Goal: Information Seeking & Learning: Learn about a topic

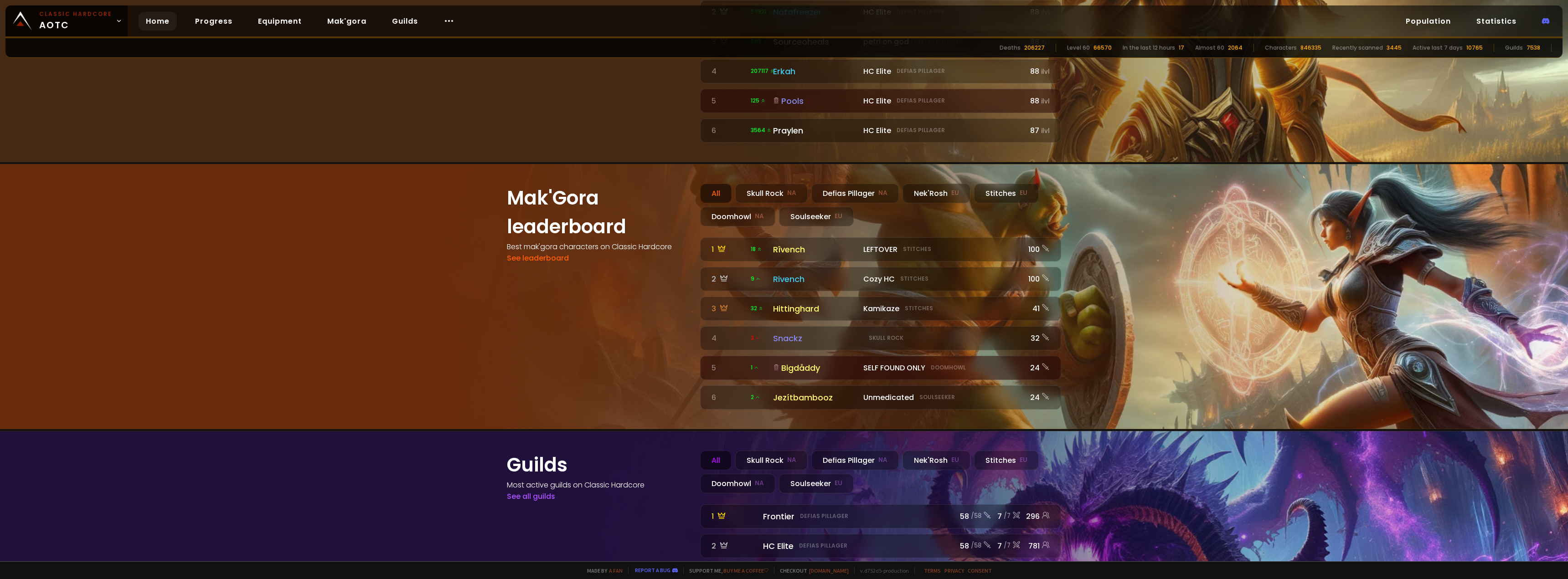
scroll to position [592, 0]
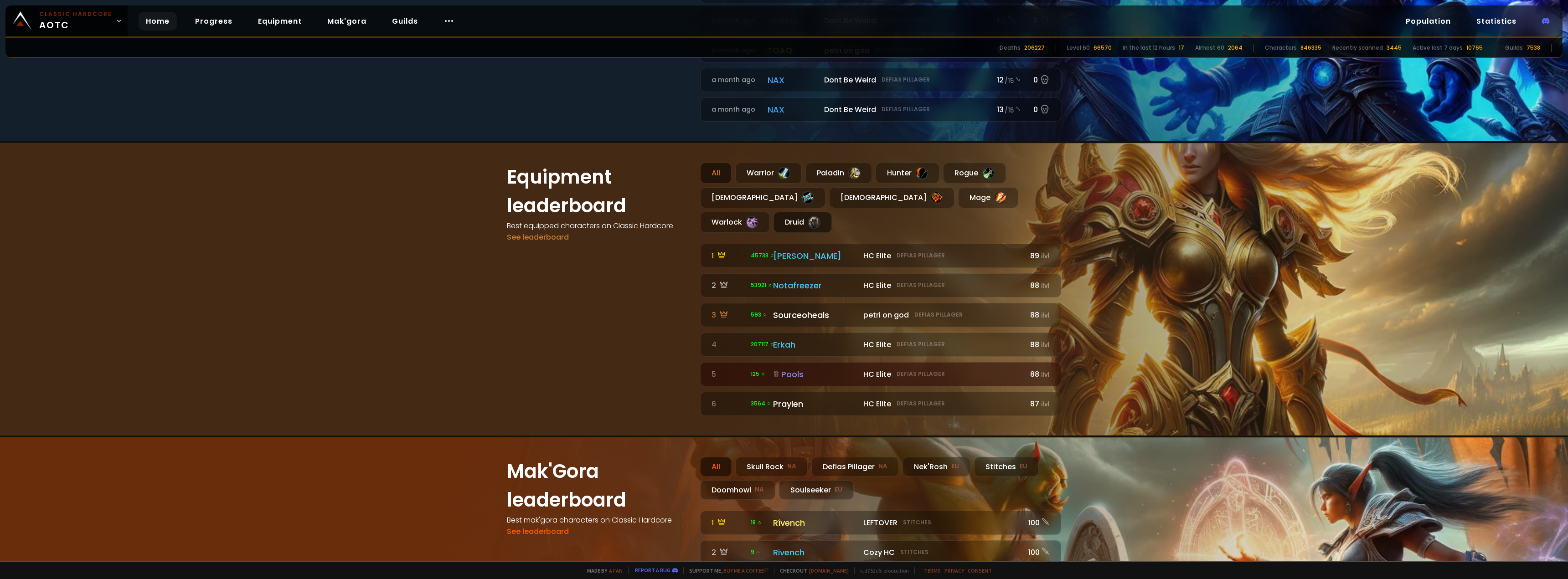
click at [832, 212] on div "Druid" at bounding box center [803, 222] width 59 height 21
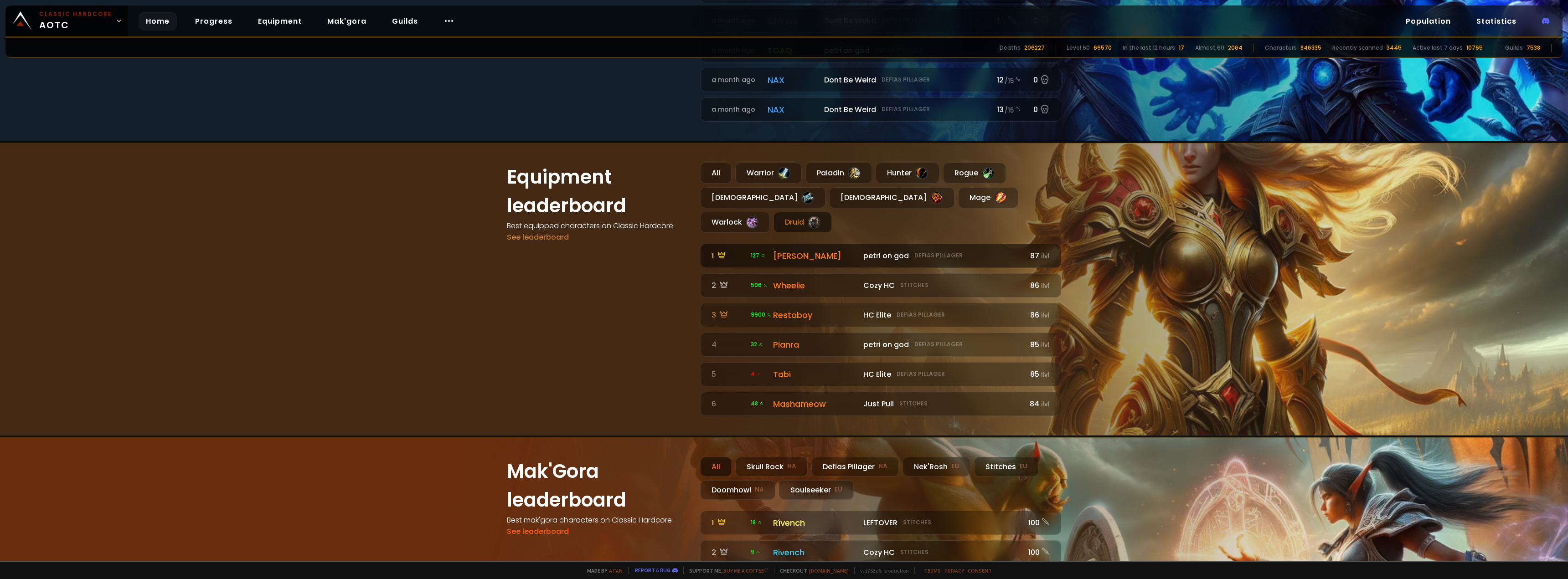
click at [779, 244] on link "1 127 petri on god Defias Pillager [PERSON_NAME] on god Defias Pillager 87 ilvl" at bounding box center [880, 255] width 361 height 24
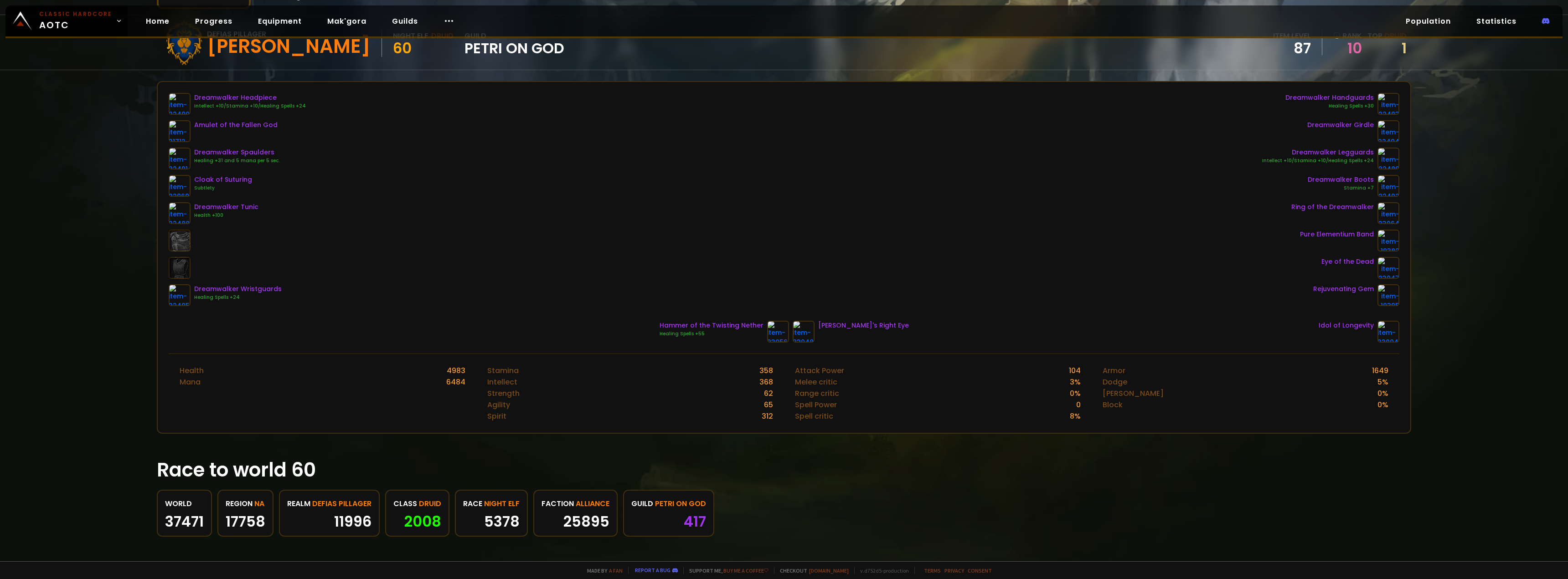
scroll to position [201, 0]
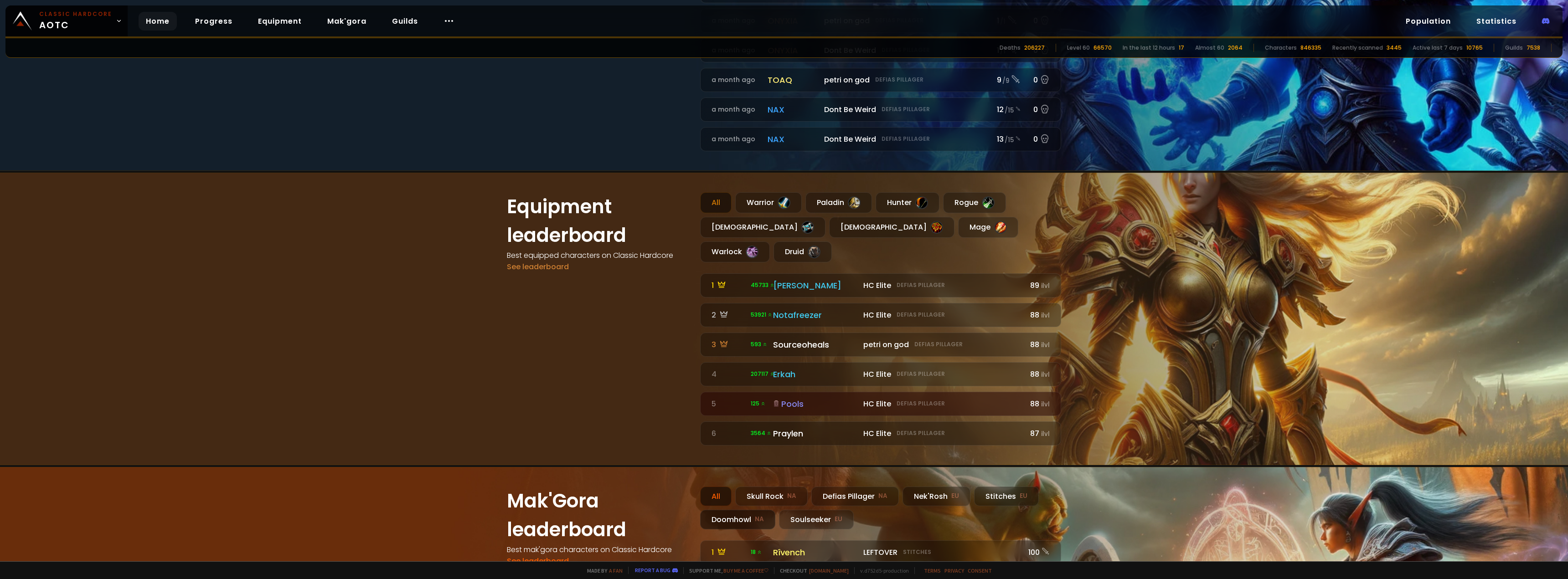
scroll to position [551, 0]
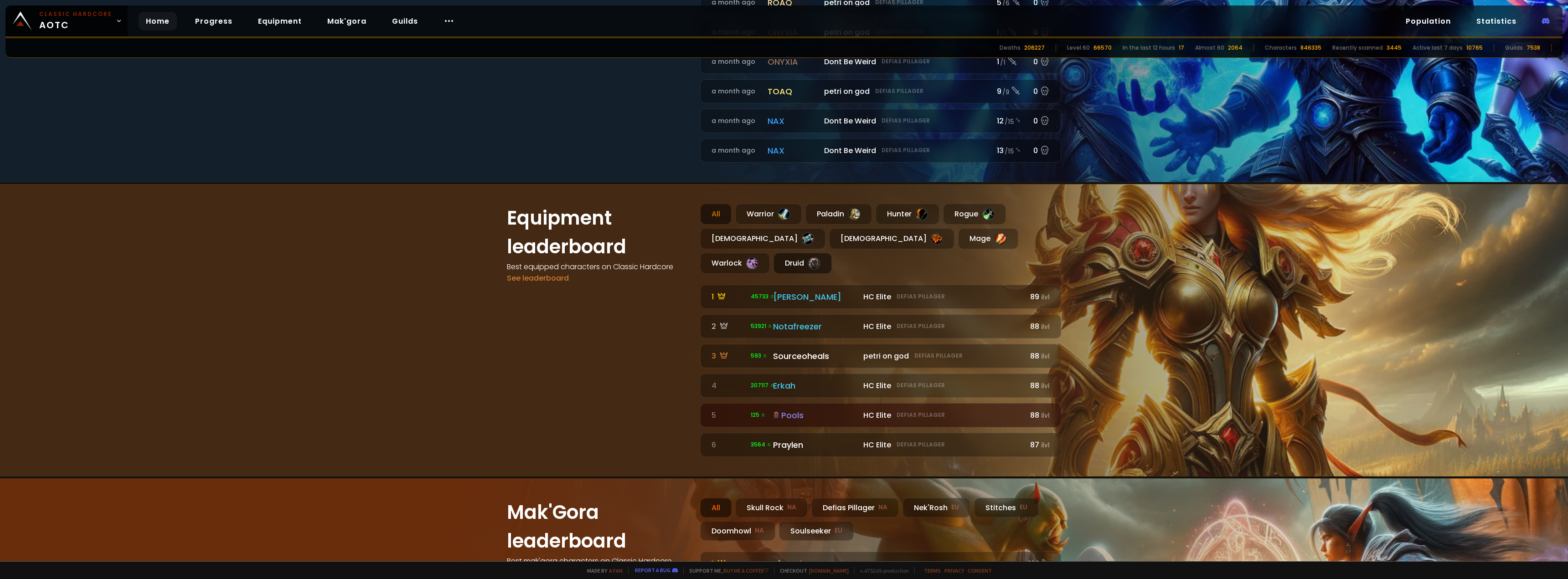
click at [832, 253] on div "Druid" at bounding box center [803, 263] width 59 height 21
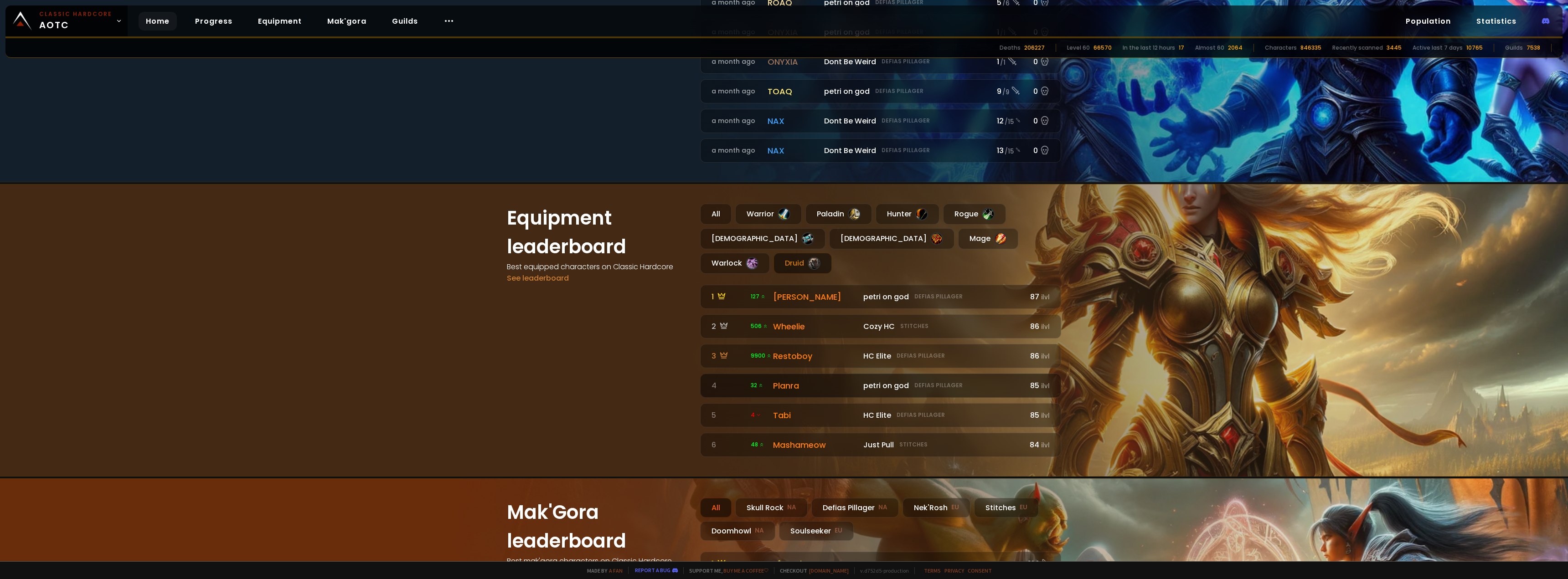
scroll to position [688, 0]
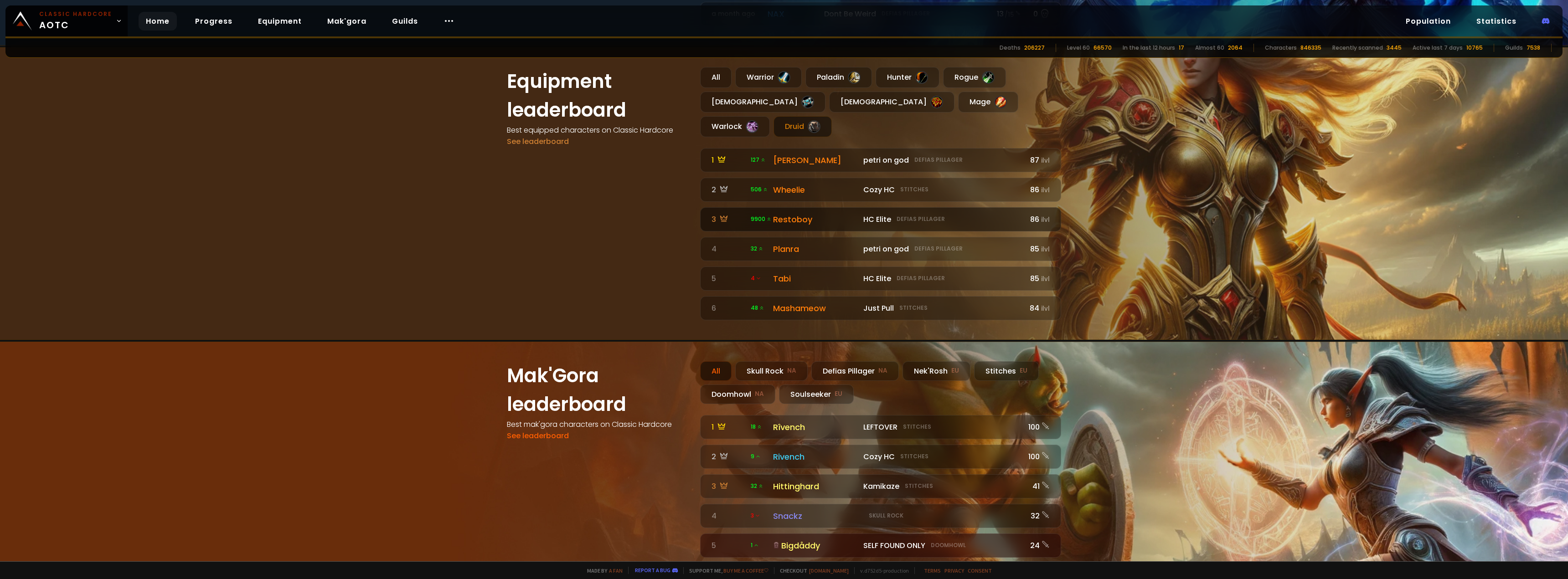
click at [780, 213] on div "Restoboy" at bounding box center [815, 219] width 85 height 12
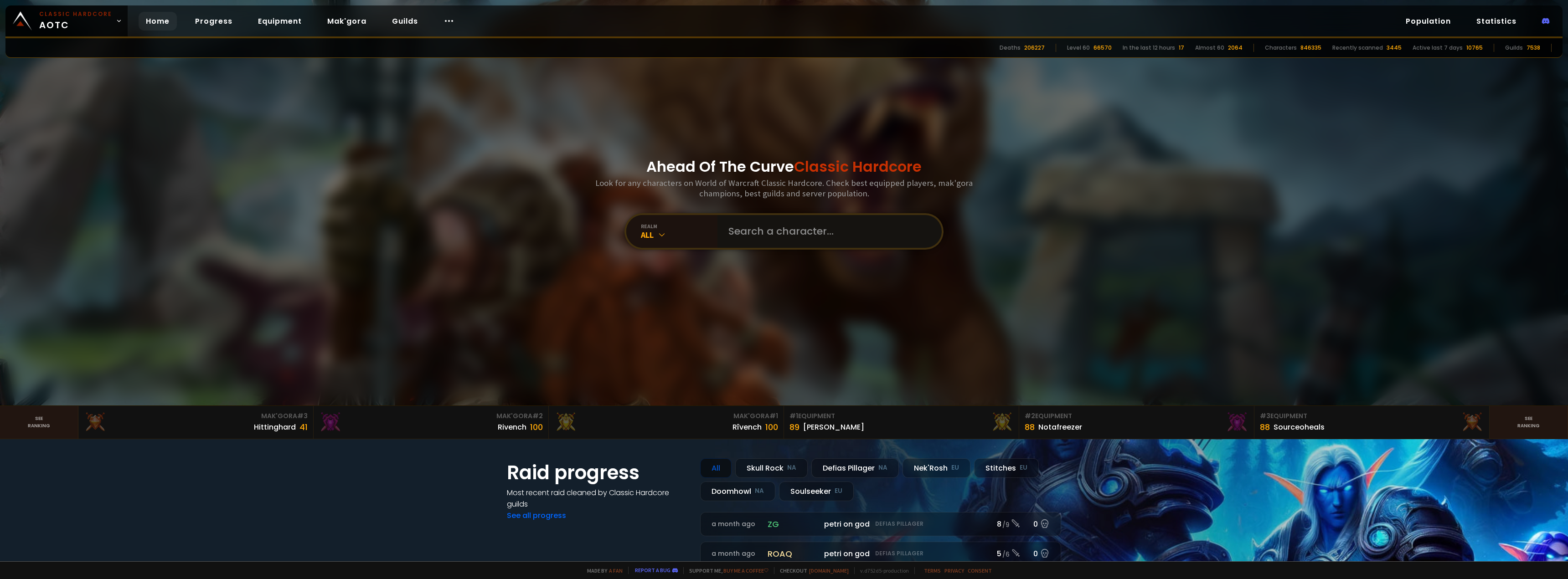
click at [777, 234] on input "text" at bounding box center [826, 231] width 208 height 33
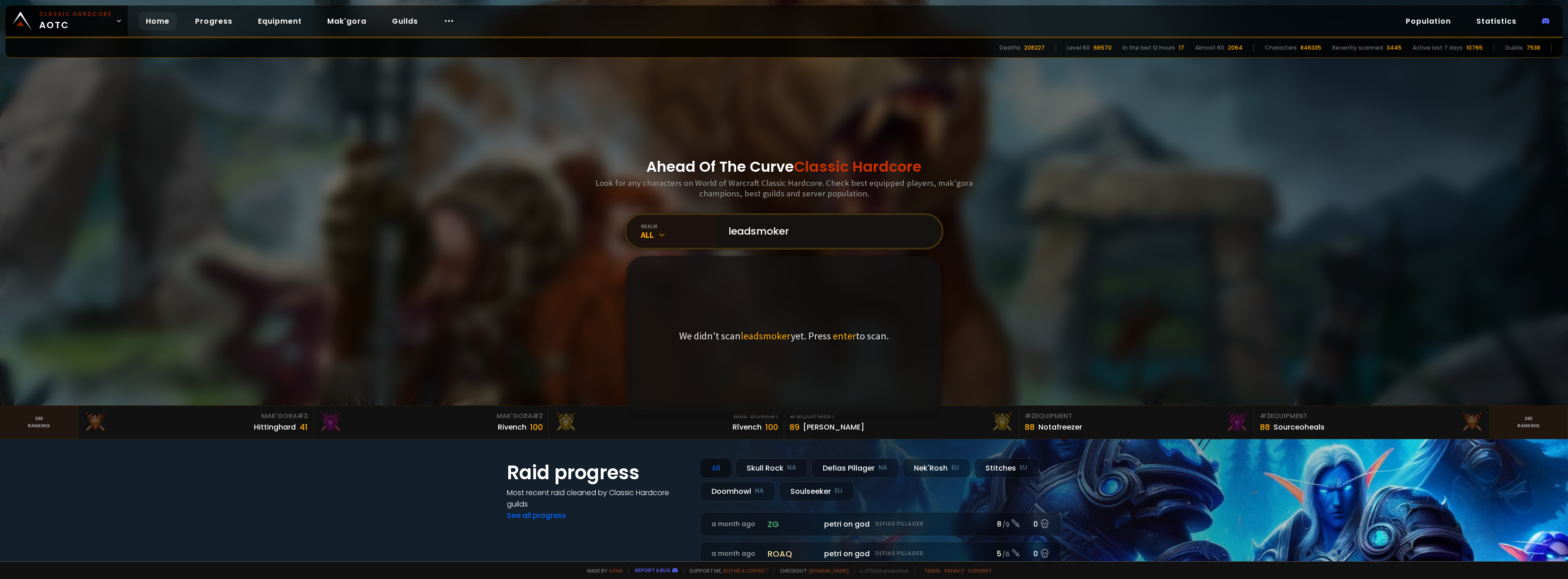
click at [749, 227] on input "leadsmoker" at bounding box center [826, 231] width 208 height 33
type input "leafsmoker"
click at [813, 219] on input "leafsmoker" at bounding box center [826, 231] width 208 height 33
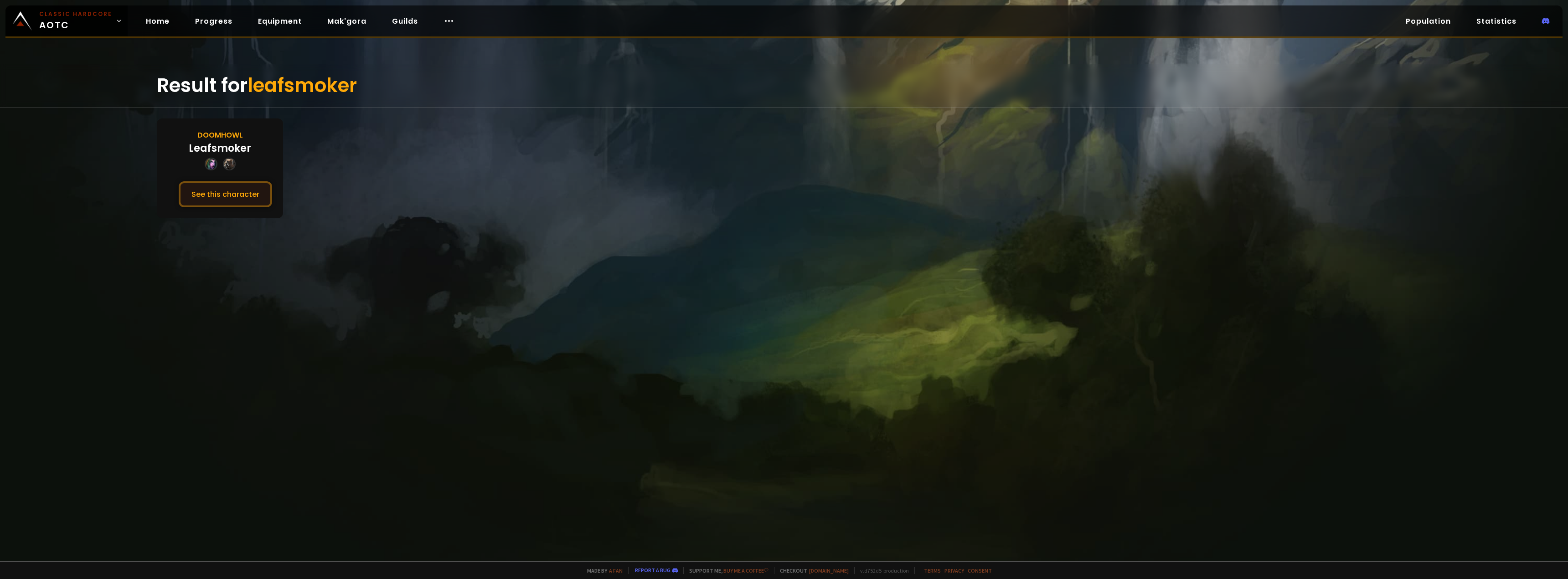
click at [224, 196] on button "See this character" at bounding box center [225, 194] width 93 height 26
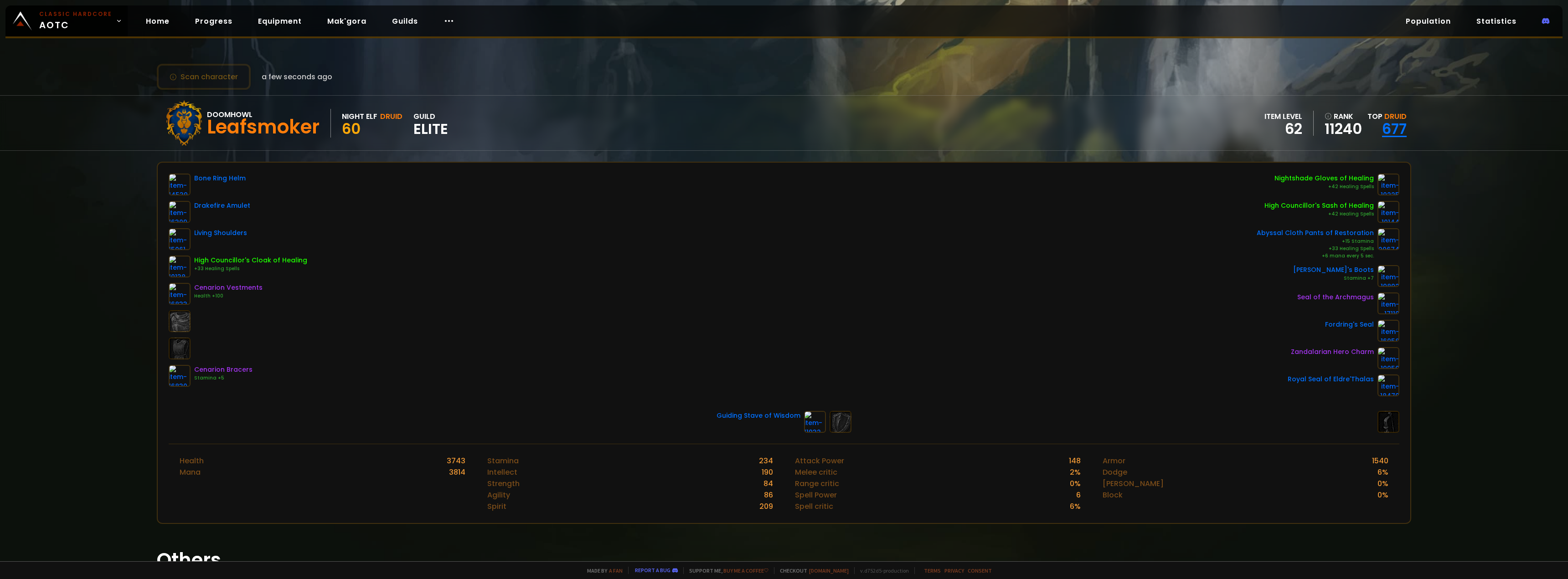
click at [1386, 127] on link "677" at bounding box center [1394, 128] width 25 height 20
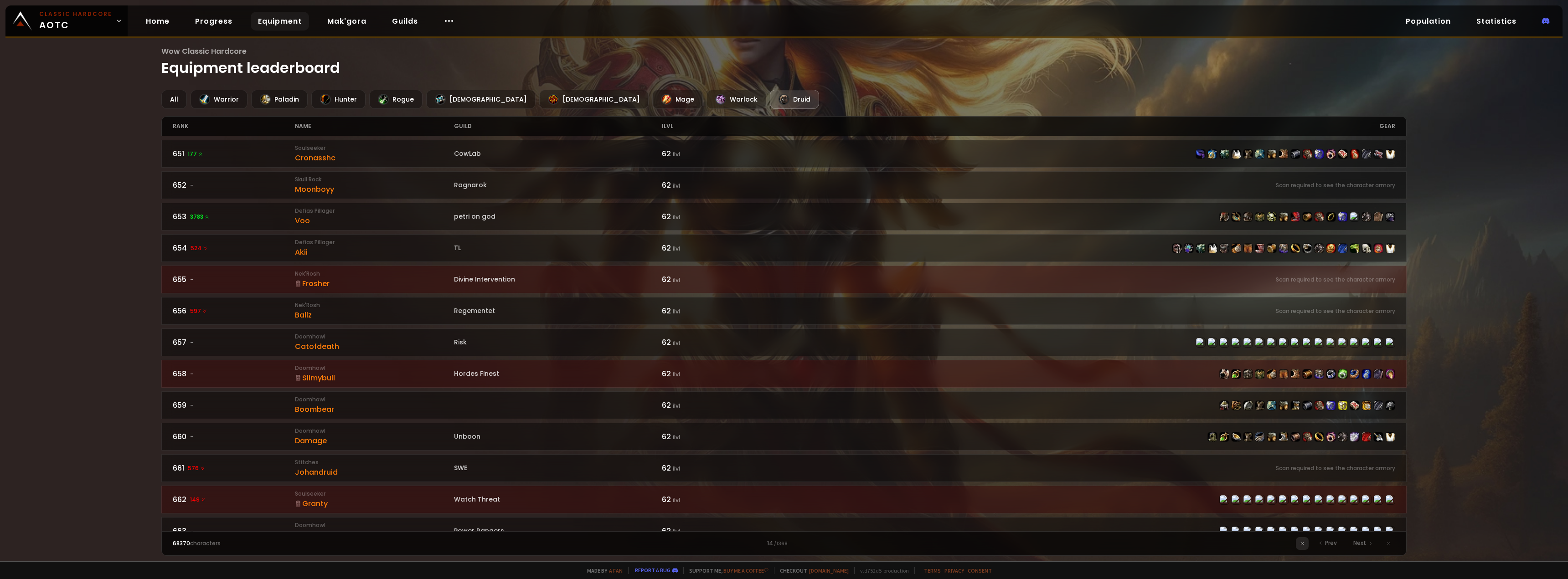
click at [1304, 541] on icon at bounding box center [1302, 543] width 5 height 5
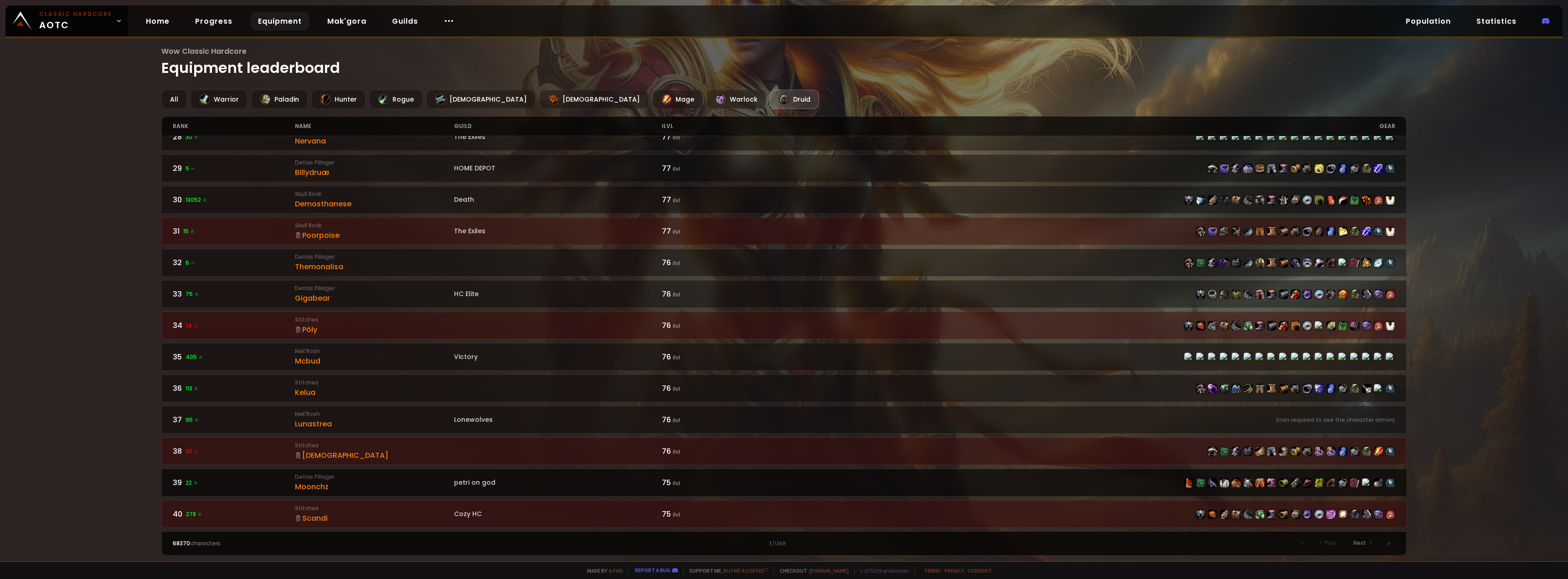
scroll to position [1180, 0]
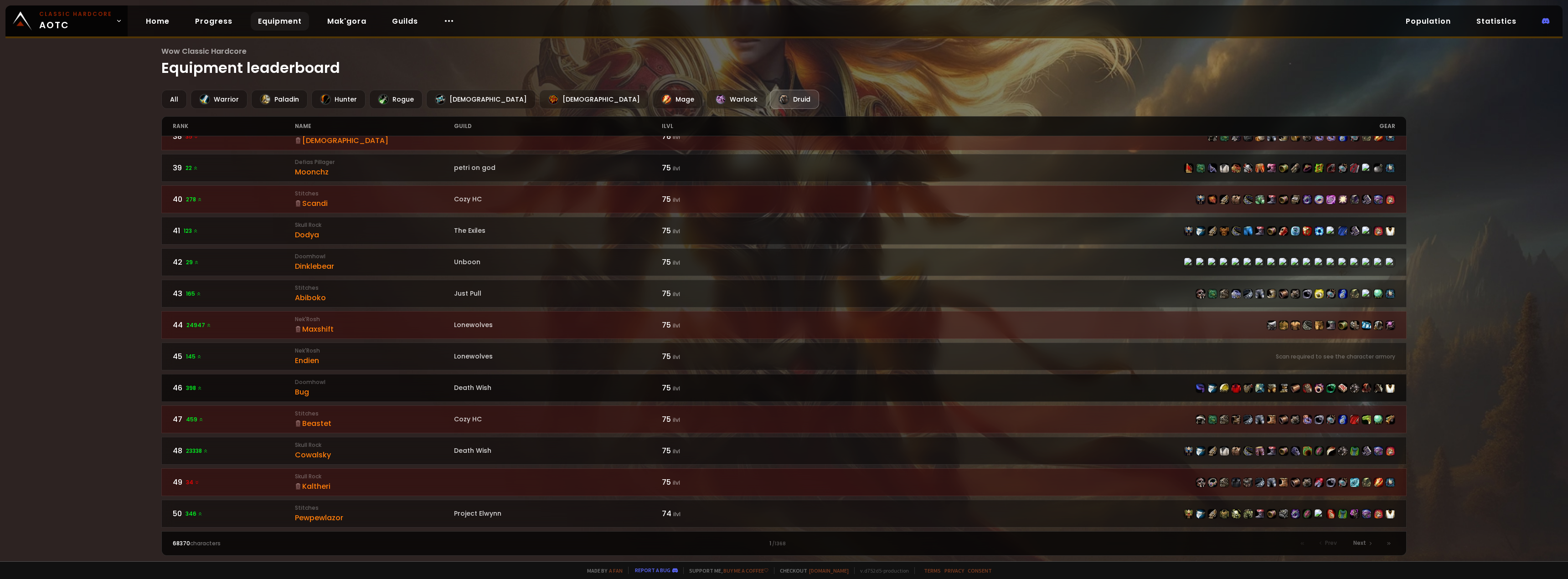
click at [231, 388] on div "46 398" at bounding box center [233, 388] width 122 height 11
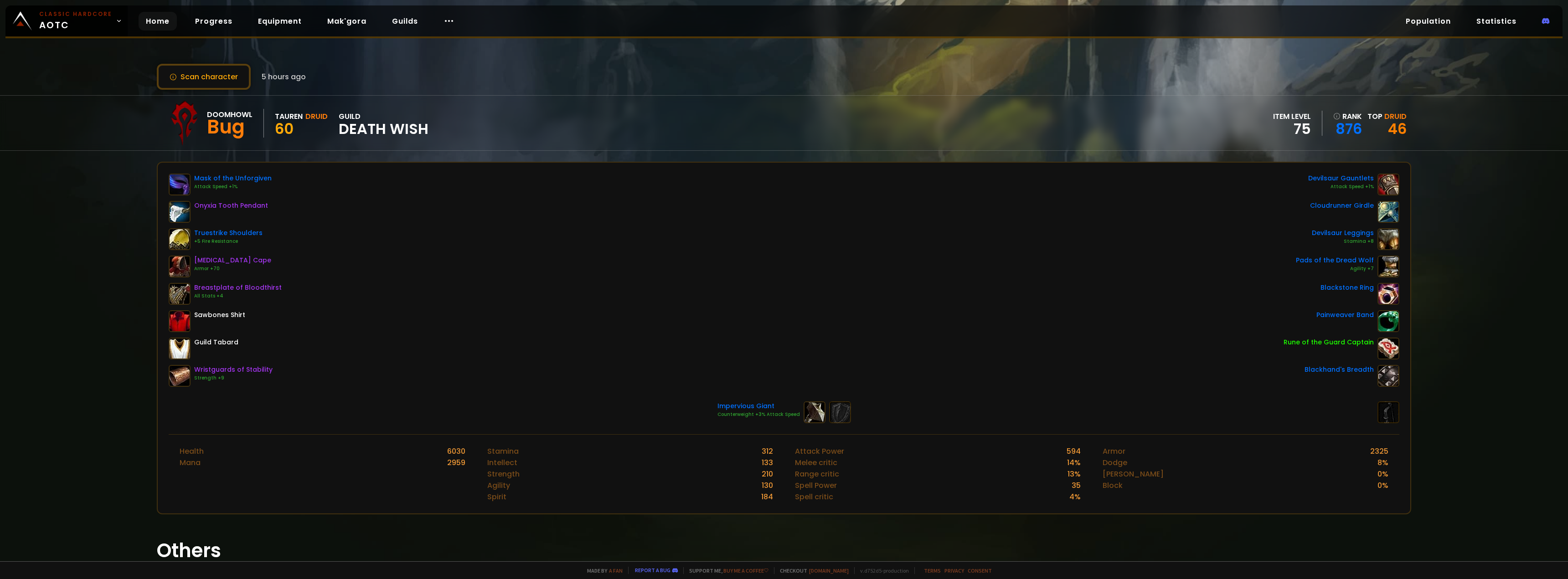
click at [151, 29] on link "Home" at bounding box center [158, 21] width 38 height 19
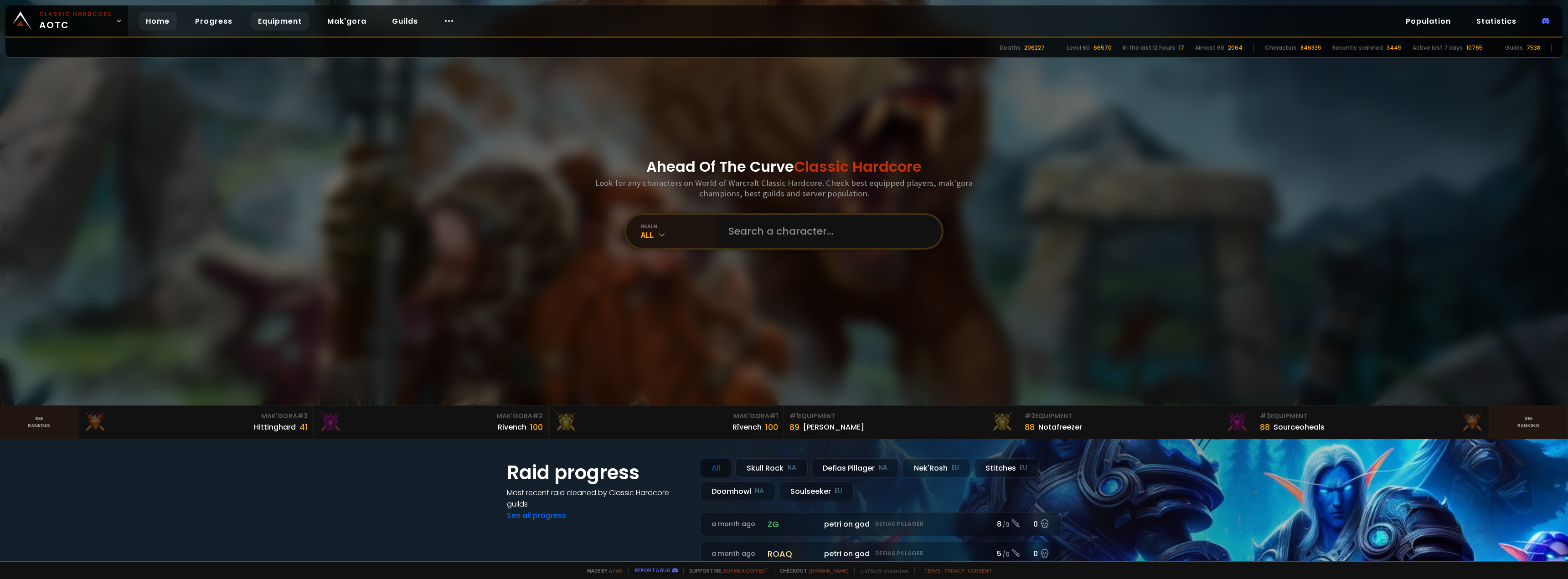
click at [264, 25] on link "Equipment" at bounding box center [280, 21] width 59 height 19
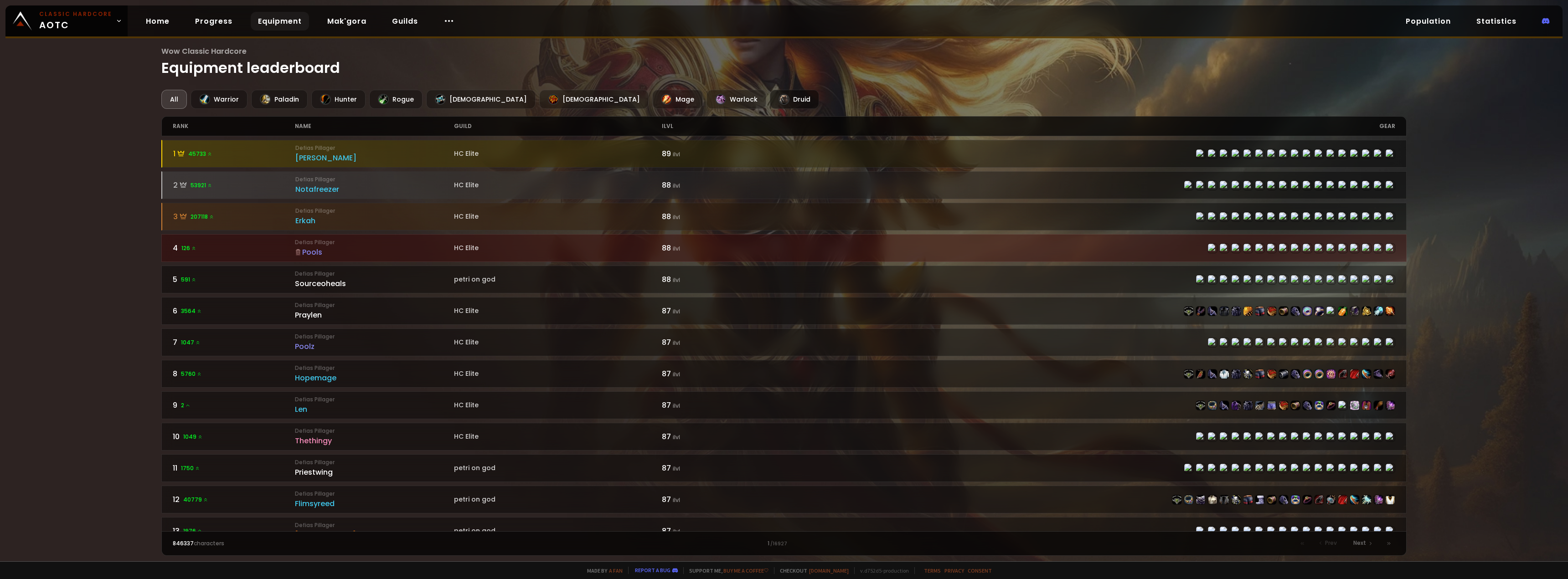
click at [770, 101] on div "Druid" at bounding box center [794, 99] width 50 height 19
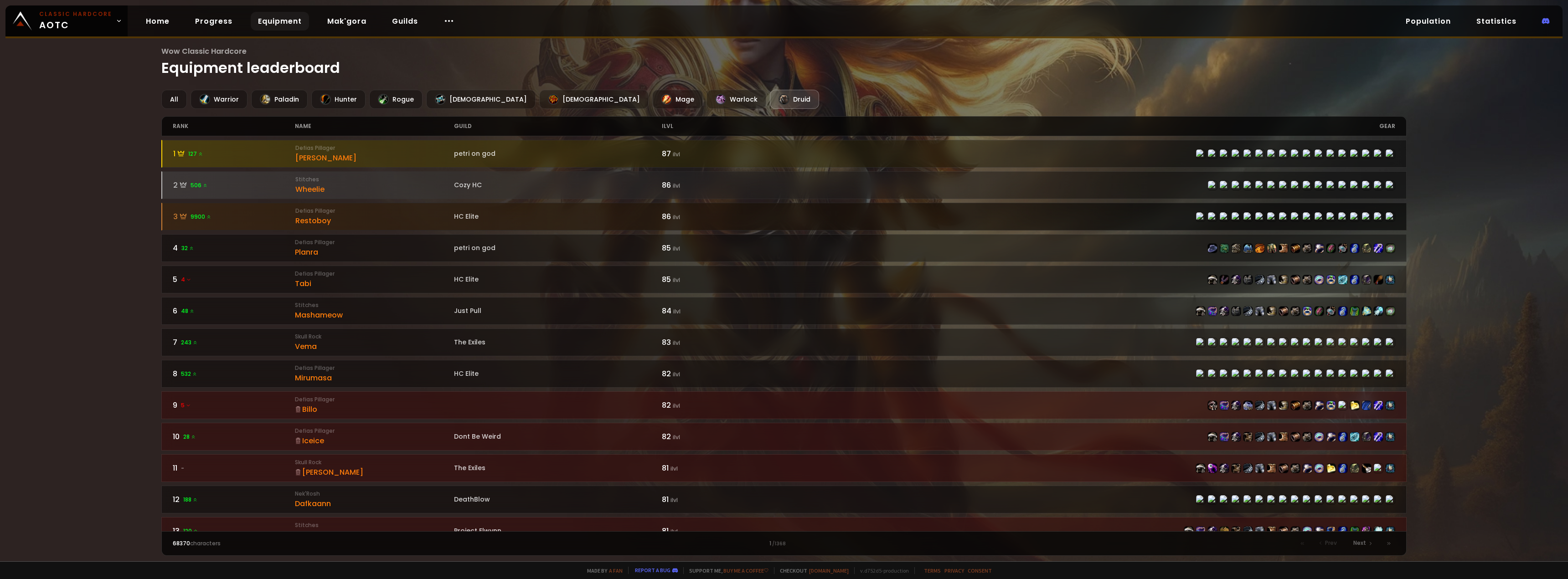
click at [193, 219] on span "9900" at bounding box center [201, 217] width 21 height 8
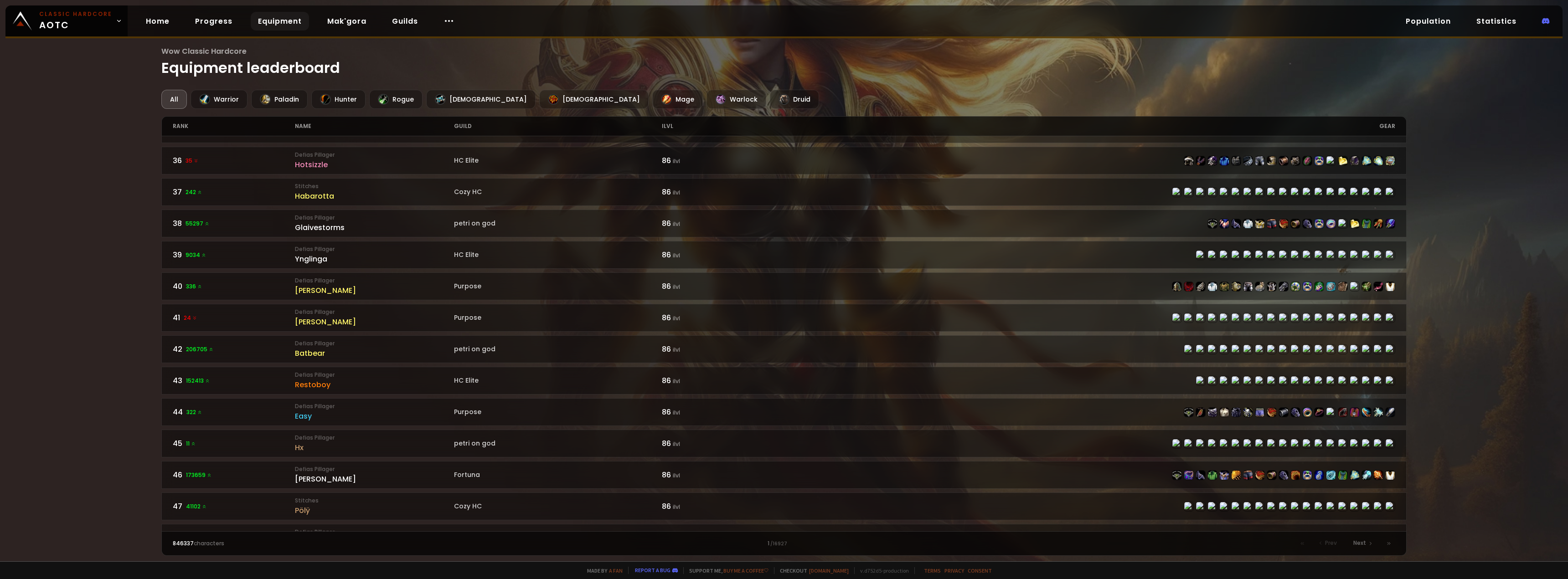
scroll to position [1180, 0]
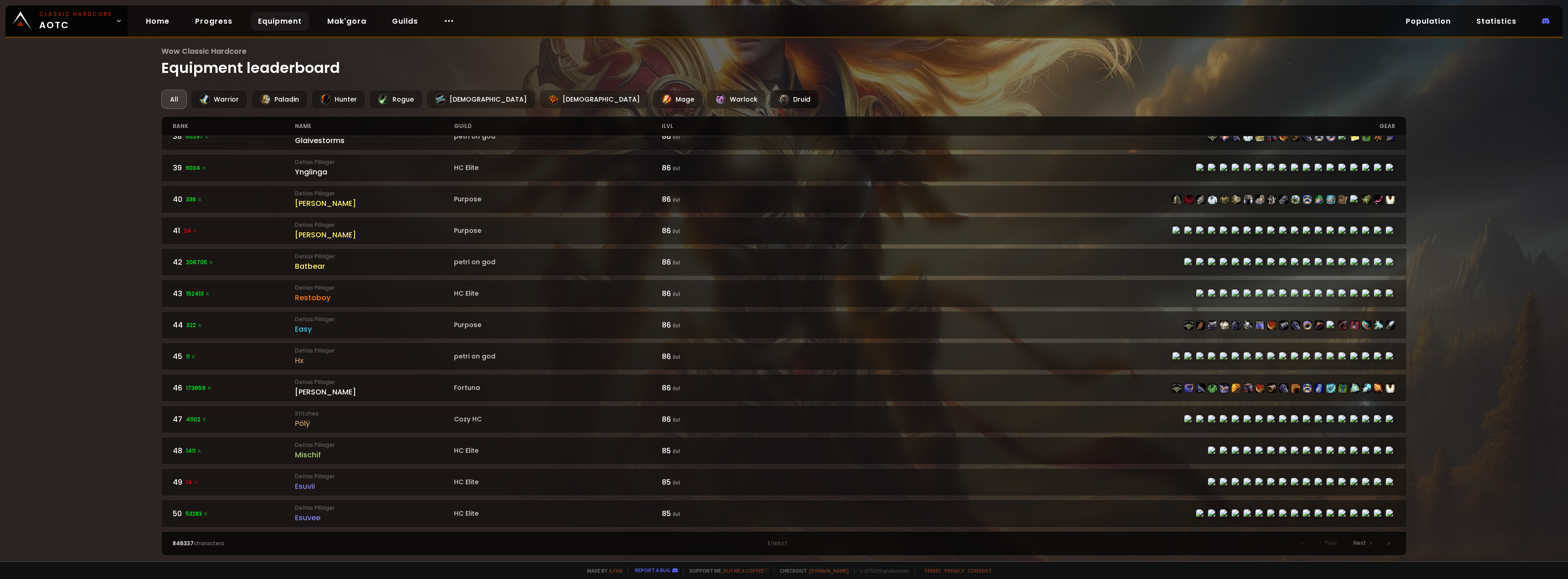
click at [770, 93] on div "Druid" at bounding box center [794, 99] width 50 height 19
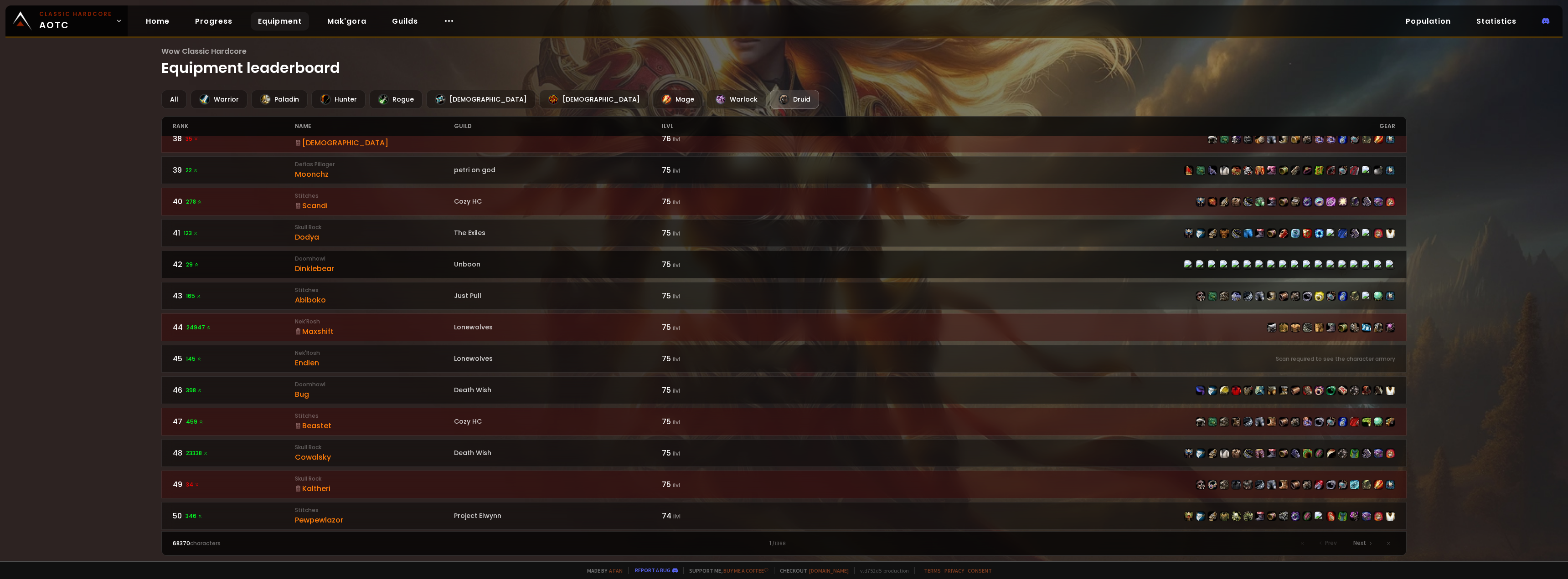
scroll to position [1180, 0]
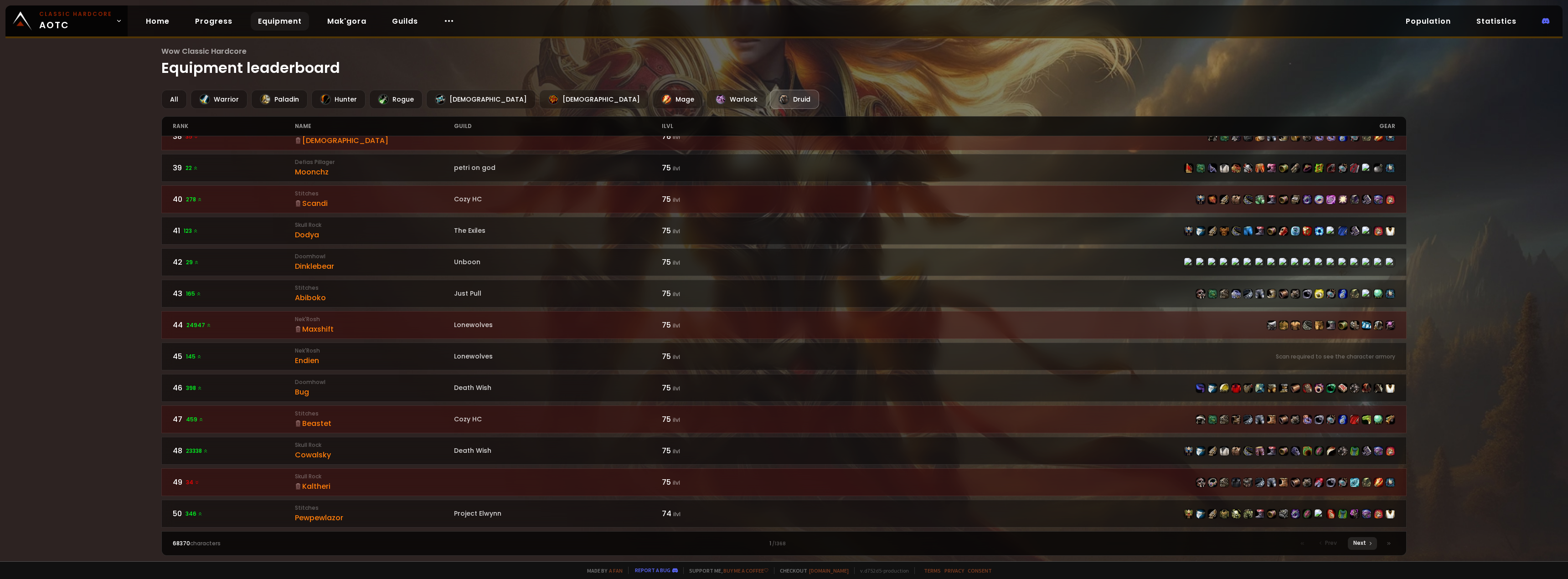
click at [1363, 540] on span "Next" at bounding box center [1359, 543] width 13 height 8
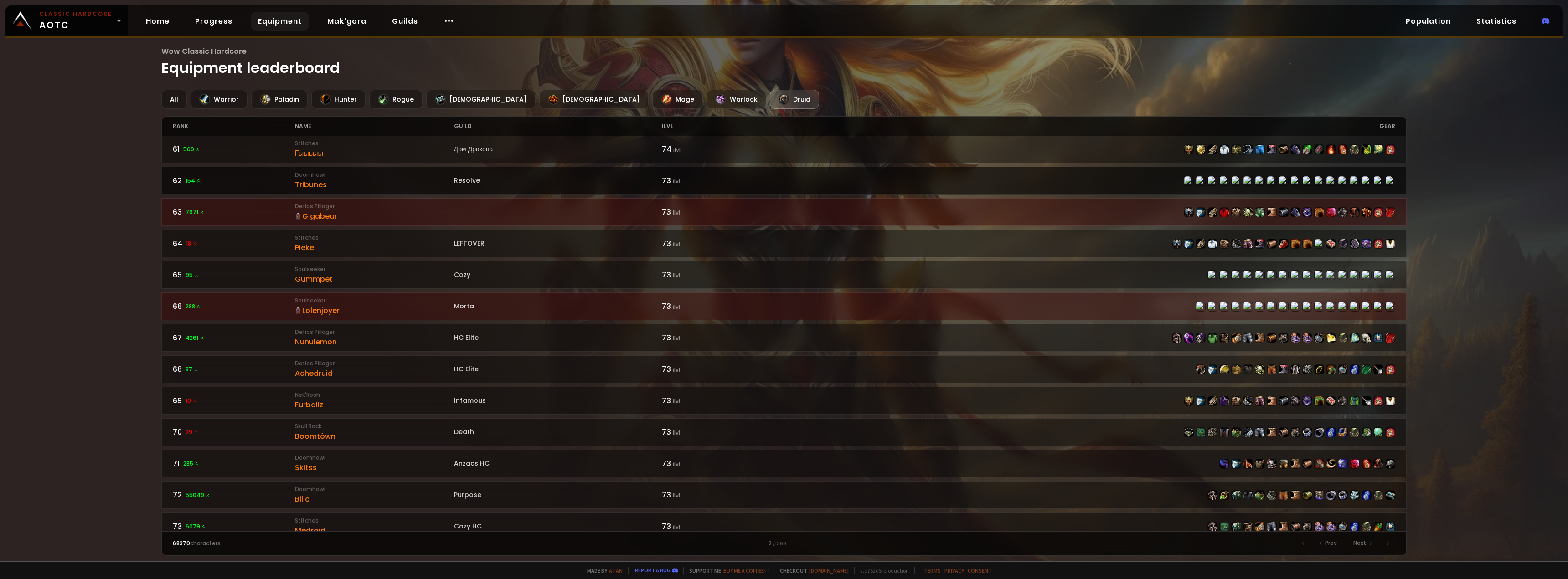
scroll to position [546, 0]
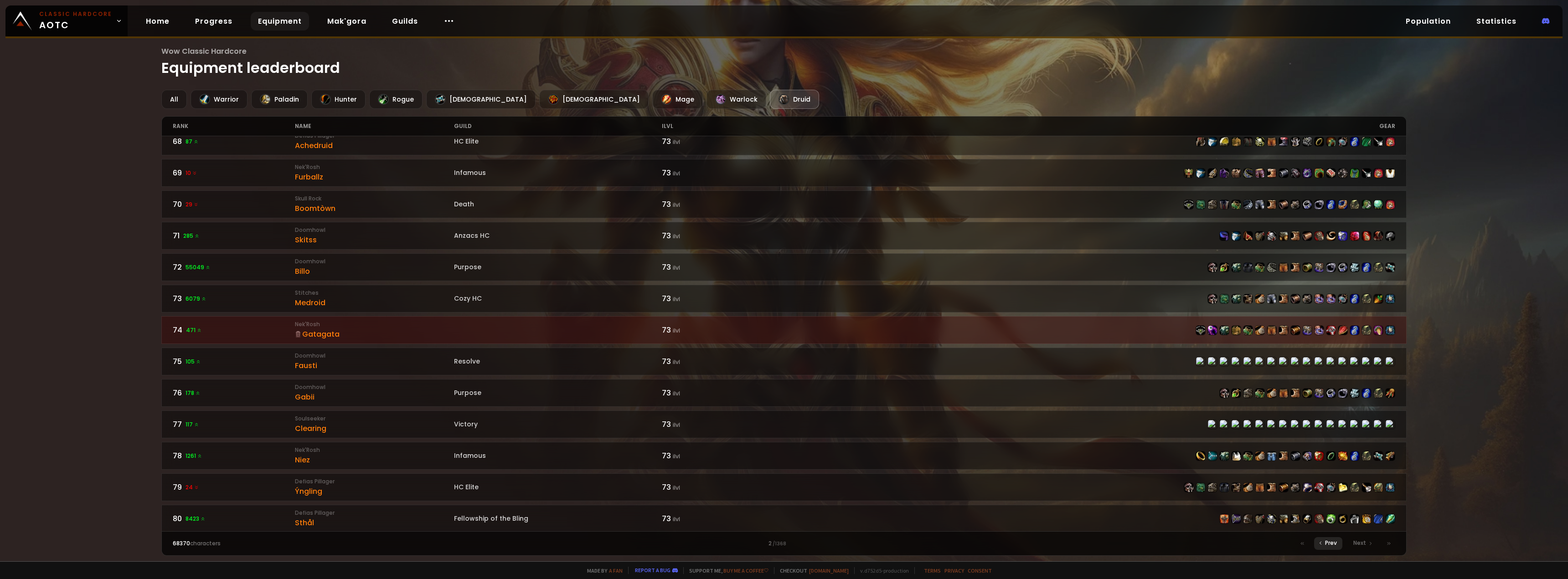
click at [1327, 546] on span "Prev" at bounding box center [1331, 543] width 12 height 8
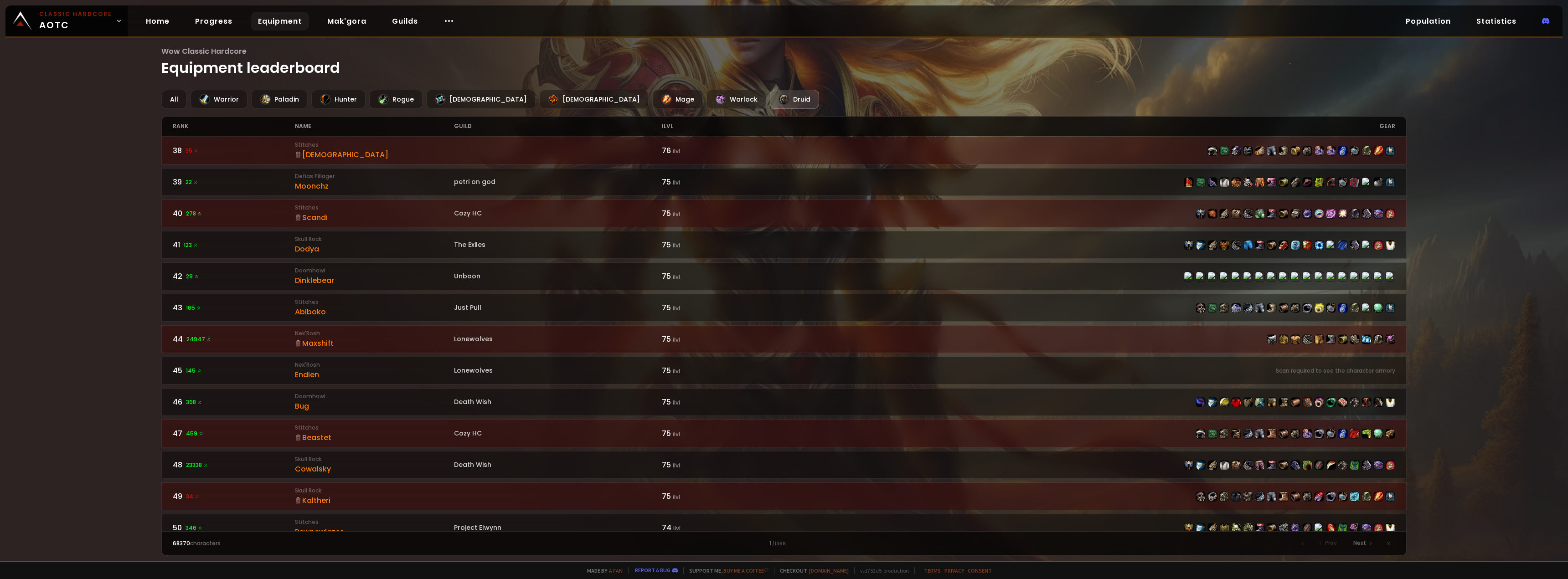
scroll to position [1180, 0]
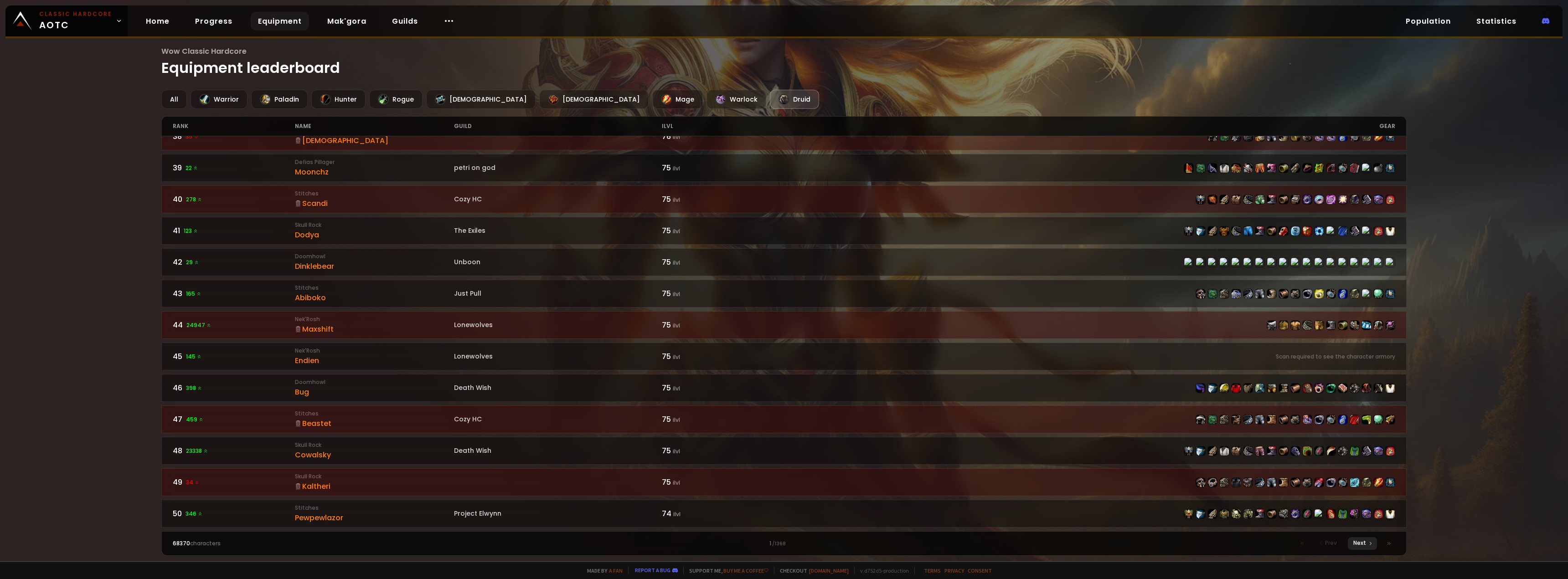
click at [1363, 543] on span "Next" at bounding box center [1359, 543] width 13 height 8
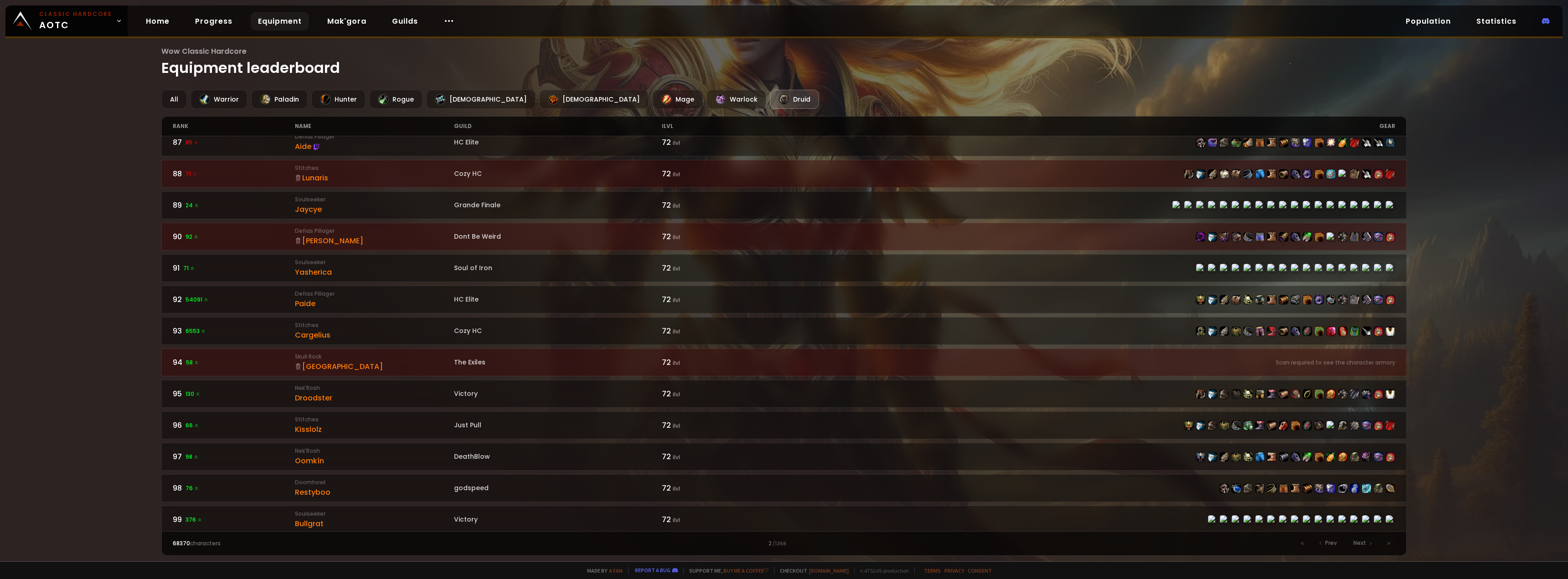
scroll to position [1180, 0]
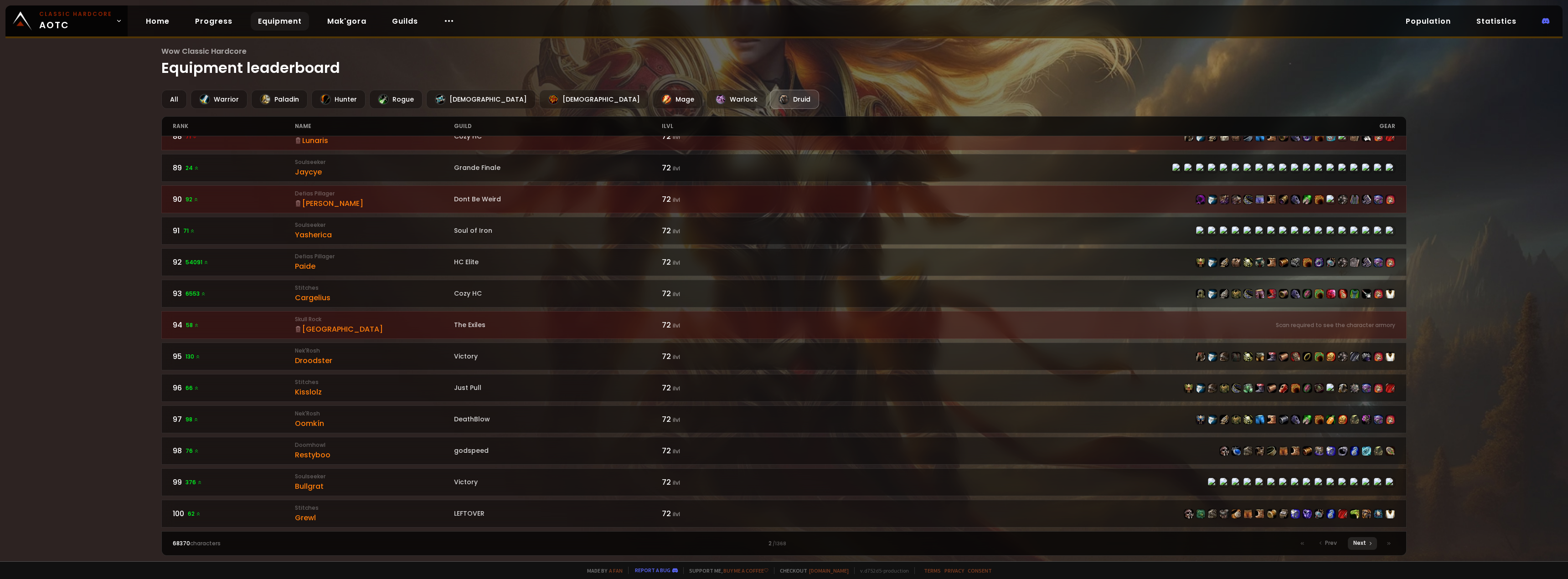
click at [1363, 543] on span "Next" at bounding box center [1359, 543] width 13 height 8
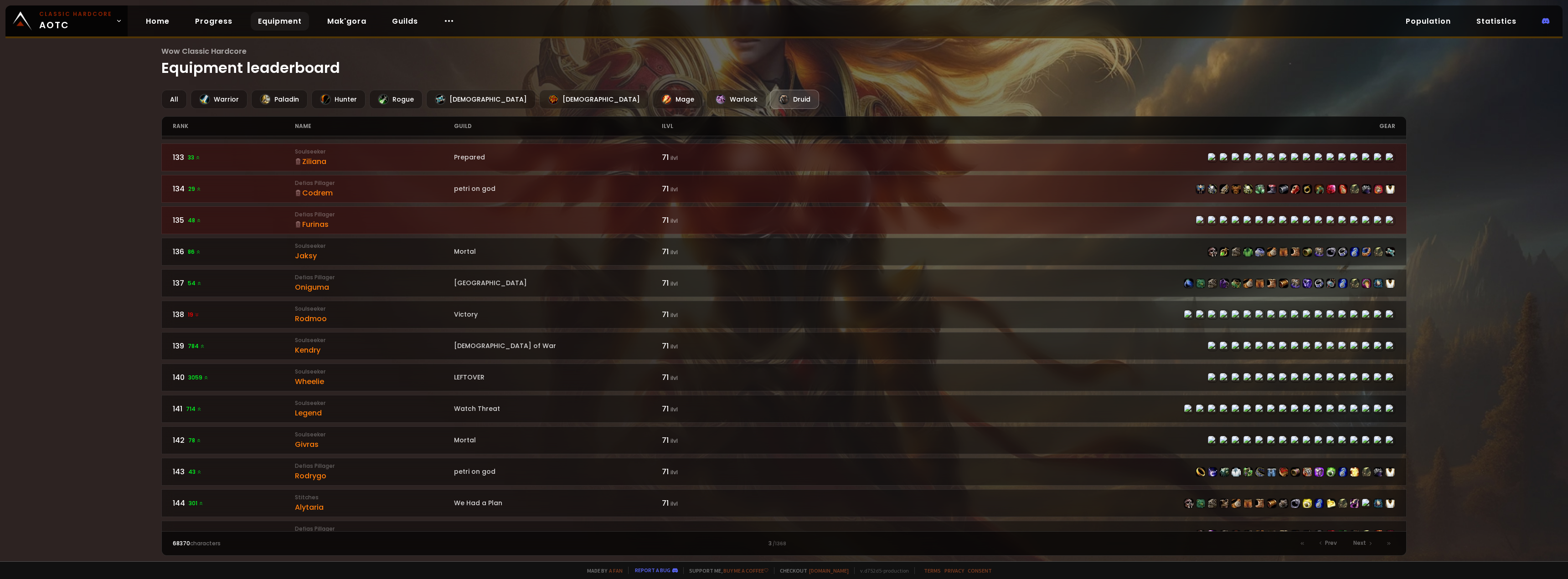
scroll to position [1180, 0]
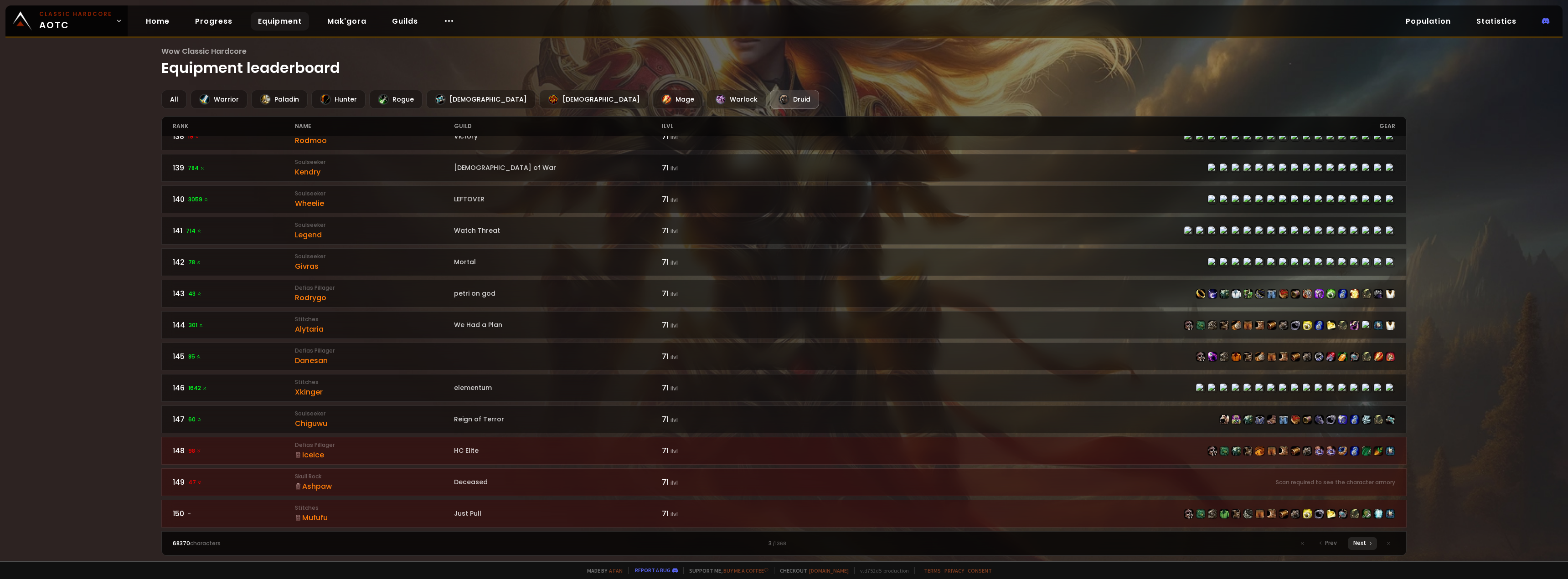
click at [1361, 544] on span "Next" at bounding box center [1359, 543] width 13 height 8
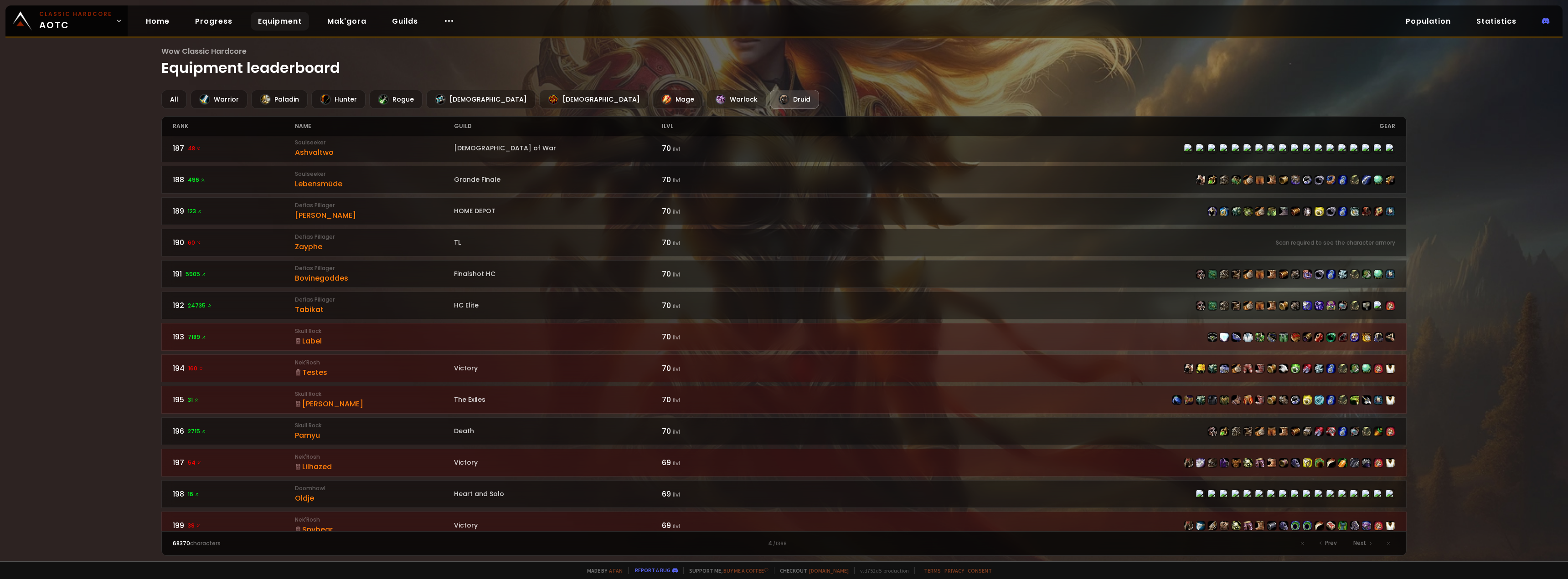
scroll to position [1180, 0]
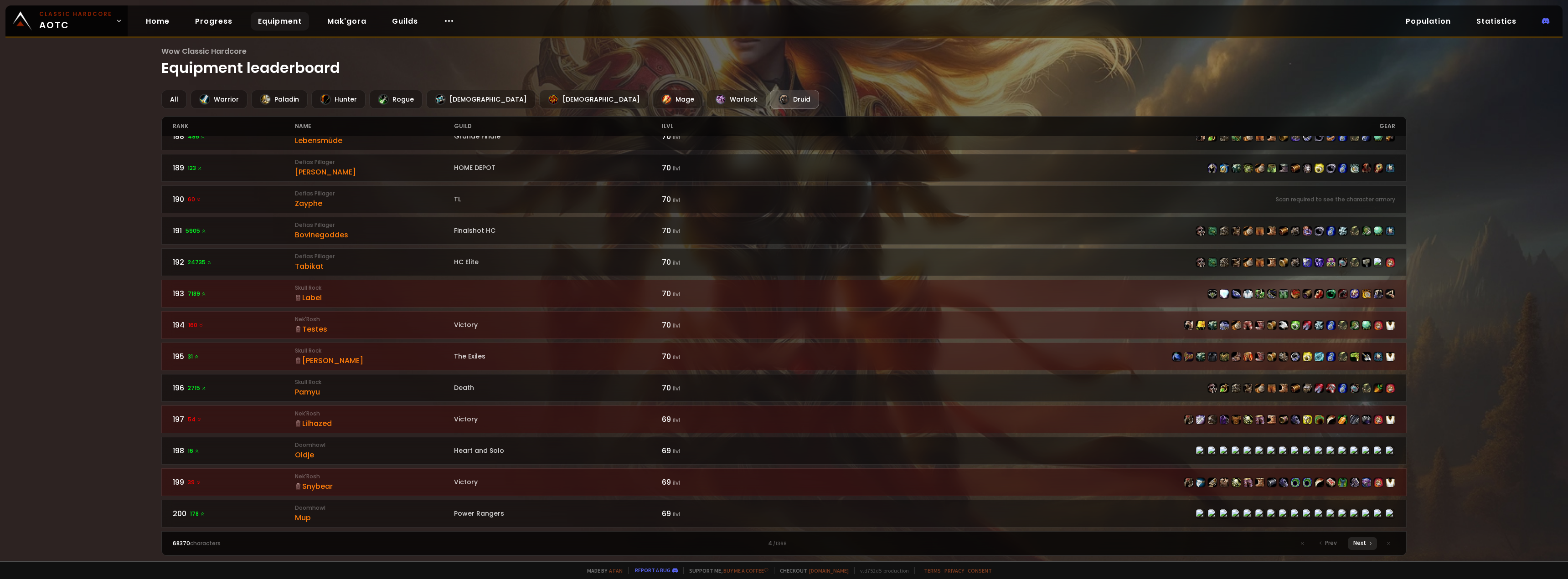
click at [1352, 541] on div "Next" at bounding box center [1362, 543] width 29 height 13
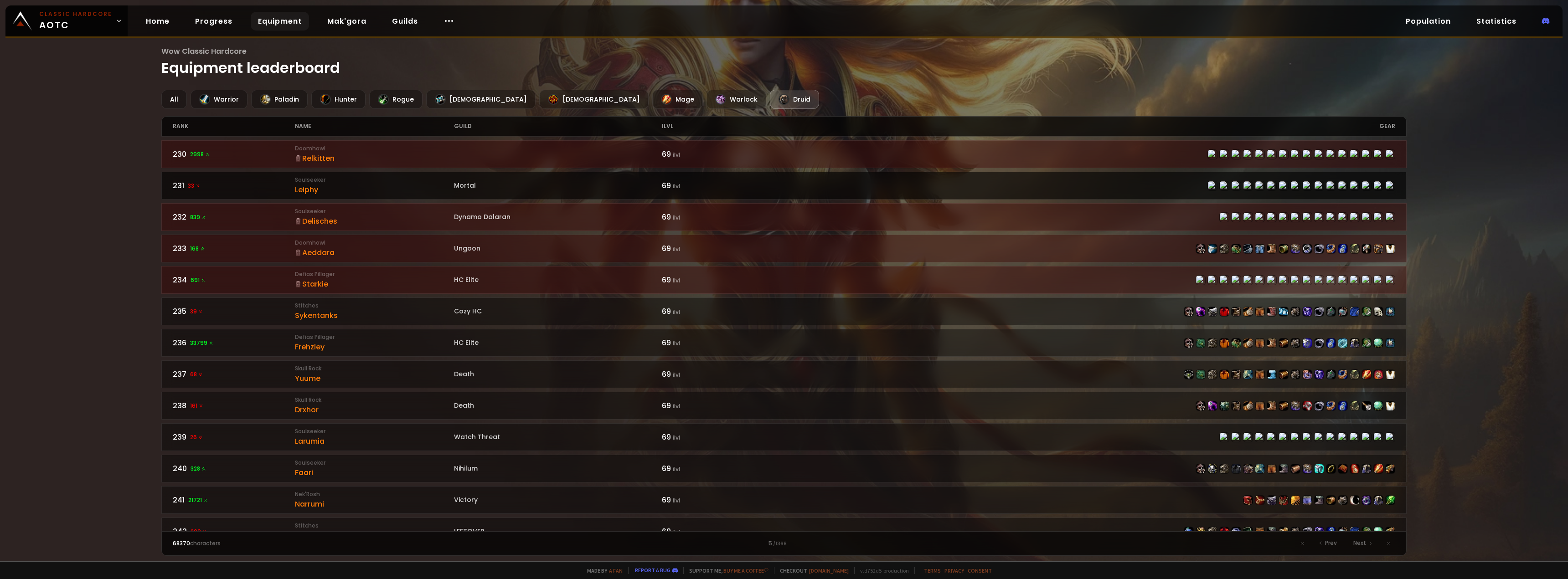
scroll to position [1180, 0]
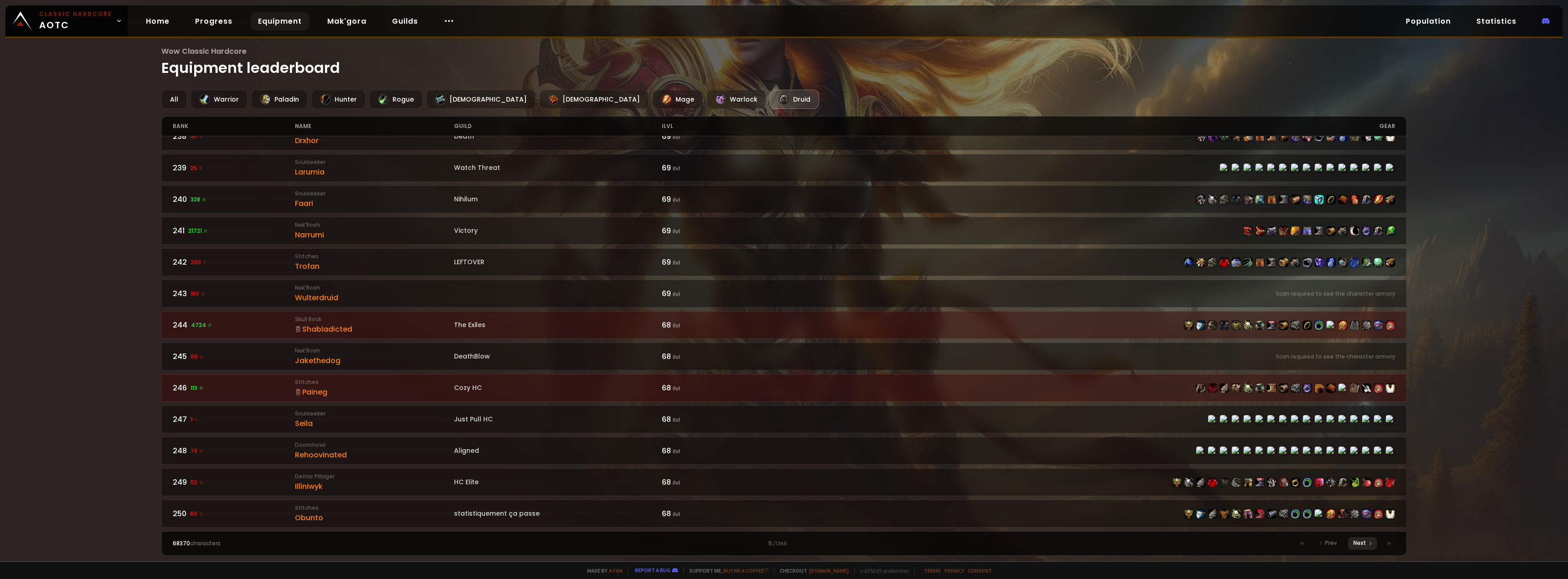
click at [1365, 544] on span "Next" at bounding box center [1359, 543] width 13 height 8
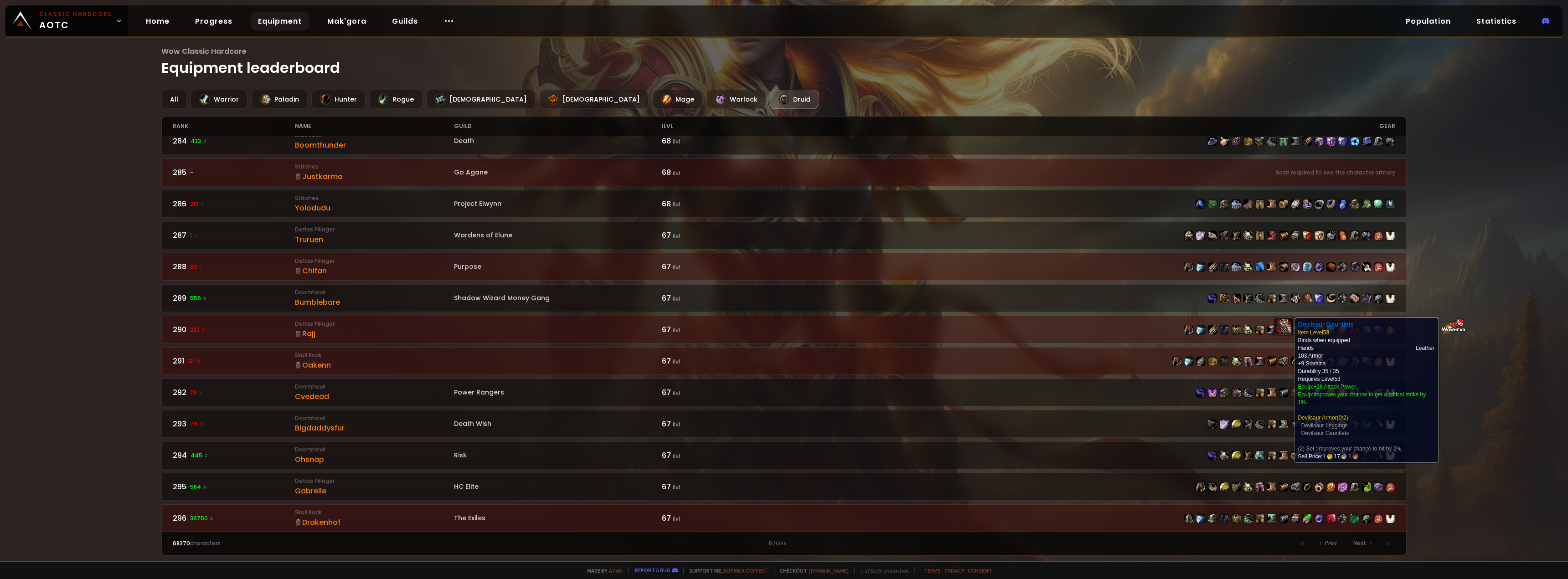
scroll to position [1180, 0]
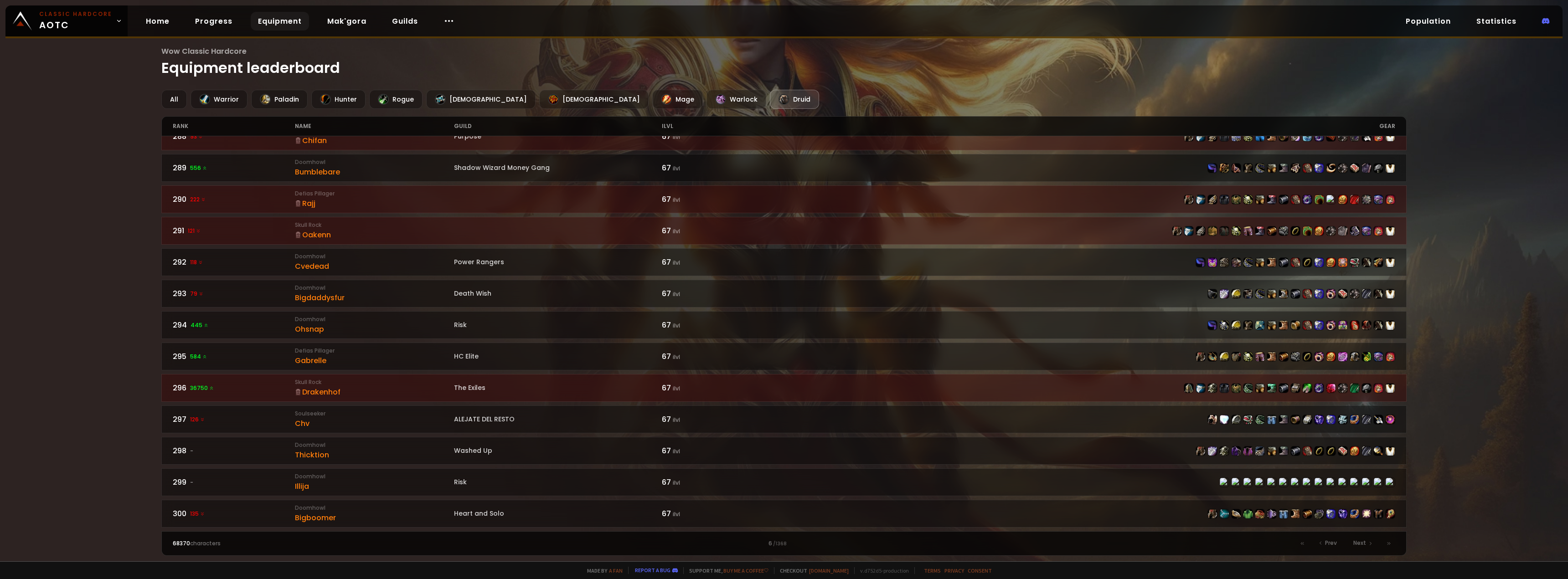
click at [1352, 537] on div "68370 characters 6 / 1368 Prev Next" at bounding box center [784, 543] width 1245 height 25
click at [1356, 543] on span "Next" at bounding box center [1359, 543] width 13 height 8
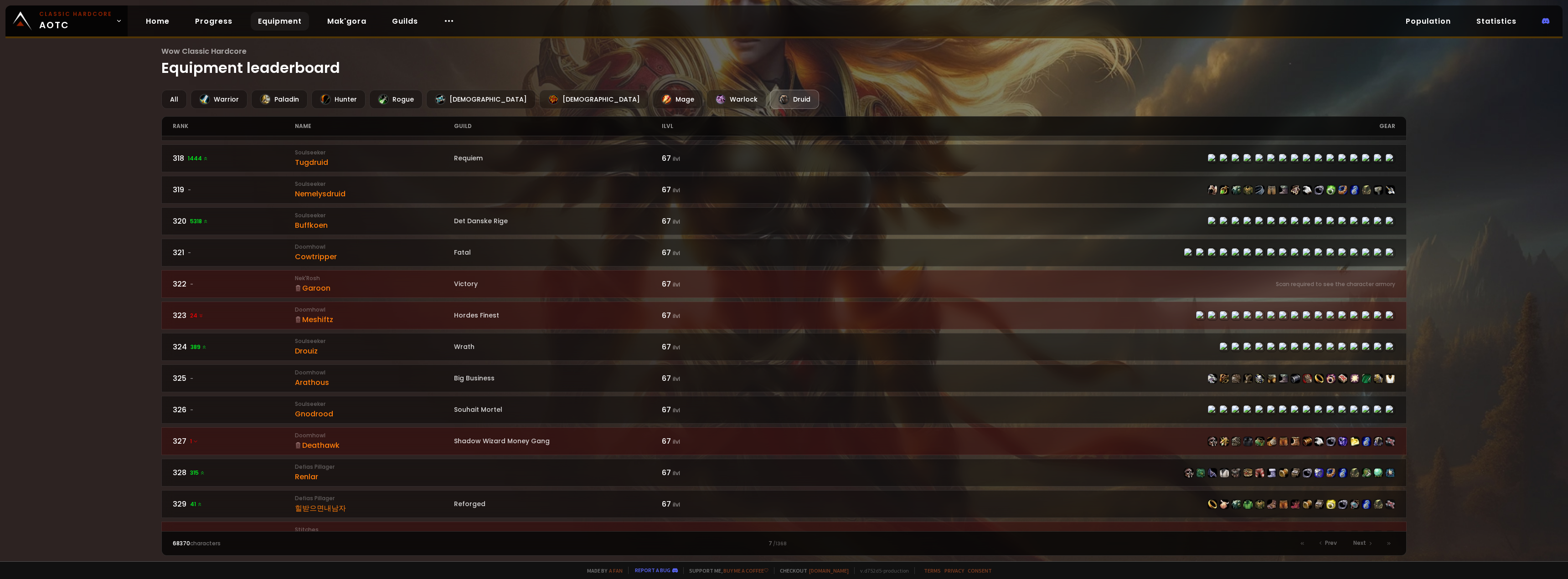
scroll to position [729, 0]
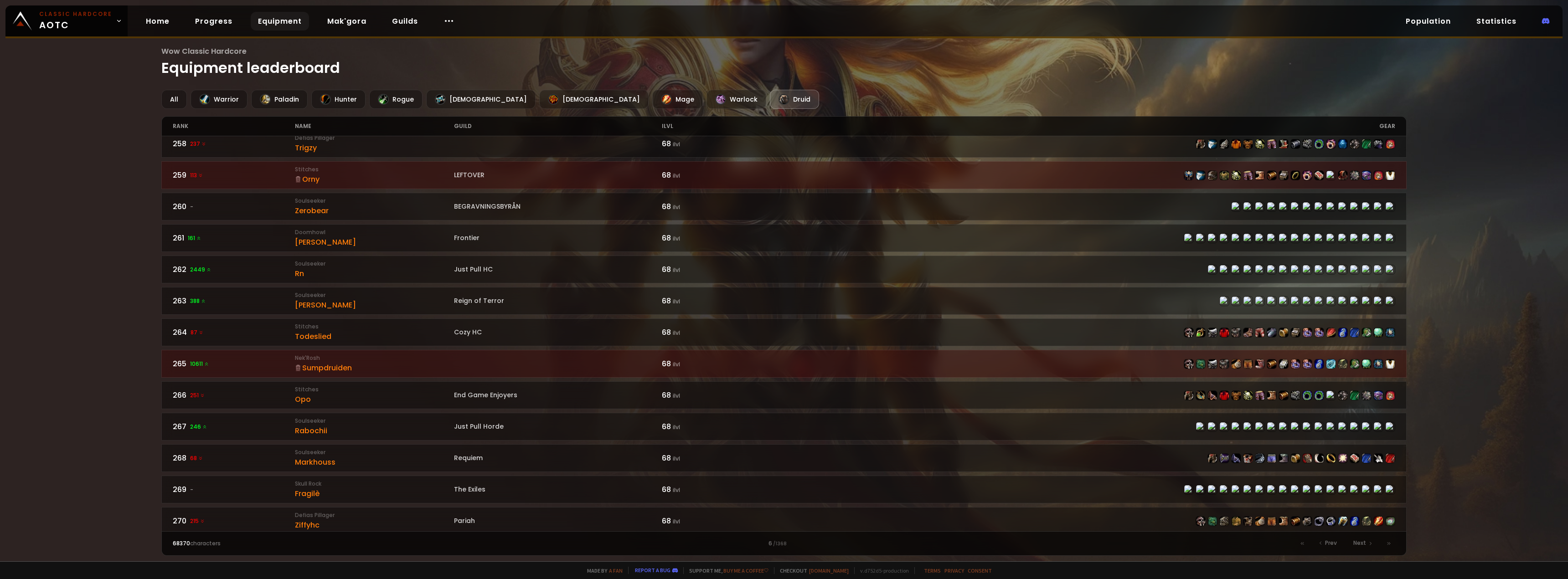
scroll to position [87, 0]
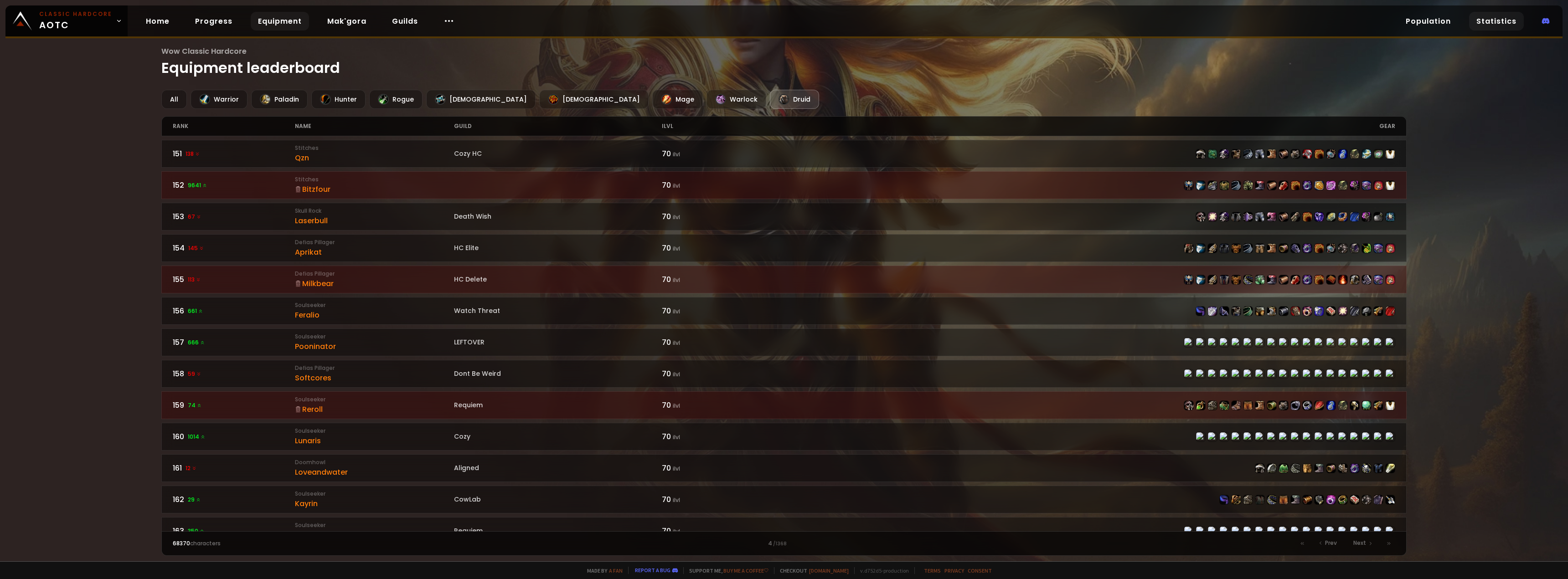
click at [1494, 20] on link "Statistics" at bounding box center [1496, 21] width 55 height 19
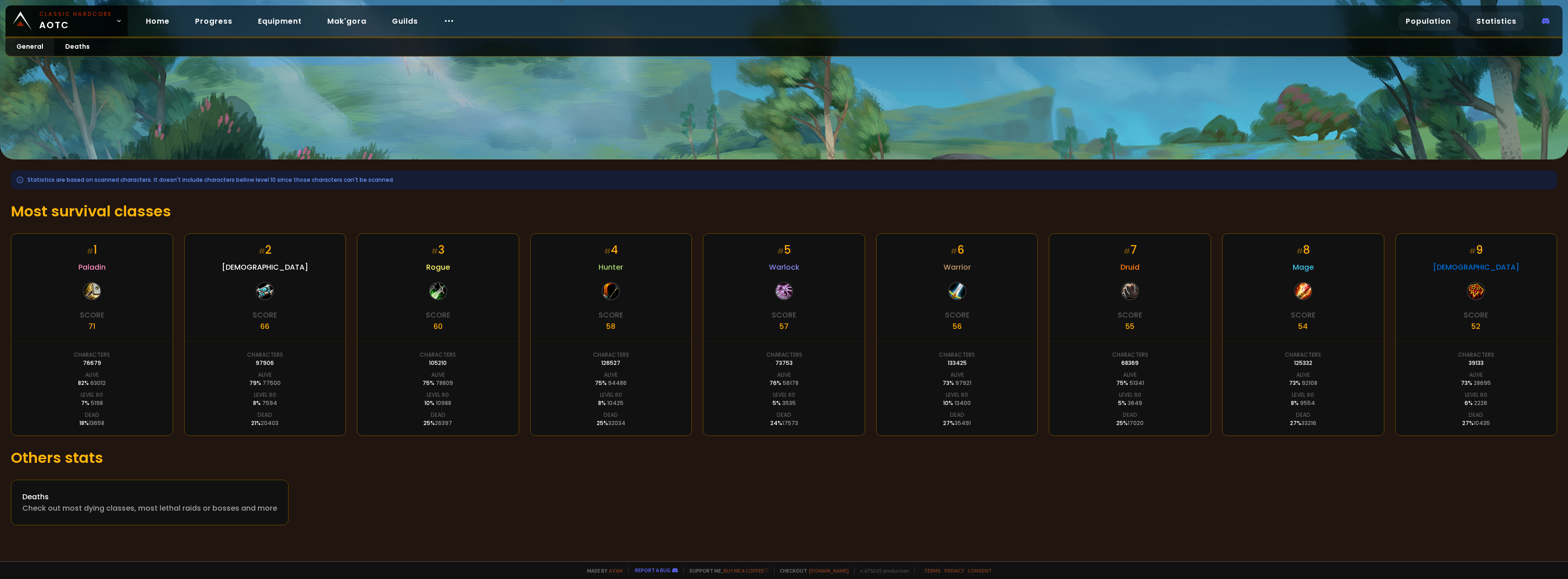
click at [1421, 14] on link "Population" at bounding box center [1428, 21] width 60 height 19
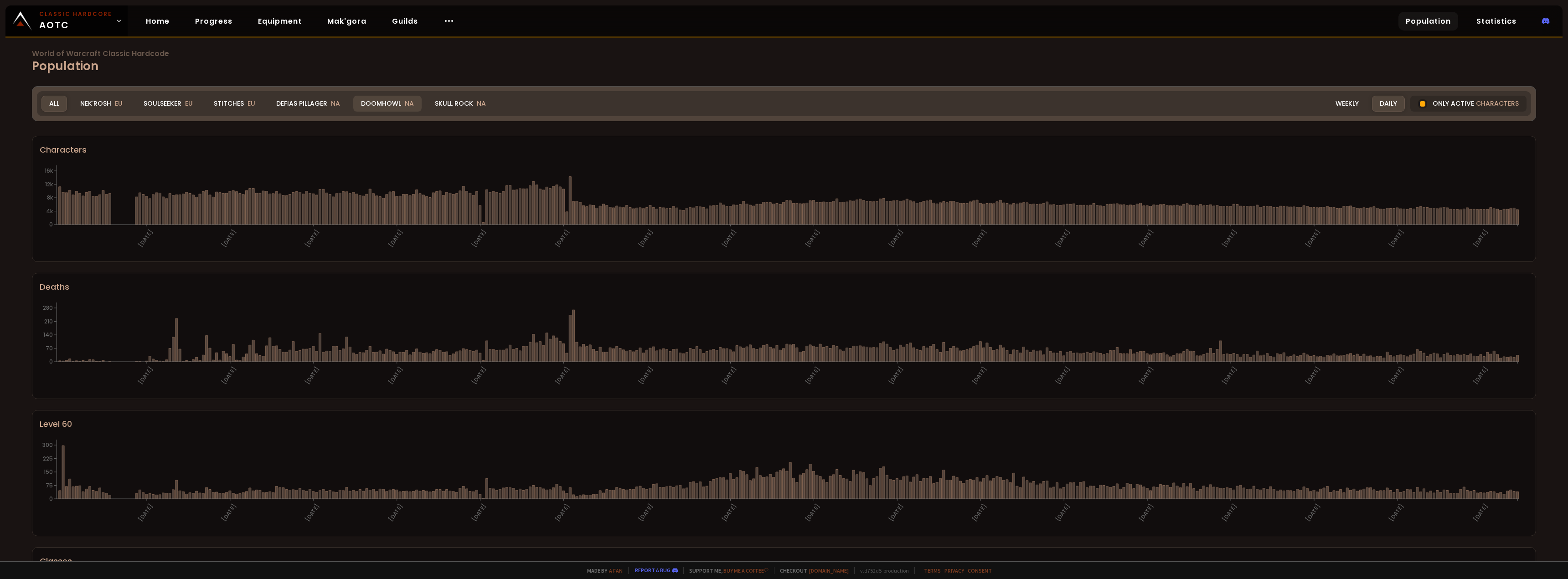
click at [414, 105] on div "Doomhowl NA" at bounding box center [387, 104] width 68 height 16
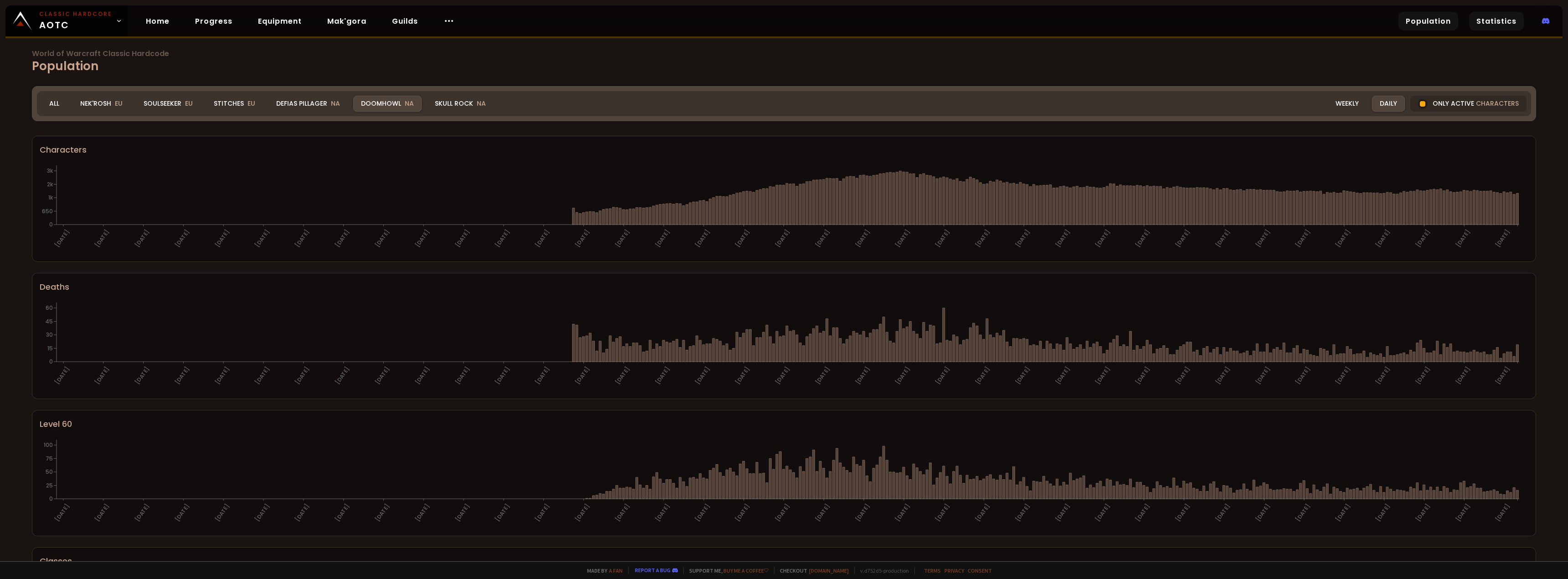
click at [1511, 23] on link "Statistics" at bounding box center [1496, 21] width 55 height 19
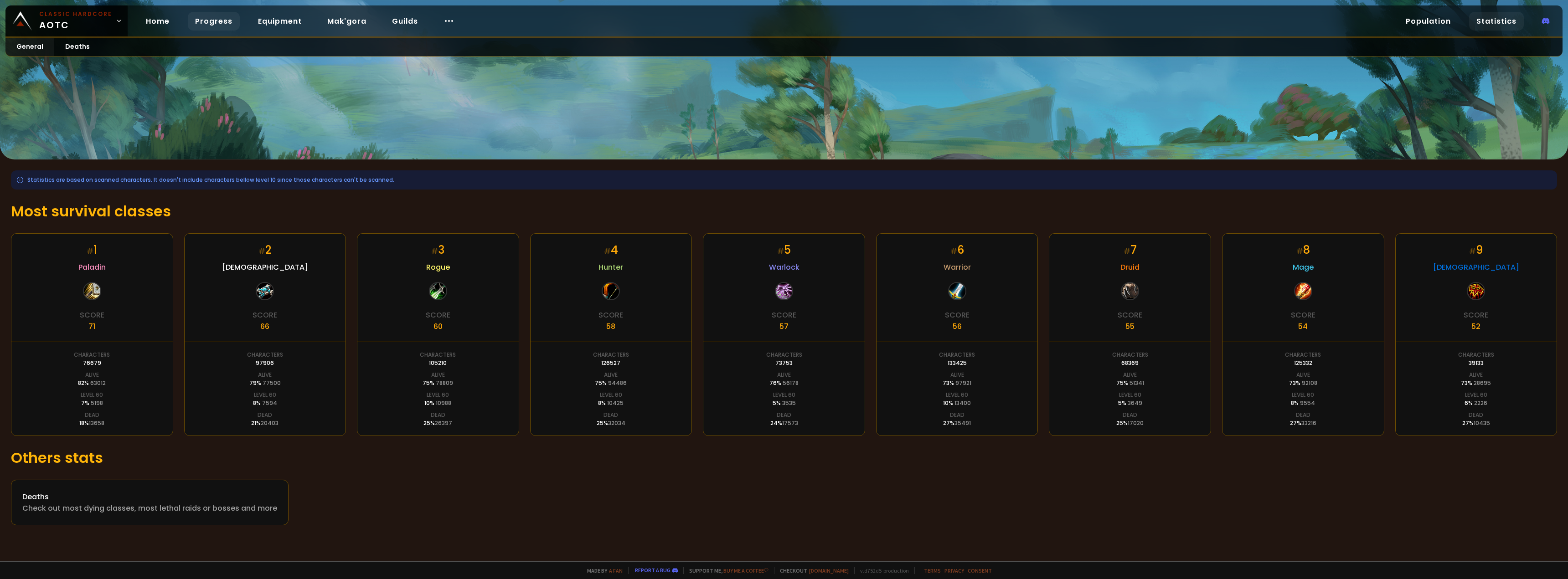
click at [189, 22] on link "Progress" at bounding box center [214, 21] width 52 height 19
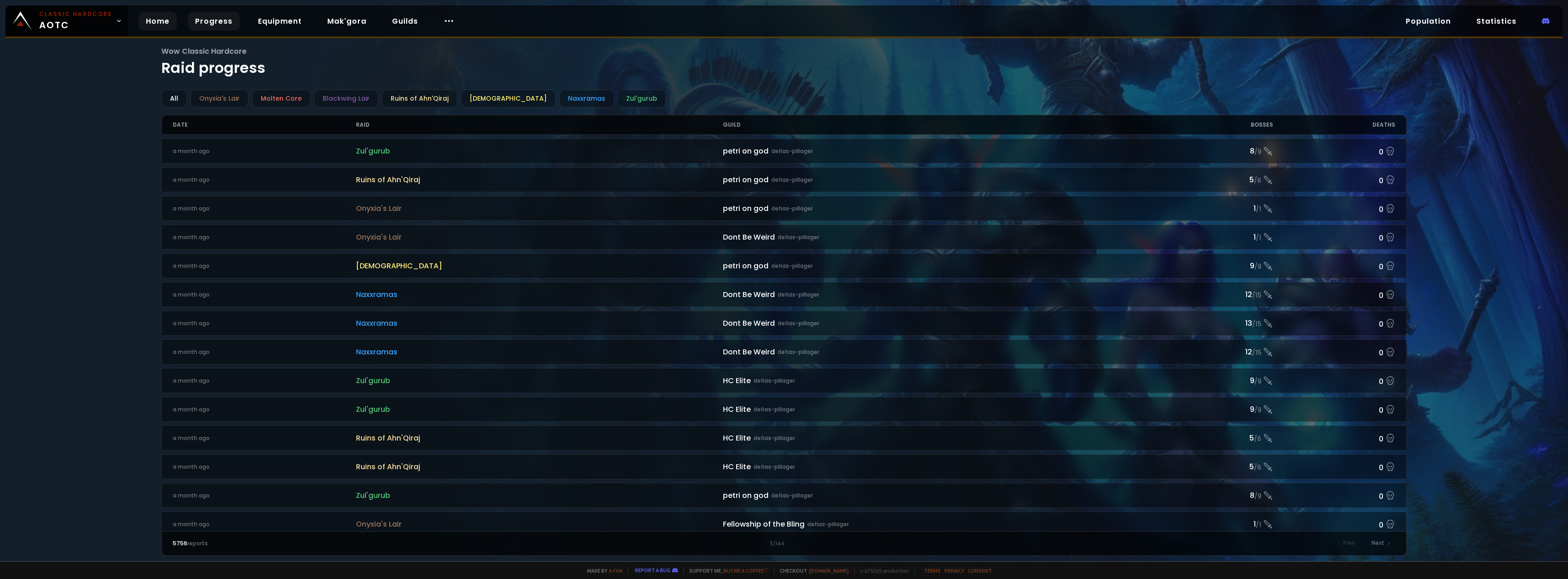
click at [150, 21] on link "Home" at bounding box center [158, 21] width 38 height 19
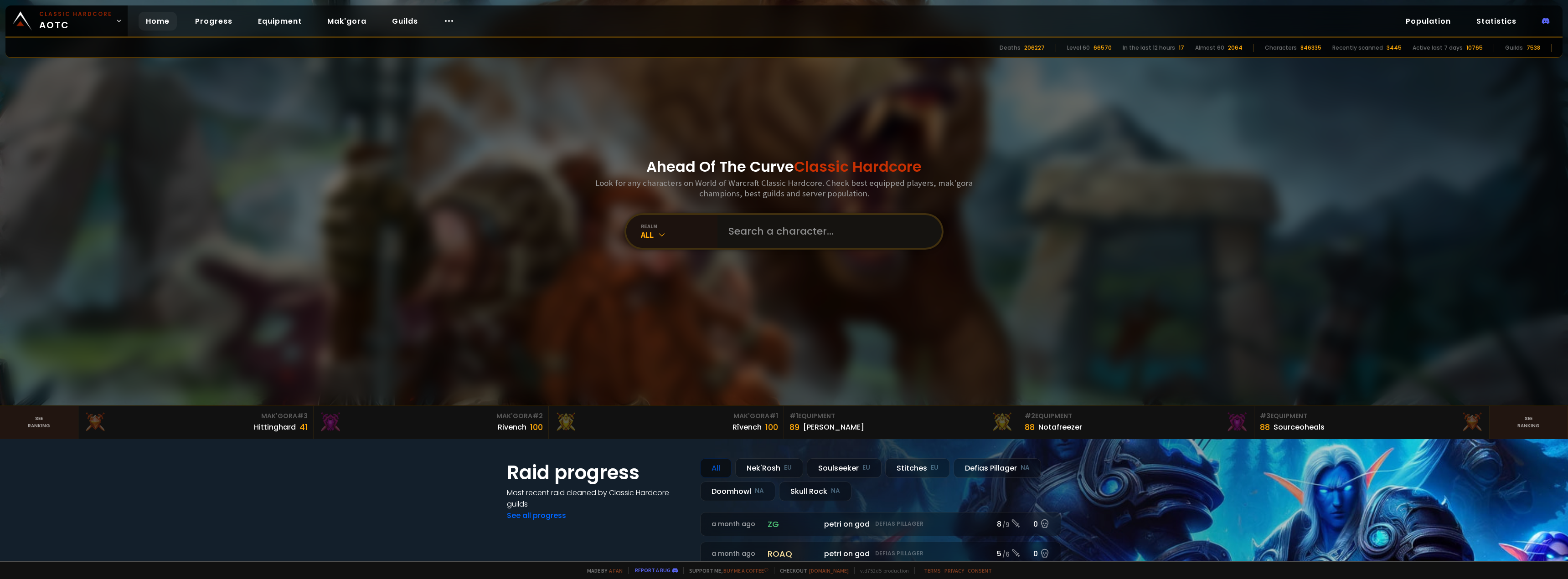
click at [796, 235] on input "text" at bounding box center [826, 231] width 208 height 33
click at [904, 240] on input "text" at bounding box center [826, 231] width 208 height 33
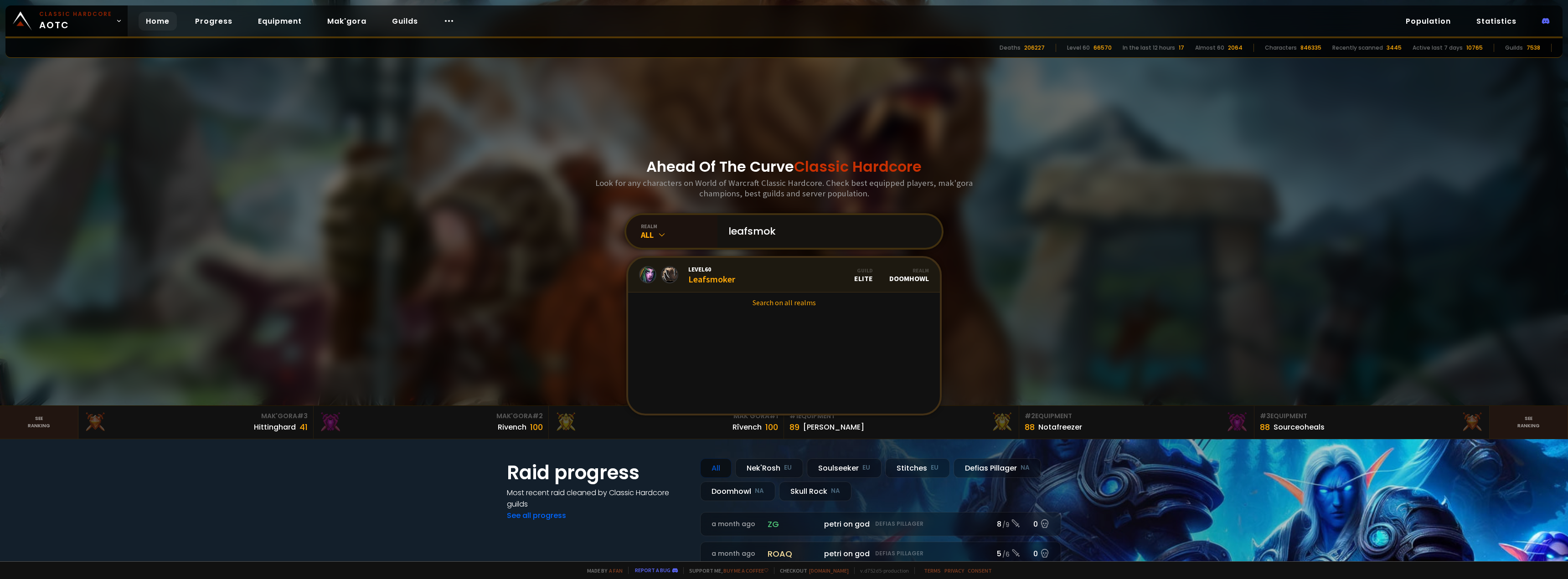
type input "leafsmok"
click at [823, 272] on link "Level 60 Leafsmoker Guild Elite Realm Doomhowl" at bounding box center [784, 275] width 312 height 35
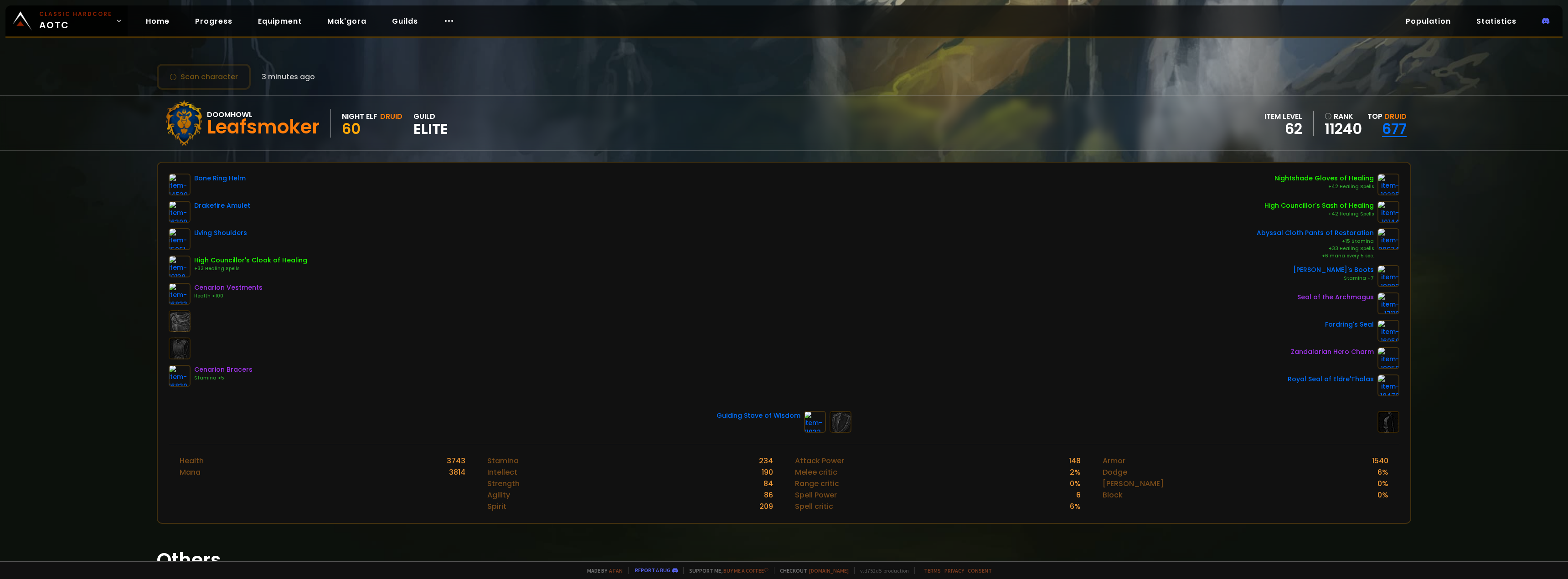
click at [1382, 123] on link "677" at bounding box center [1394, 128] width 25 height 20
click at [174, 77] on icon at bounding box center [173, 77] width 7 height 7
click at [1387, 116] on span "Druid" at bounding box center [1395, 117] width 22 height 10
click at [1393, 123] on link "677" at bounding box center [1394, 128] width 25 height 20
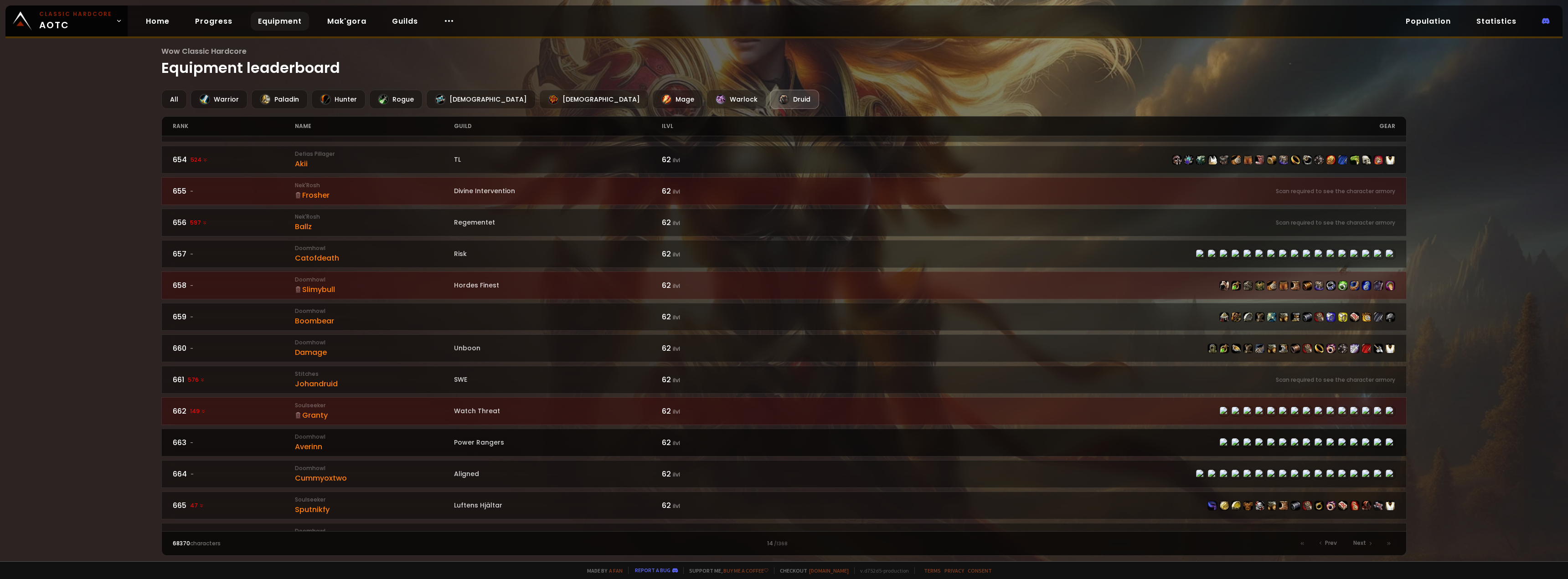
scroll to position [228, 0]
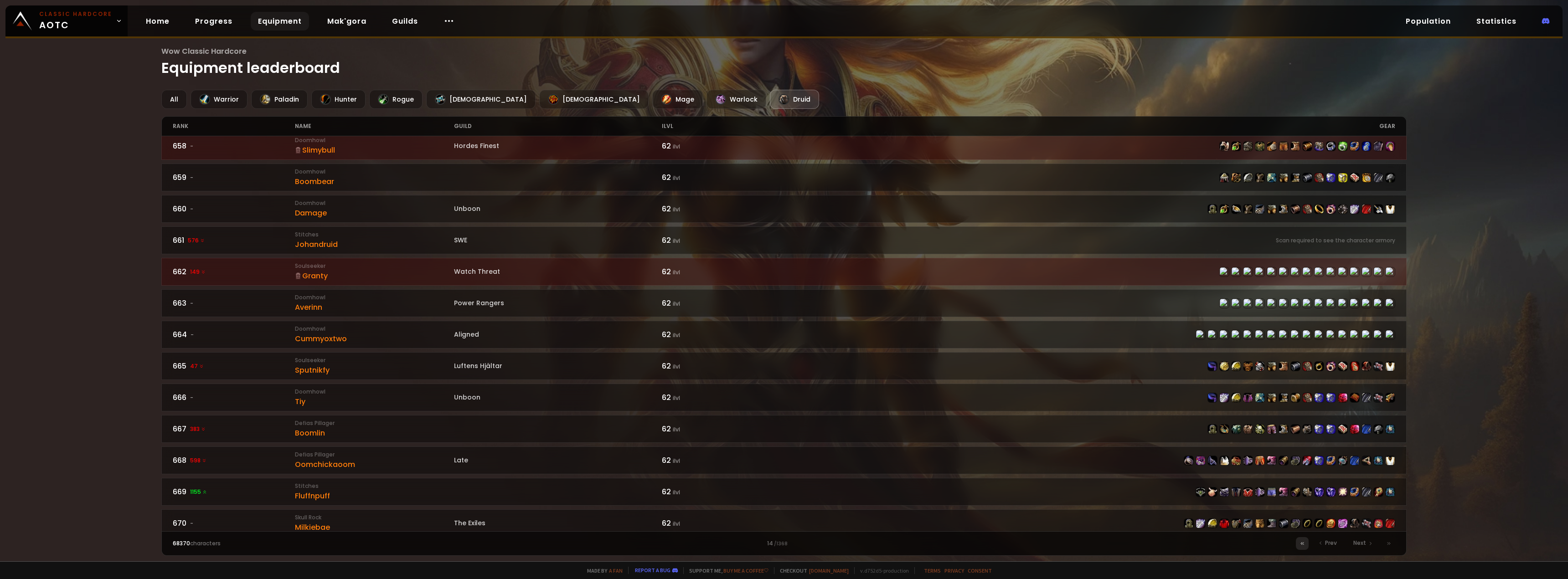
click at [1303, 541] on icon at bounding box center [1302, 543] width 5 height 5
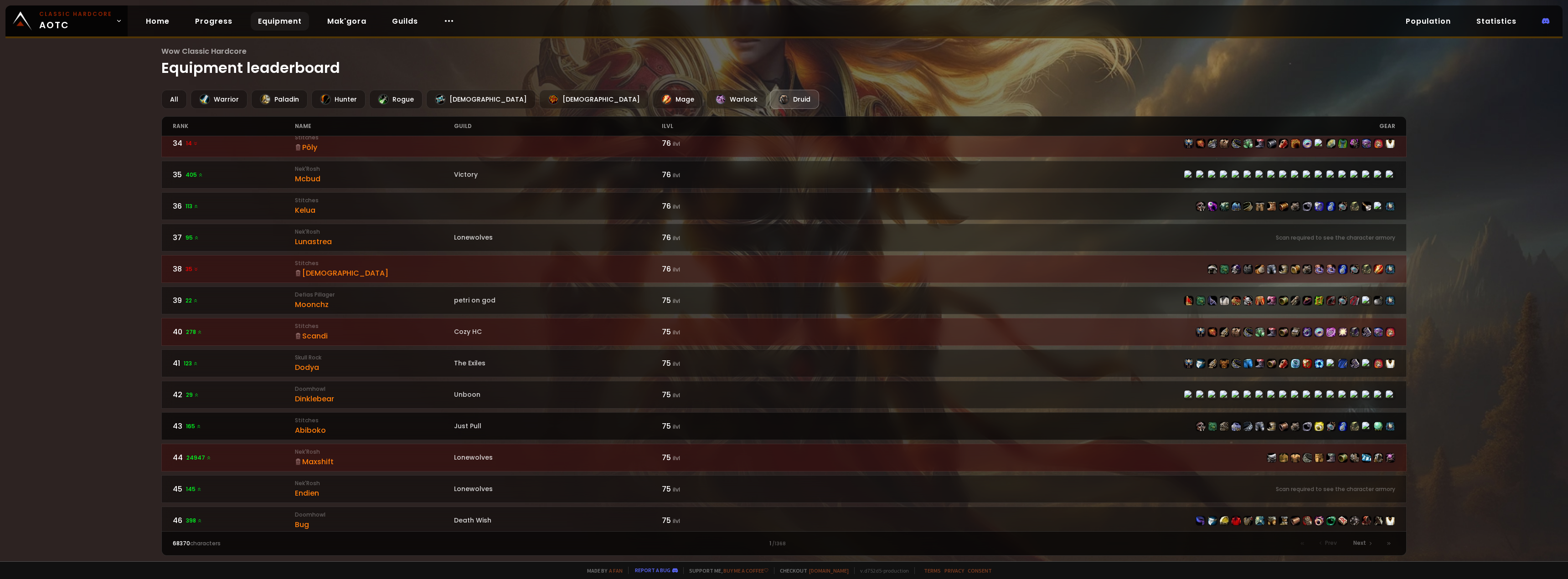
scroll to position [1180, 0]
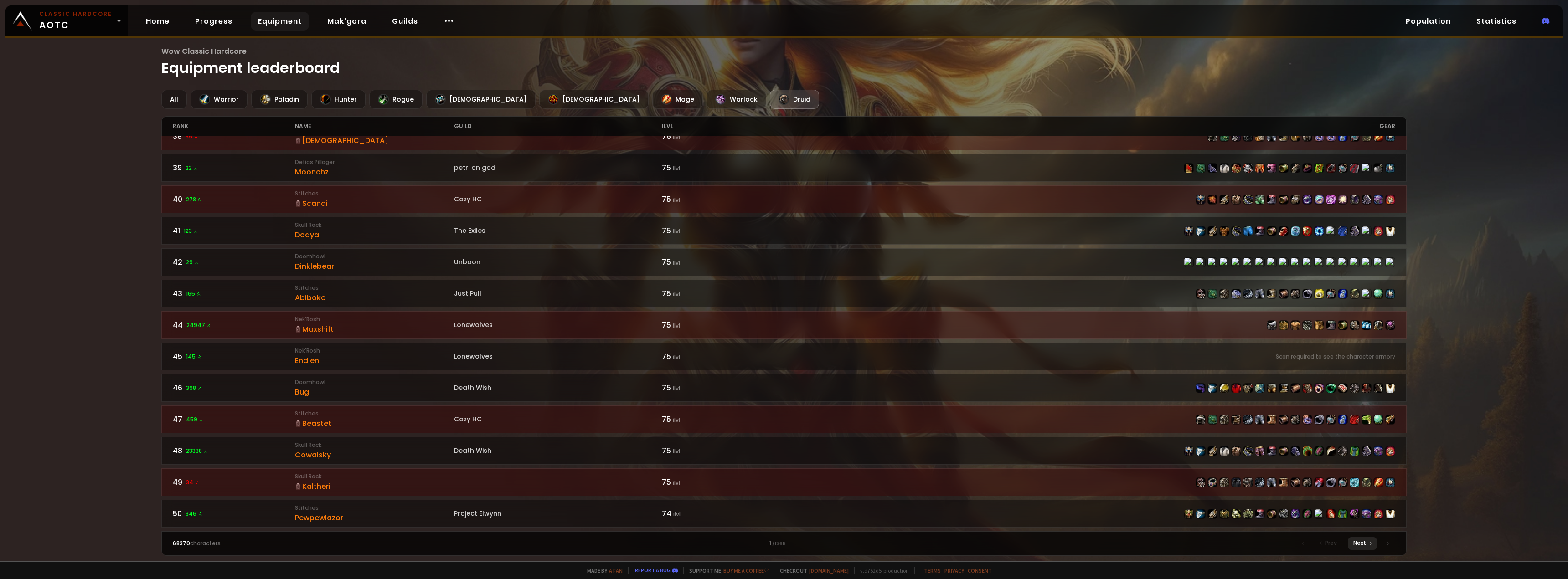
click at [1369, 543] on icon at bounding box center [1371, 543] width 5 height 5
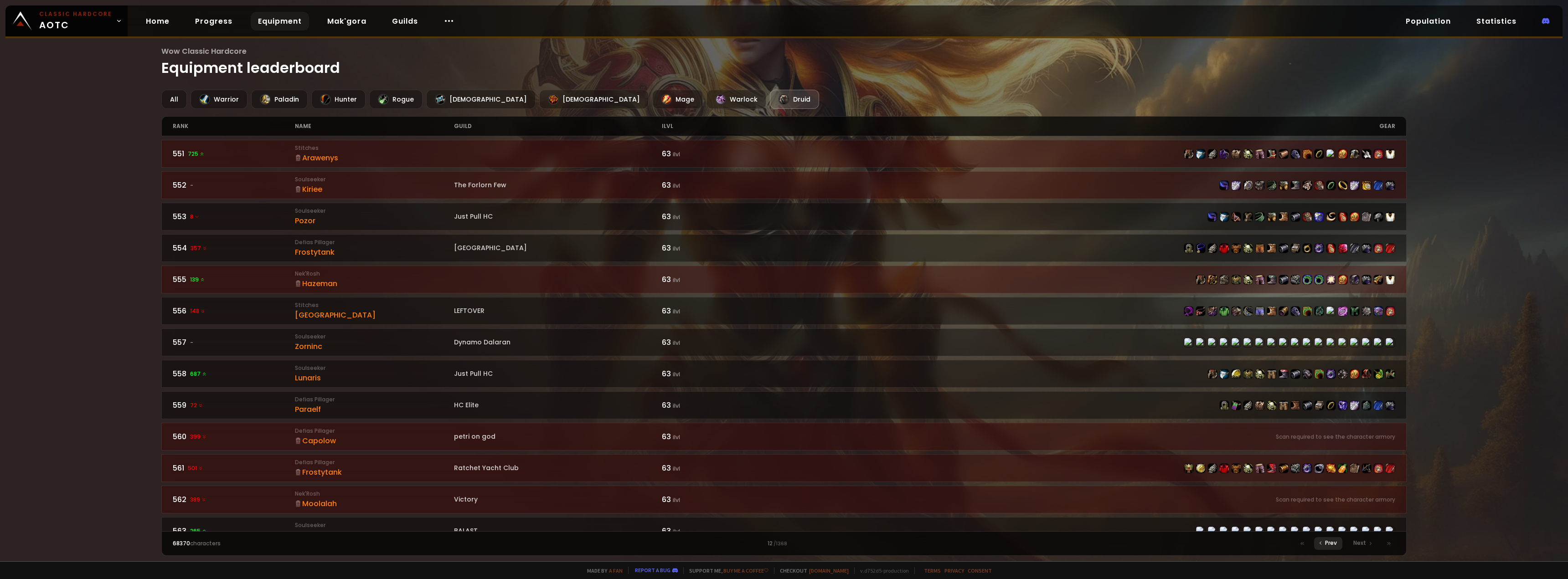
click at [1324, 543] on div "Prev" at bounding box center [1328, 543] width 28 height 13
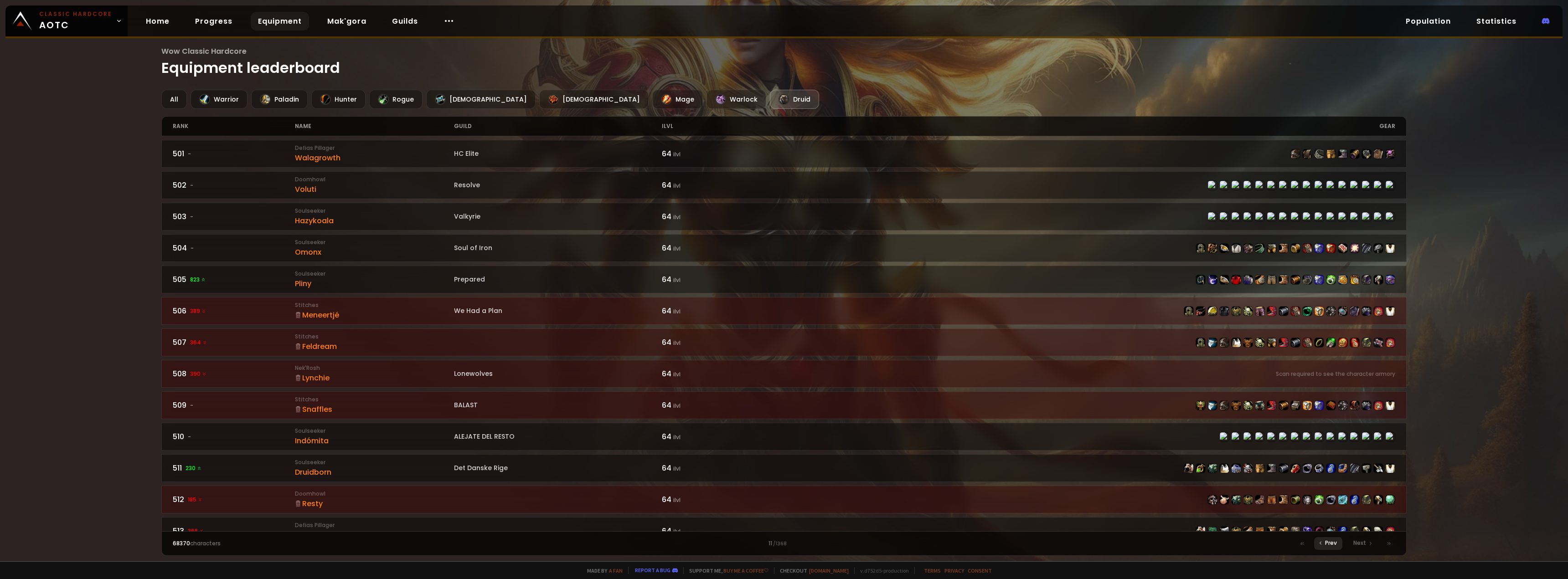
click at [1331, 546] on span "Prev" at bounding box center [1331, 543] width 12 height 8
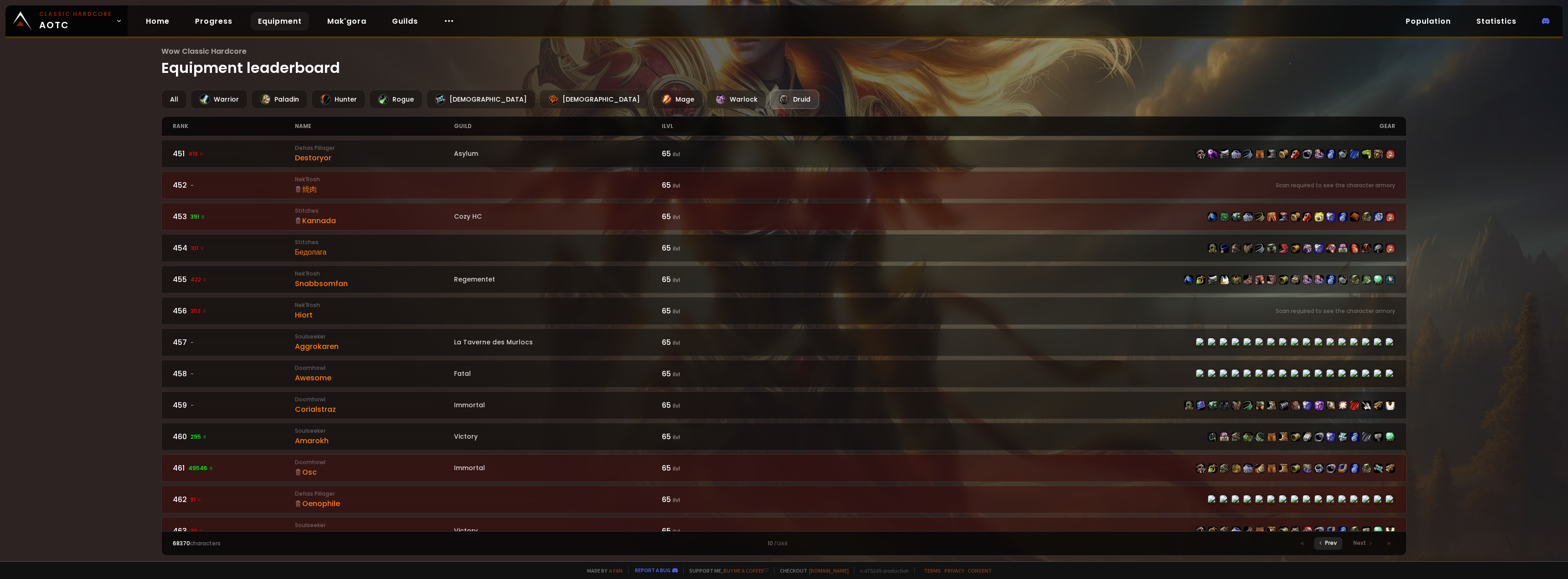
click at [1331, 546] on span "Prev" at bounding box center [1331, 543] width 12 height 8
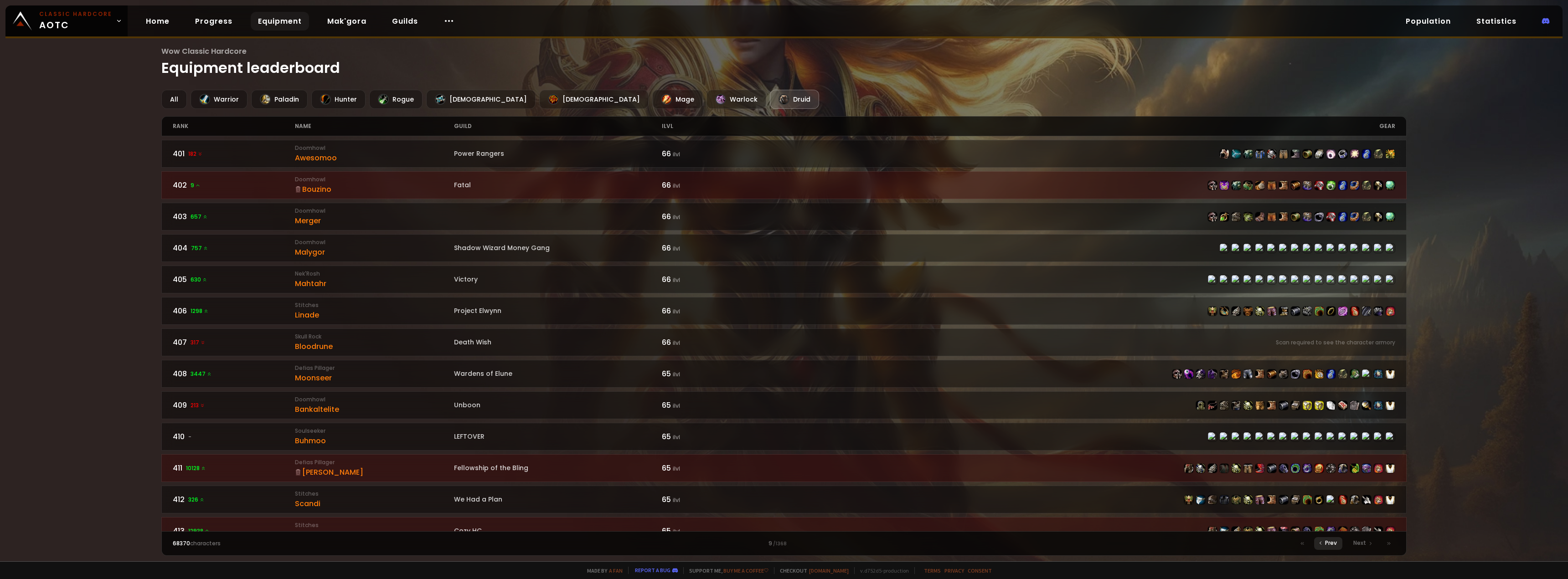
click at [1331, 546] on span "Prev" at bounding box center [1331, 543] width 12 height 8
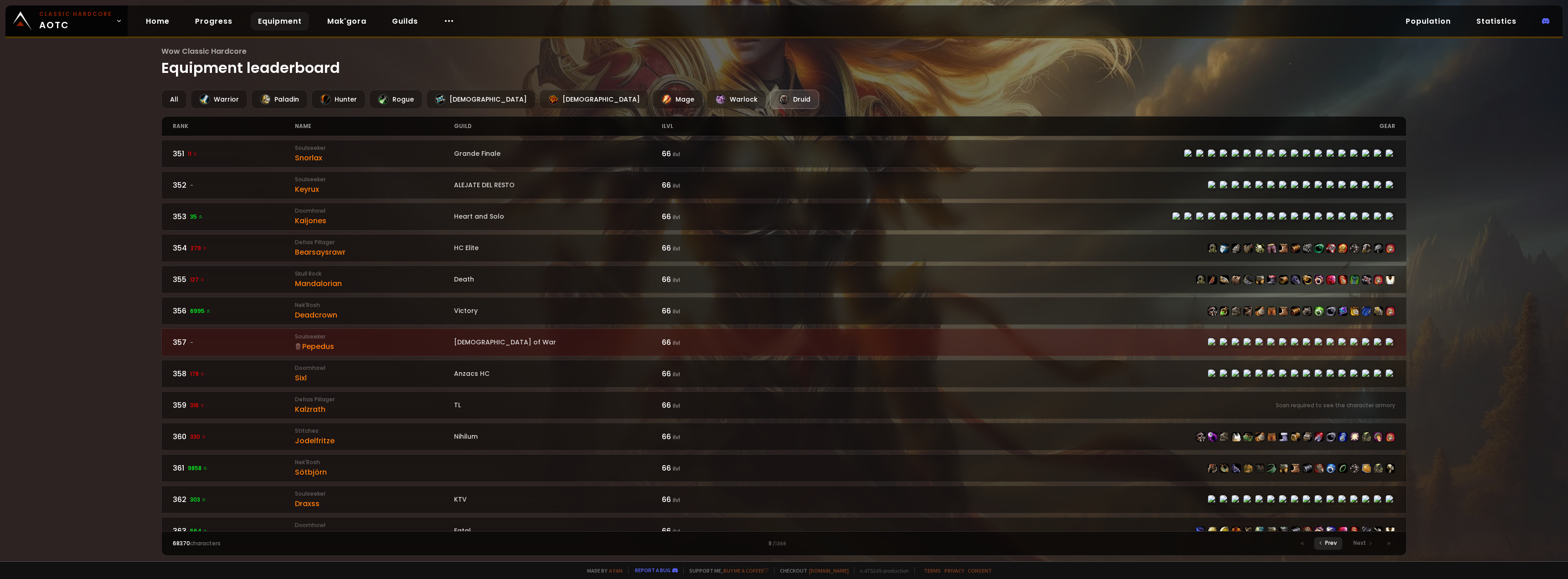
click at [1331, 546] on span "Prev" at bounding box center [1331, 543] width 12 height 8
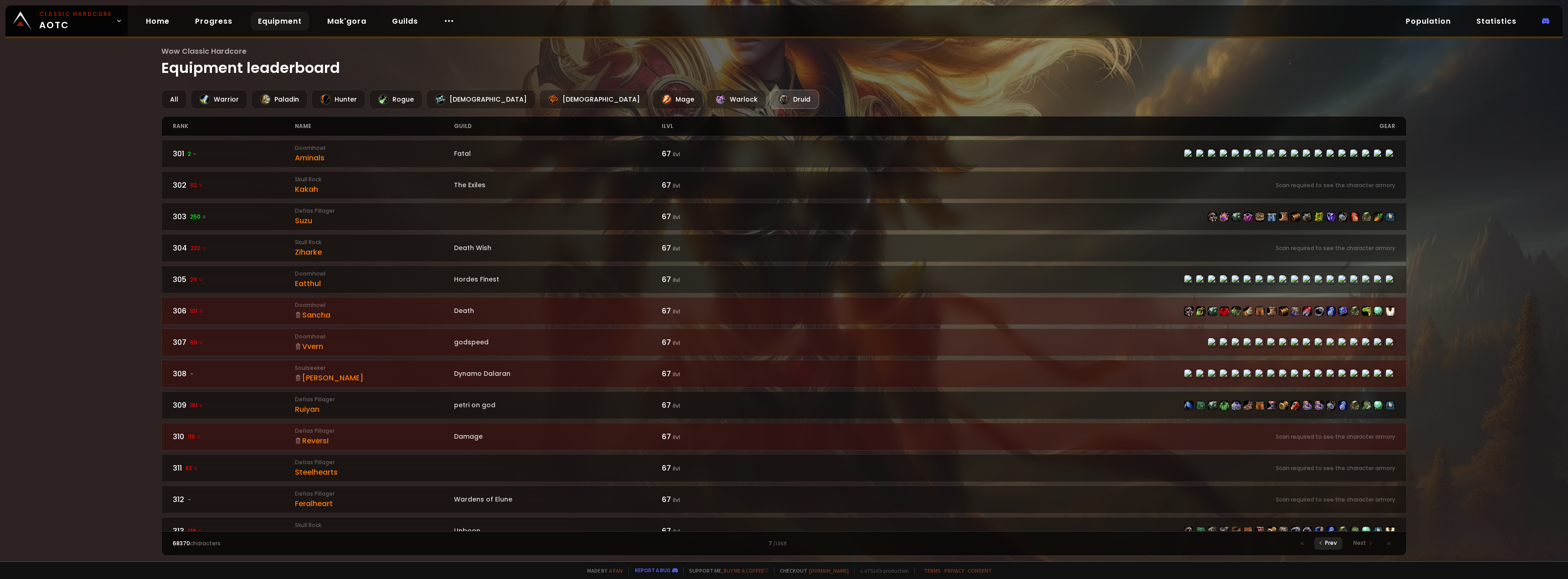
click at [1331, 546] on span "Prev" at bounding box center [1331, 543] width 12 height 8
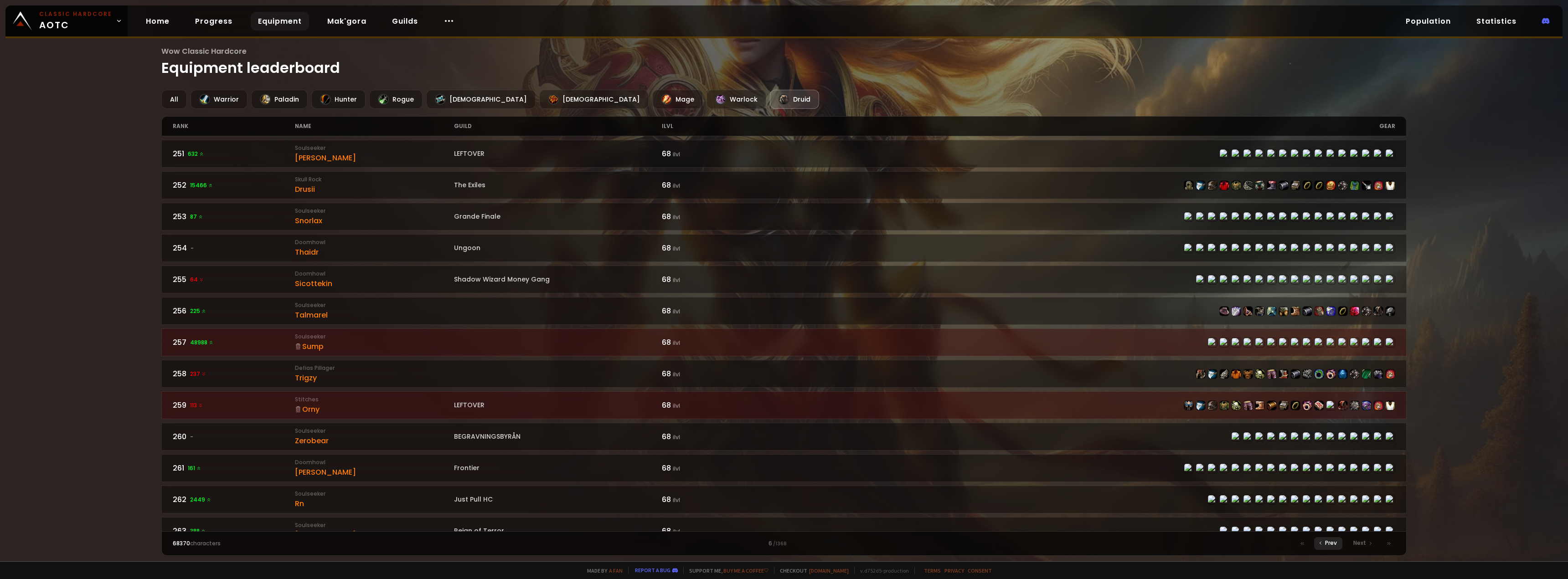
click at [1333, 546] on span "Prev" at bounding box center [1331, 543] width 12 height 8
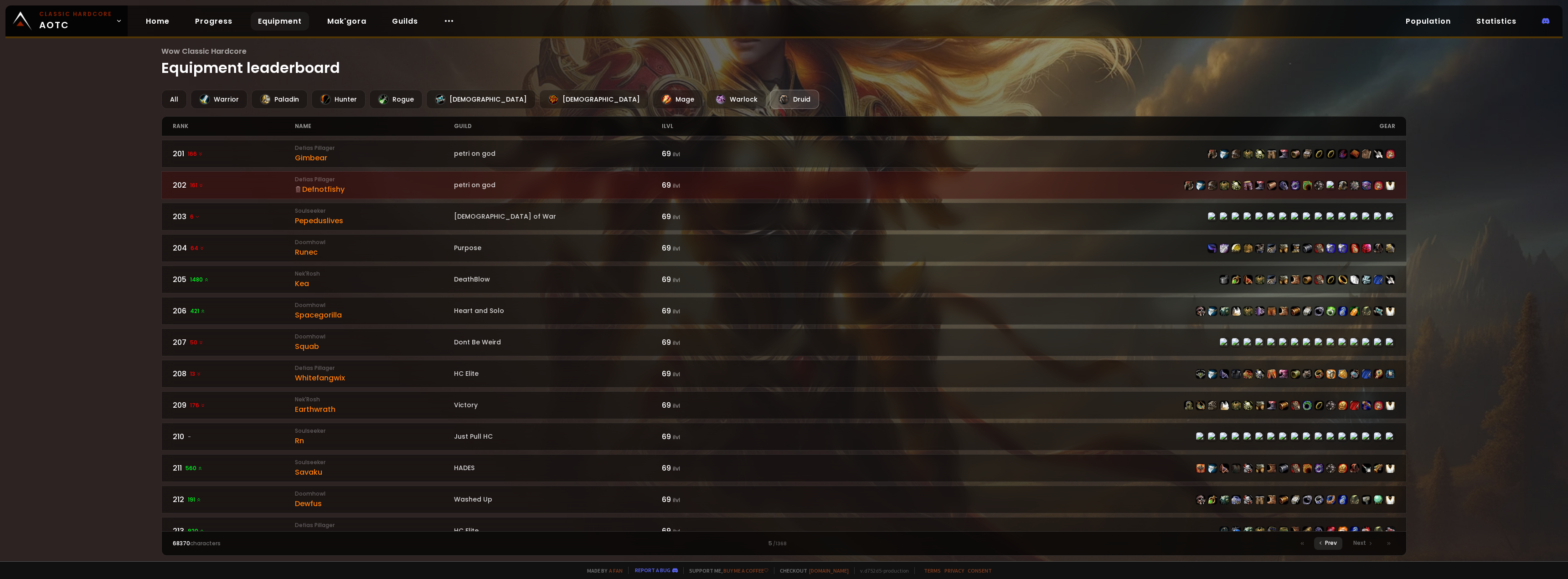
click at [1333, 546] on span "Prev" at bounding box center [1331, 543] width 12 height 8
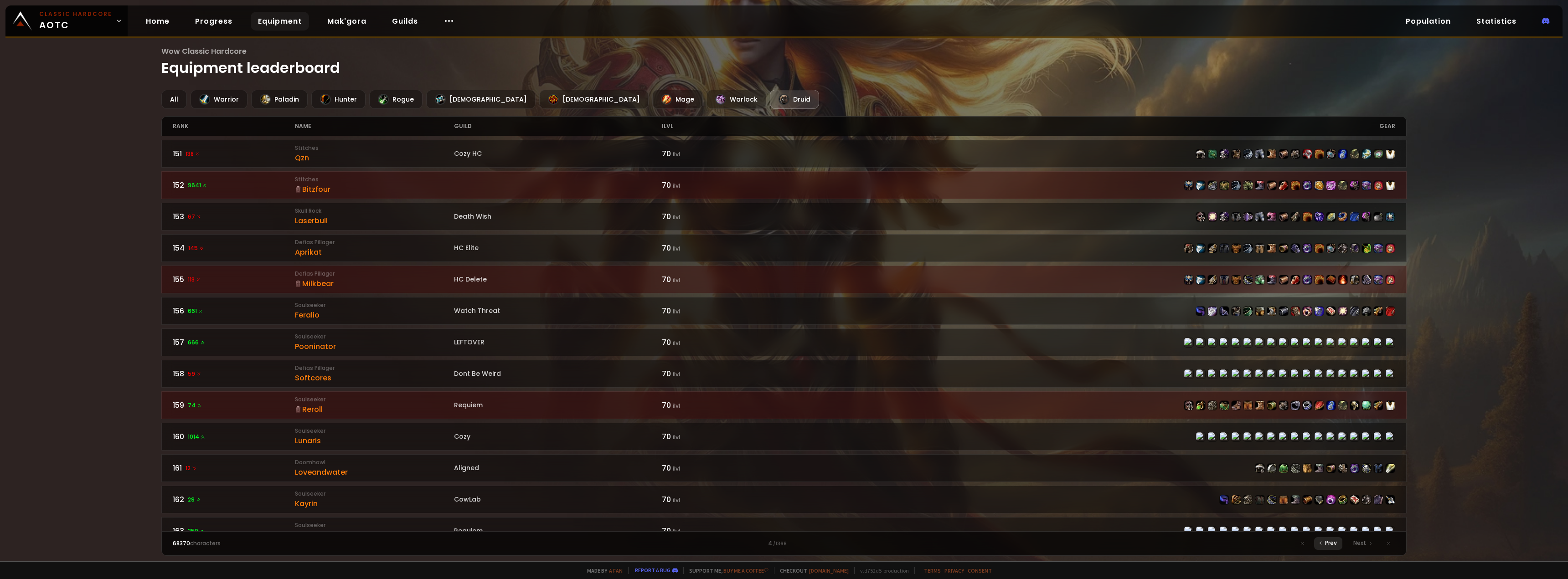
click at [1333, 546] on span "Prev" at bounding box center [1331, 543] width 12 height 8
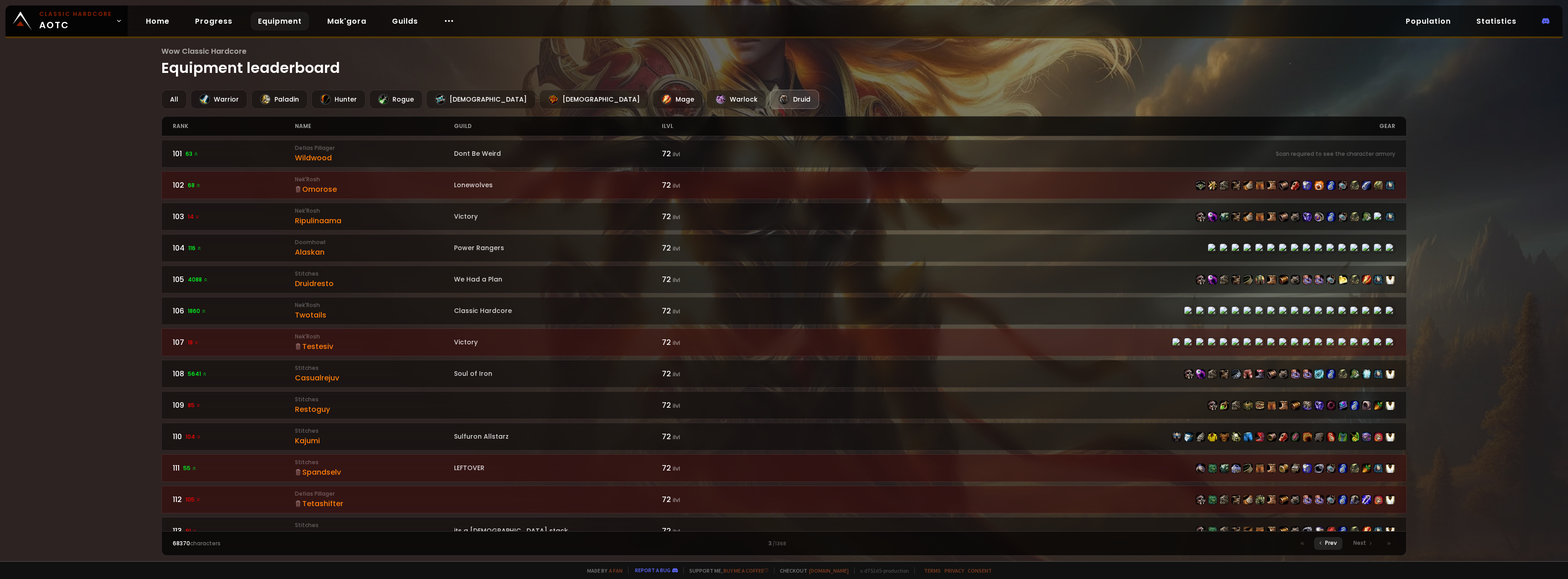
click at [1333, 546] on span "Prev" at bounding box center [1331, 543] width 12 height 8
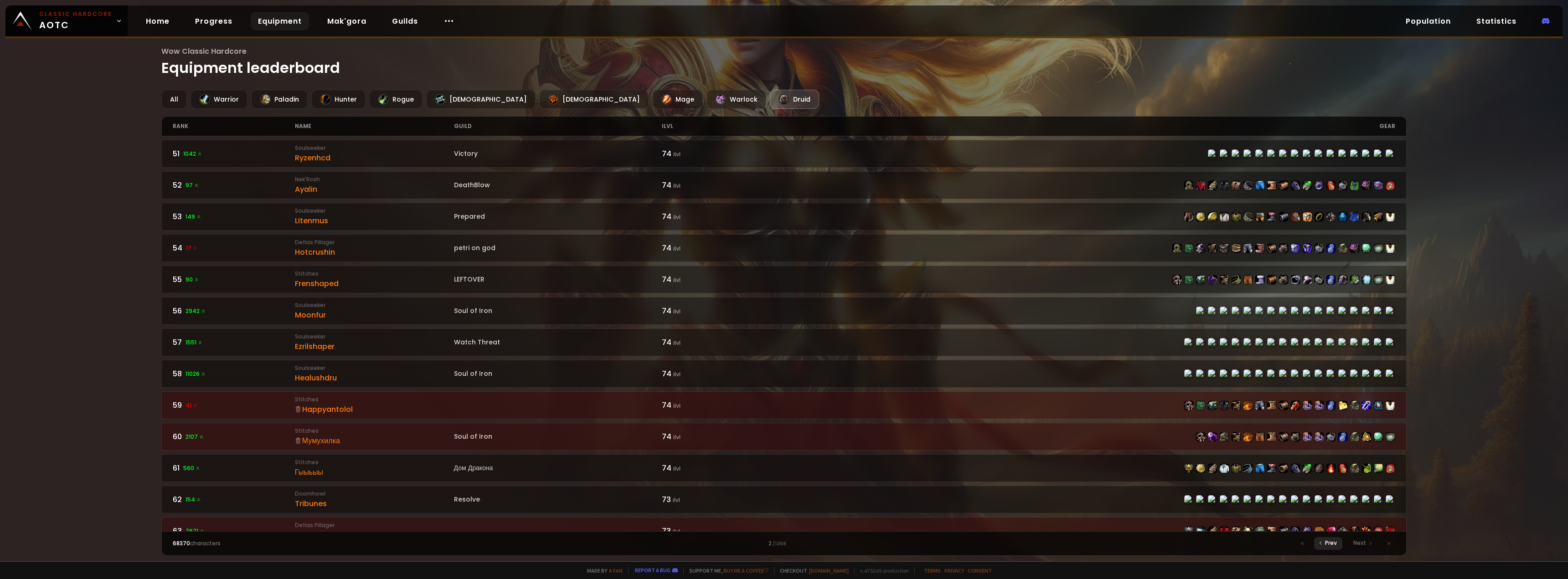
click at [1331, 541] on span "Prev" at bounding box center [1331, 543] width 12 height 8
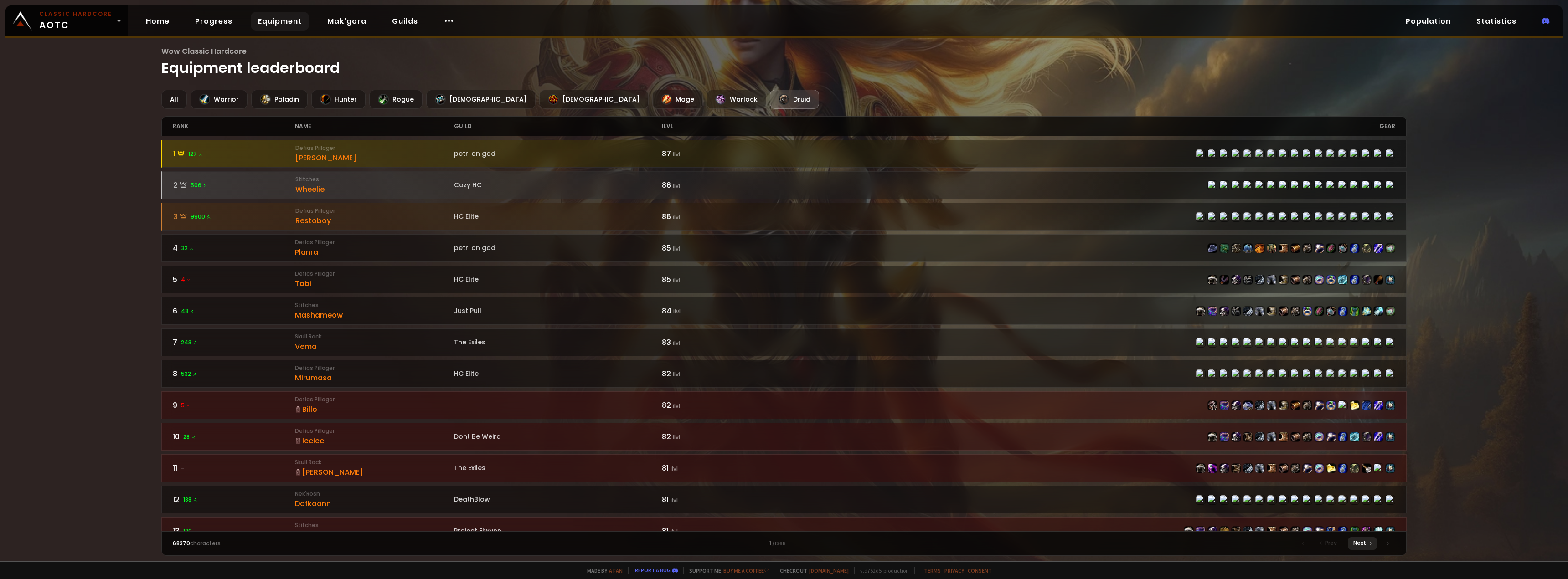
click at [1361, 541] on span "Next" at bounding box center [1359, 543] width 13 height 8
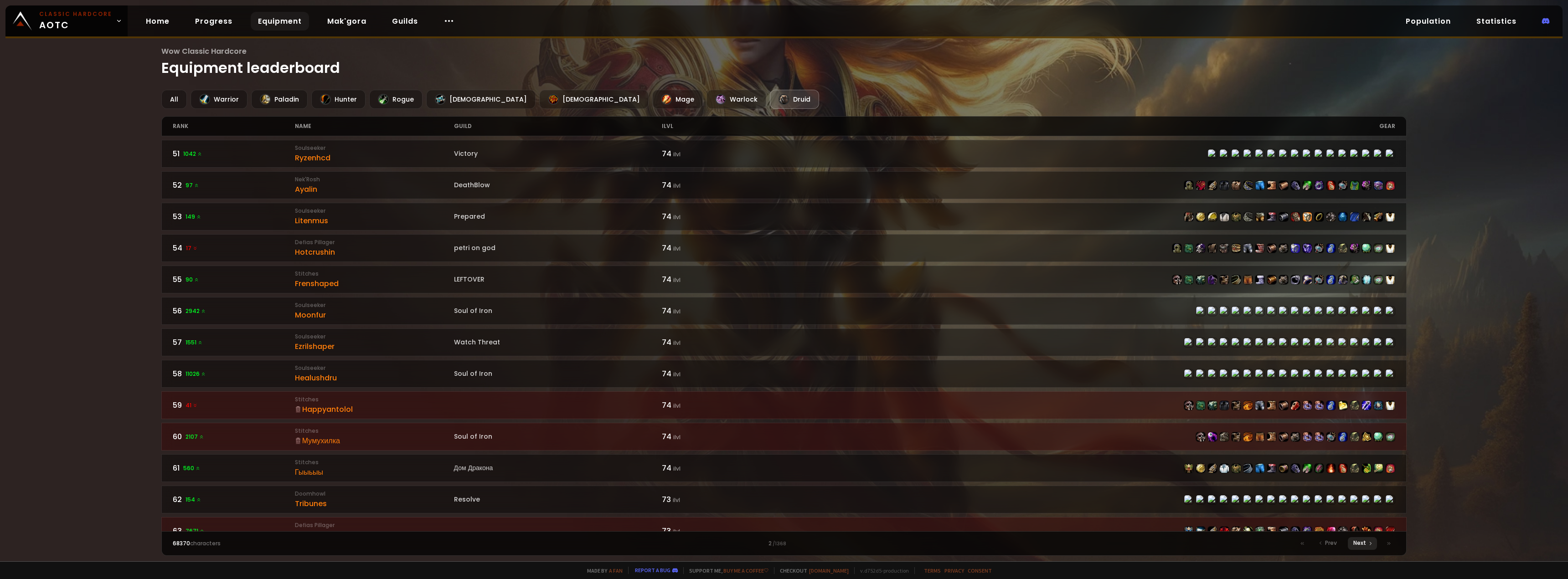
click at [1357, 541] on span "Next" at bounding box center [1359, 543] width 13 height 8
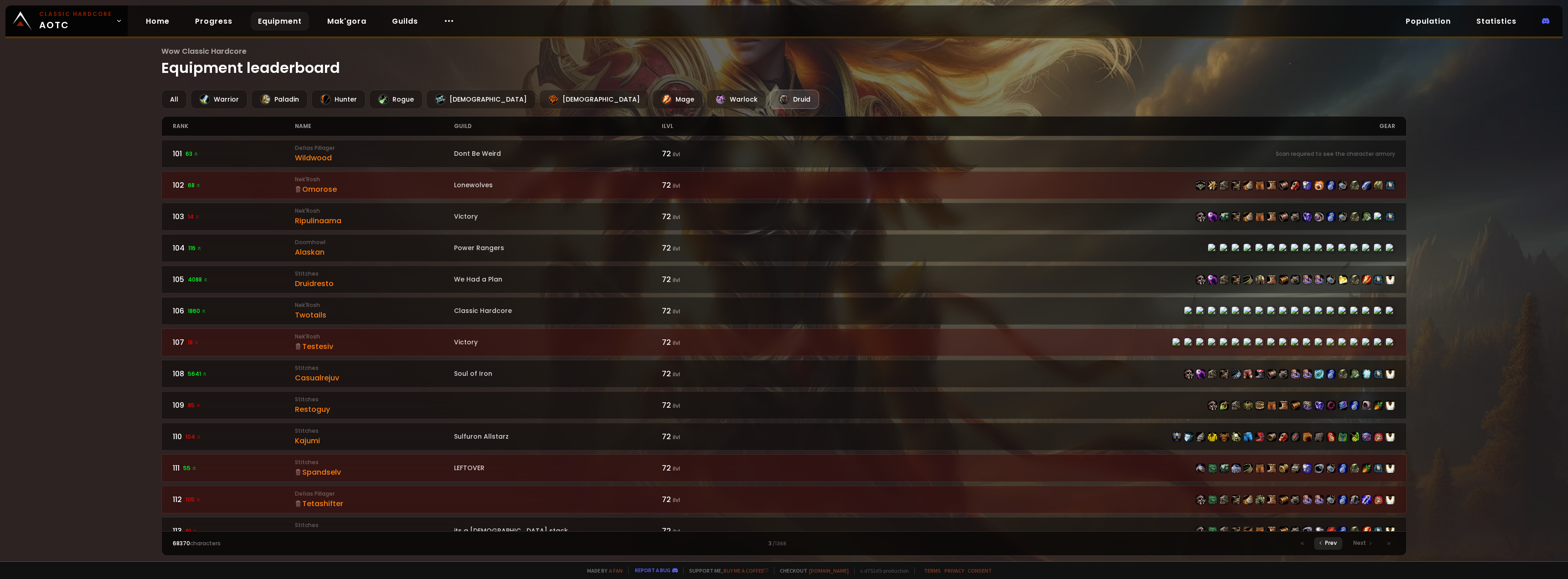
click at [1339, 544] on div "Prev" at bounding box center [1328, 543] width 28 height 13
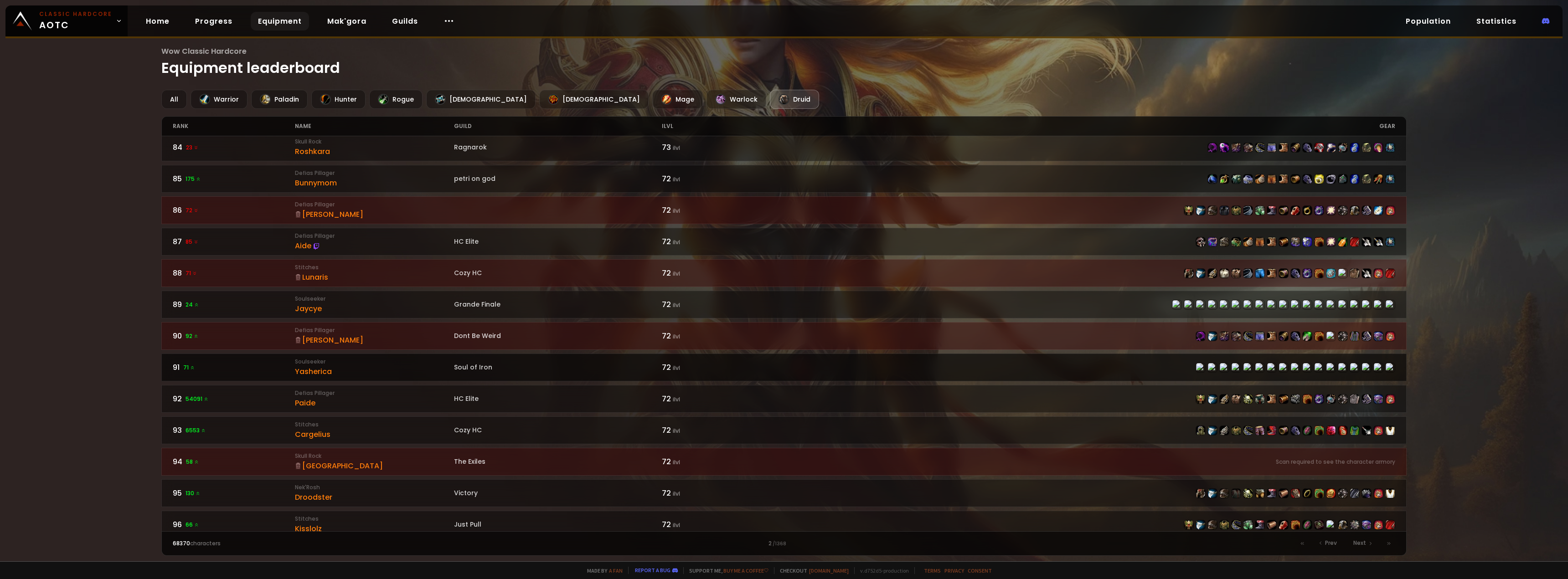
scroll to position [815, 0]
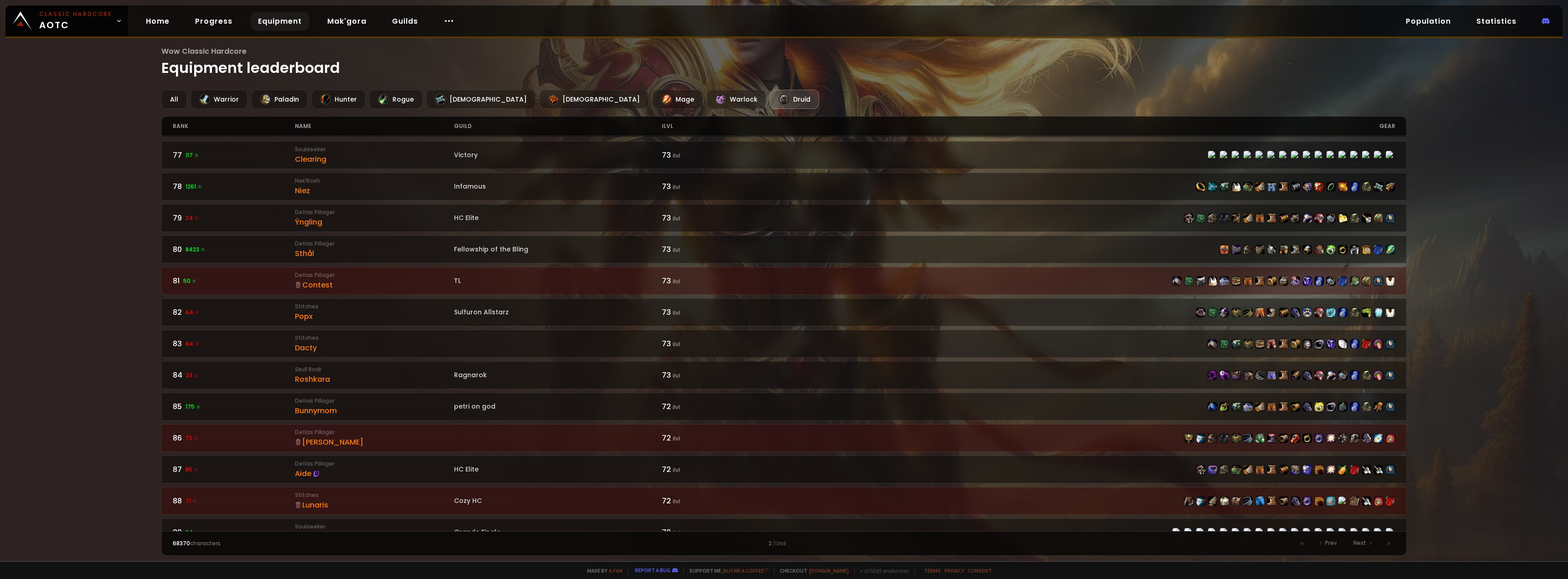
click at [281, 25] on link "Equipment" at bounding box center [280, 21] width 59 height 19
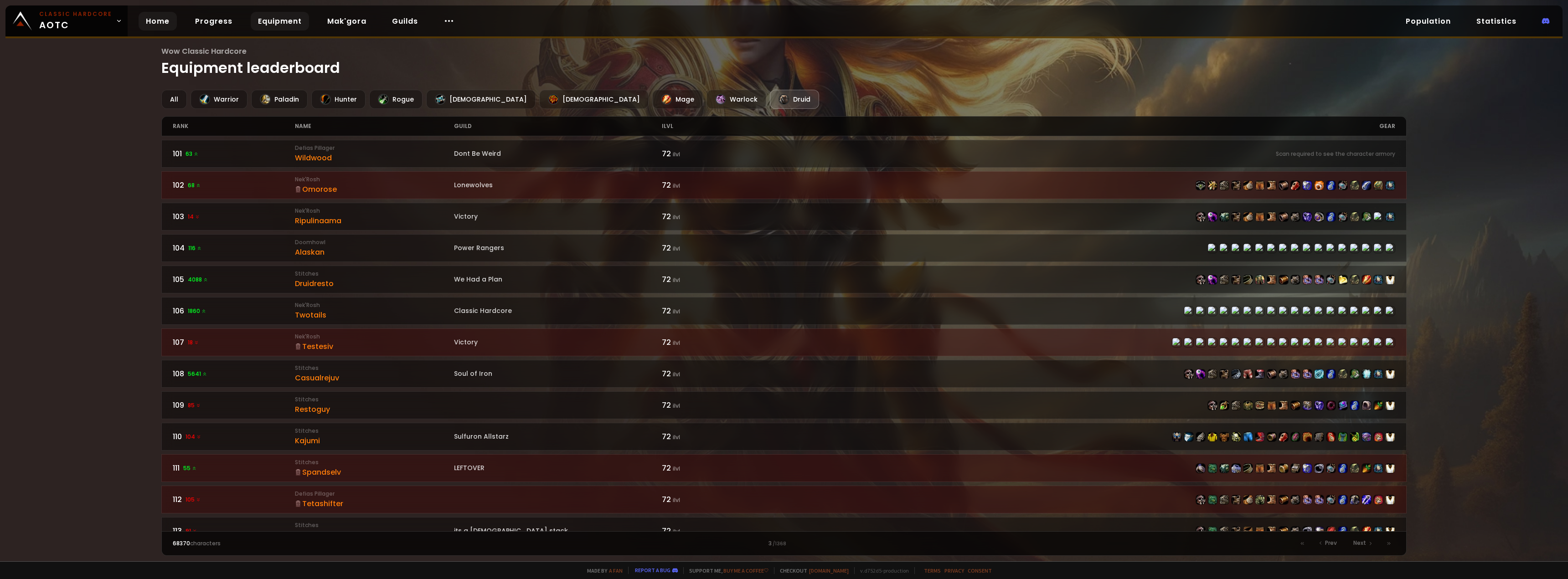
click at [160, 22] on link "Home" at bounding box center [158, 21] width 38 height 19
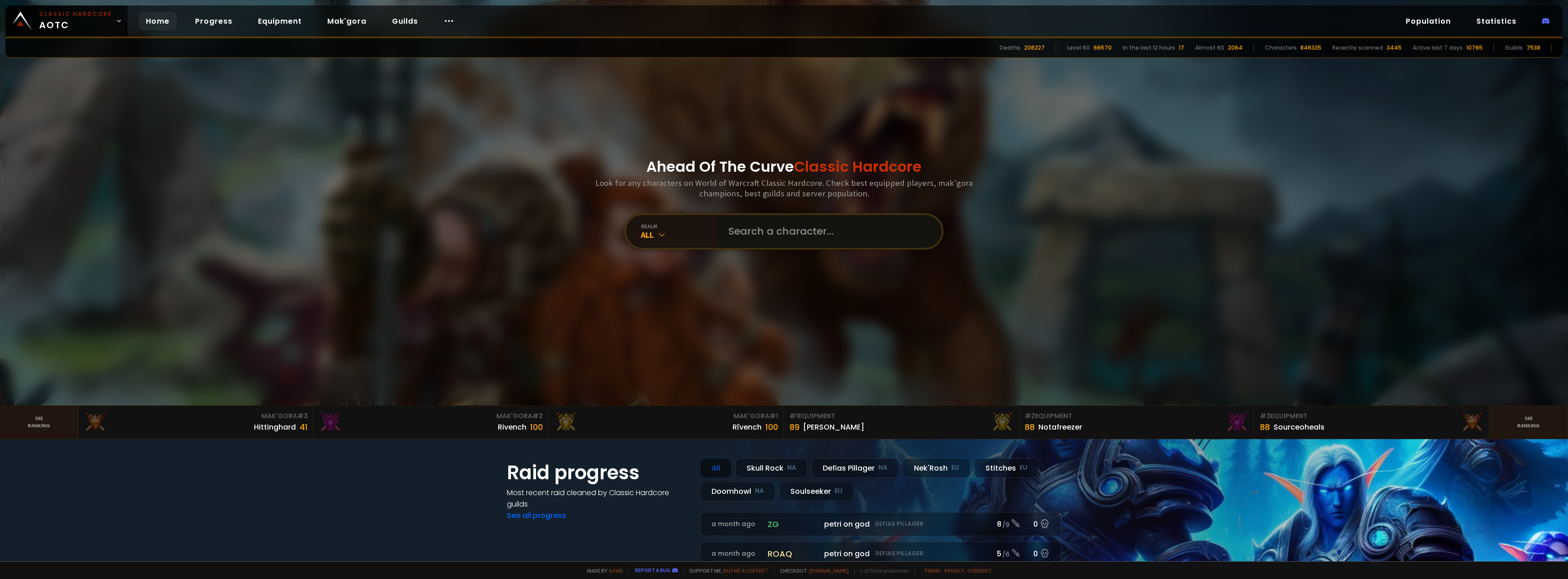
click at [770, 236] on input "text" at bounding box center [826, 231] width 208 height 33
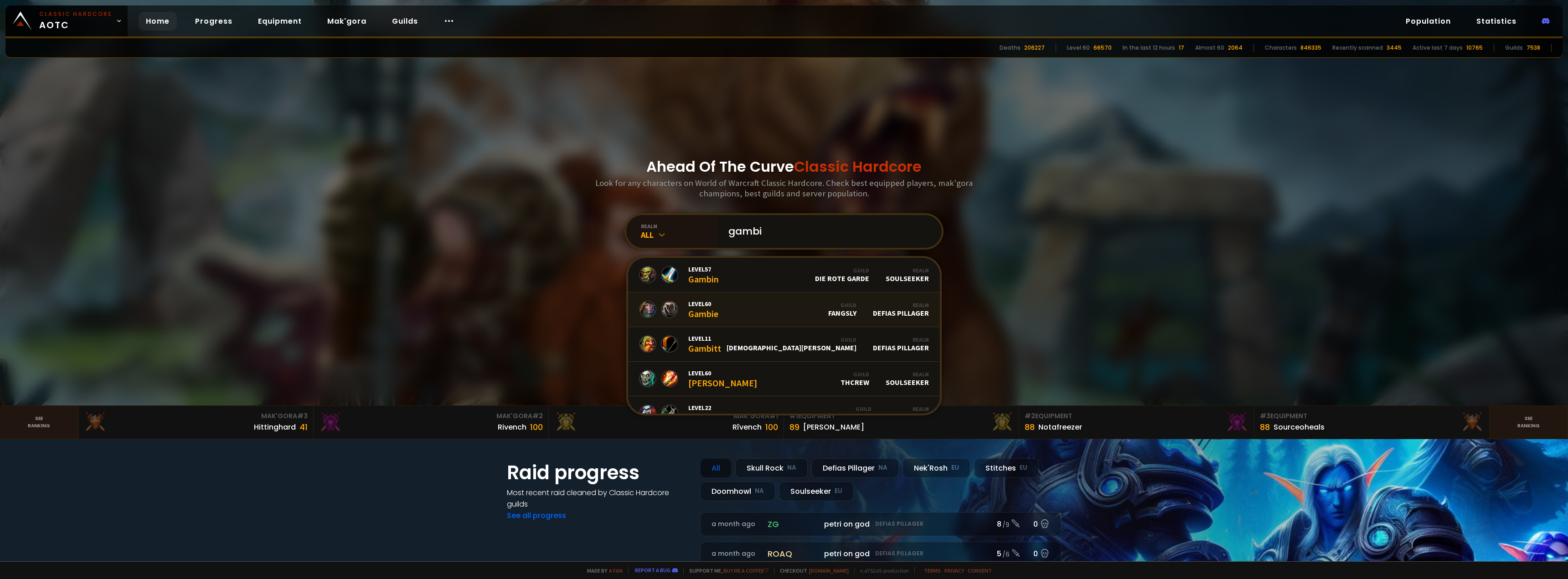
type input "gambi"
click at [718, 297] on link "Level 60 Gambie Guild Fangsly Realm Defias Pillager" at bounding box center [784, 309] width 312 height 35
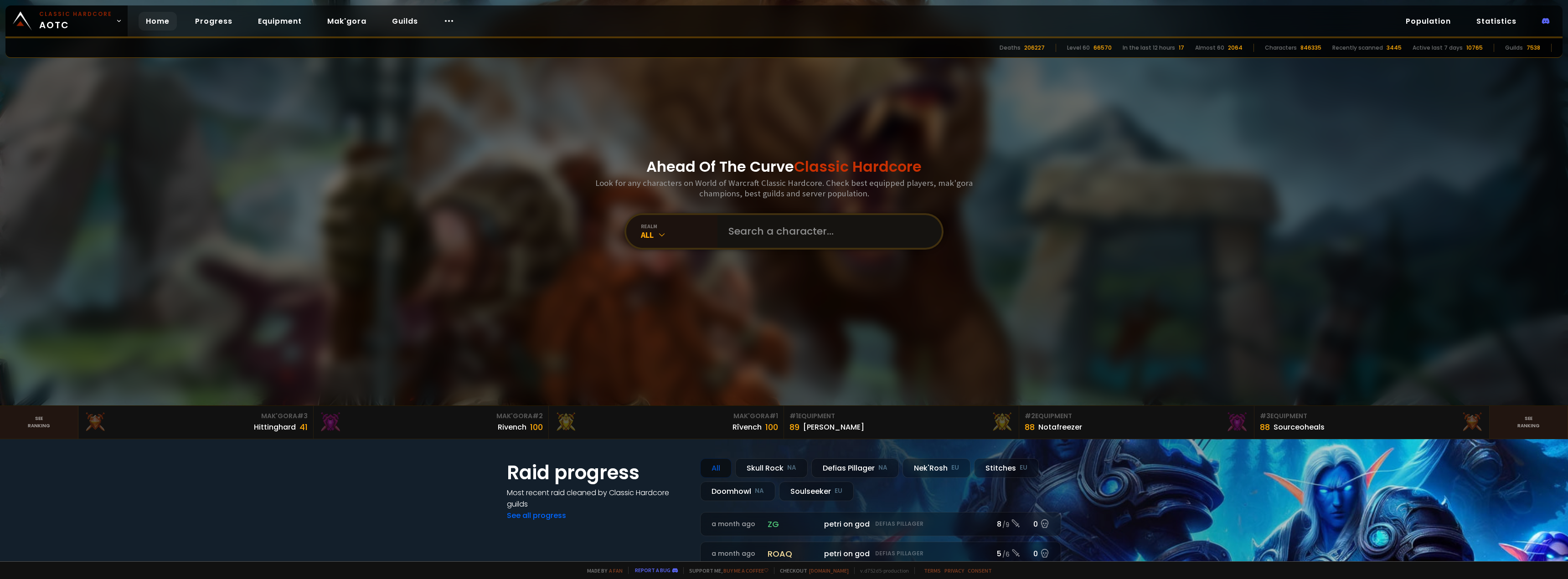
click at [741, 241] on input "text" at bounding box center [826, 231] width 208 height 33
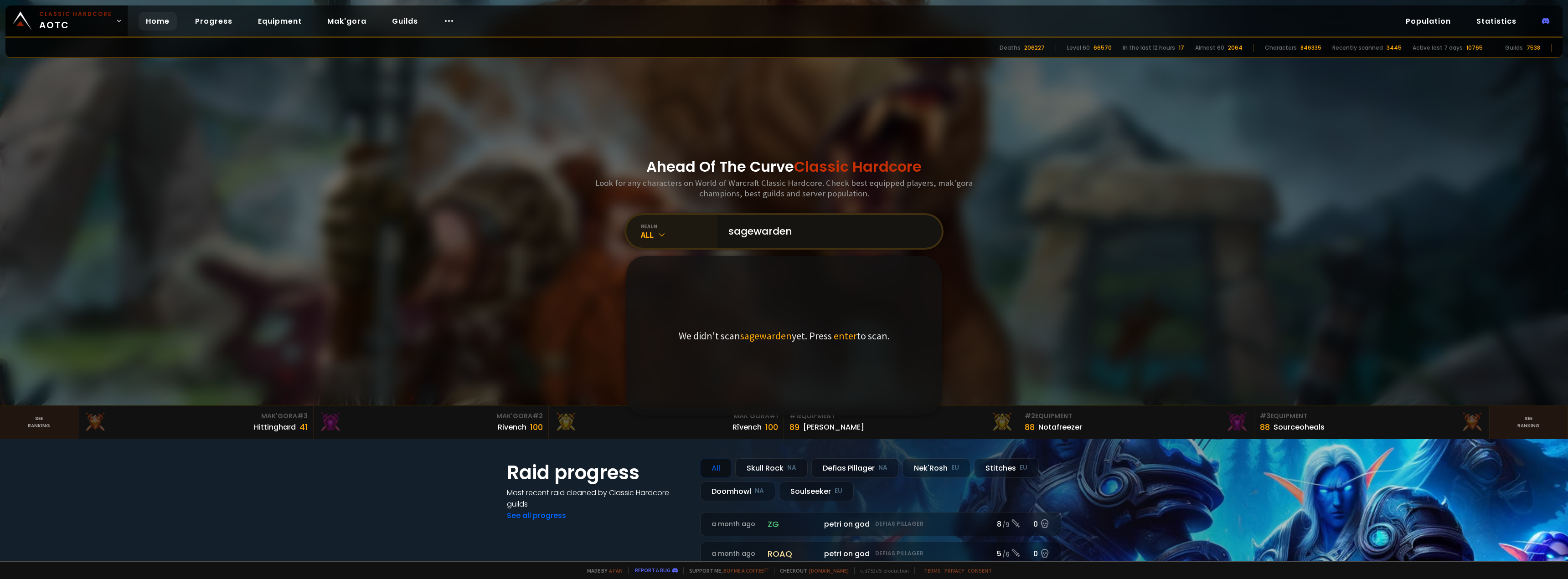
drag, startPoint x: 819, startPoint y: 231, endPoint x: 652, endPoint y: 225, distance: 167.1
click at [652, 225] on div "realm All sagewarden We didn't scan sagewarden yet. Press enter to scan." at bounding box center [784, 231] width 319 height 36
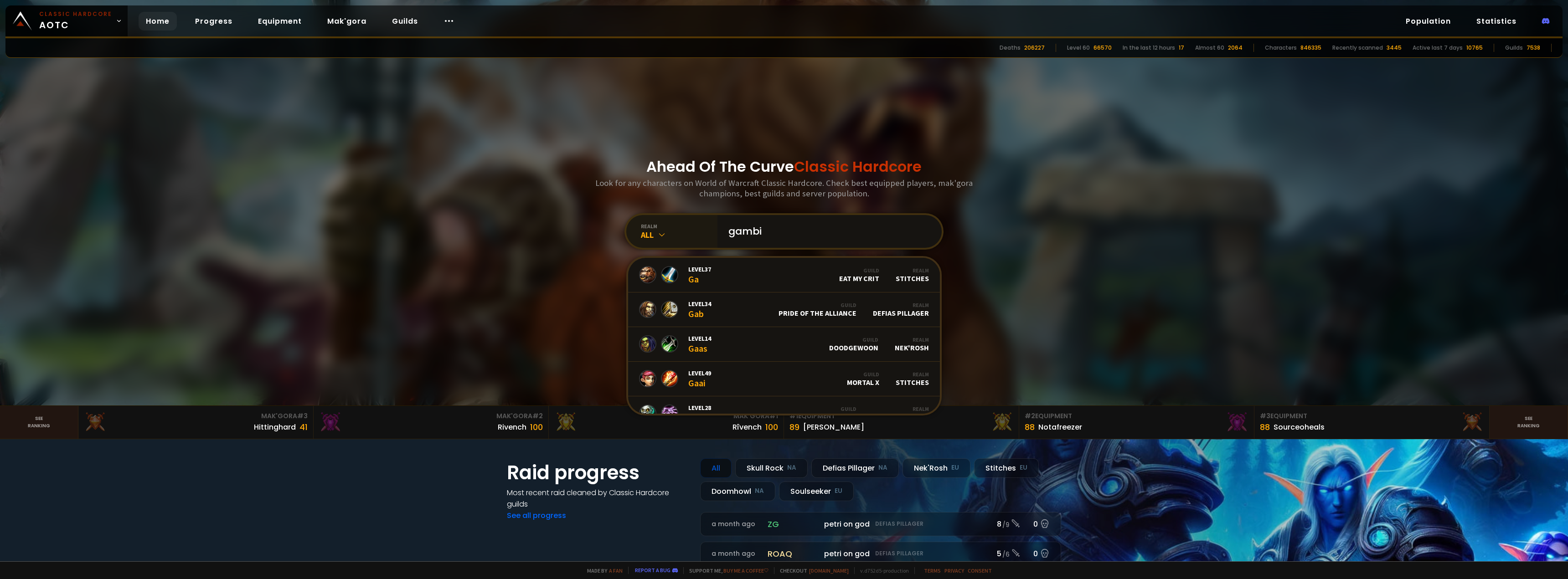
type input "gambii"
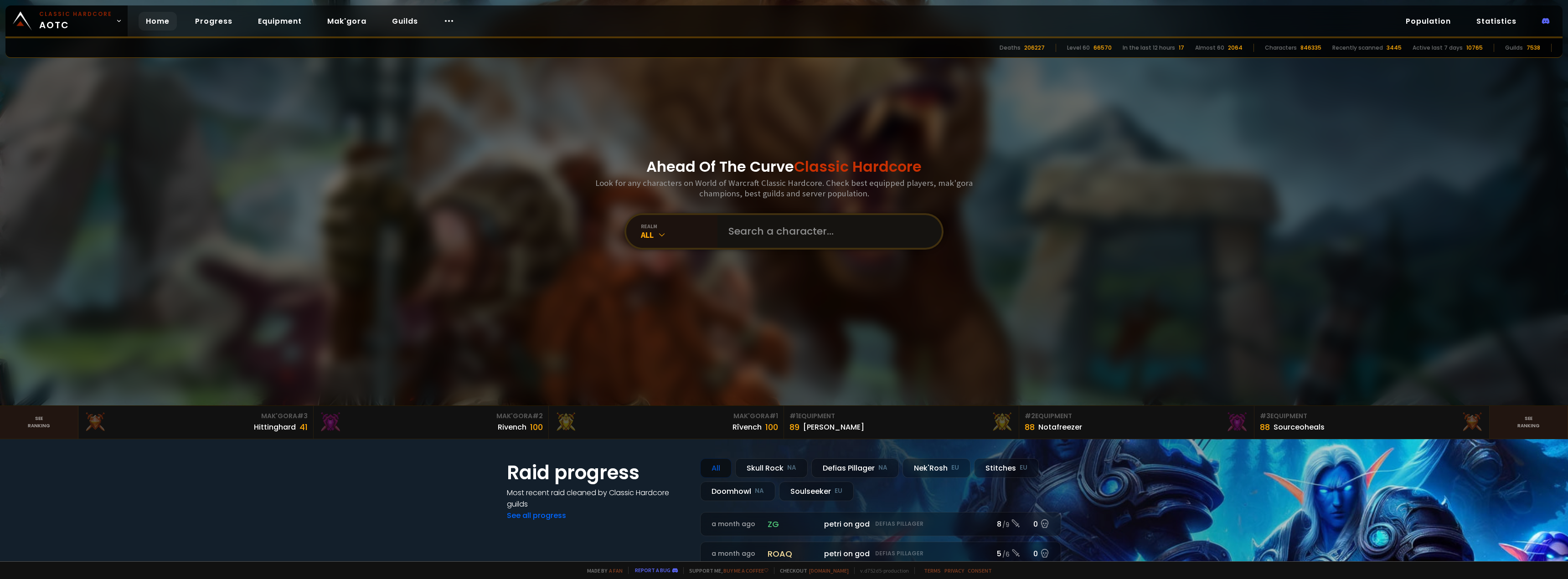
click at [848, 243] on input "text" at bounding box center [826, 231] width 208 height 33
click at [939, 578] on div "Made by a fan Report a bug Support me, Buy me a coffee Checkout easycraft.io v.…" at bounding box center [784, 570] width 1568 height 18
click at [807, 219] on input "text" at bounding box center [826, 231] width 208 height 33
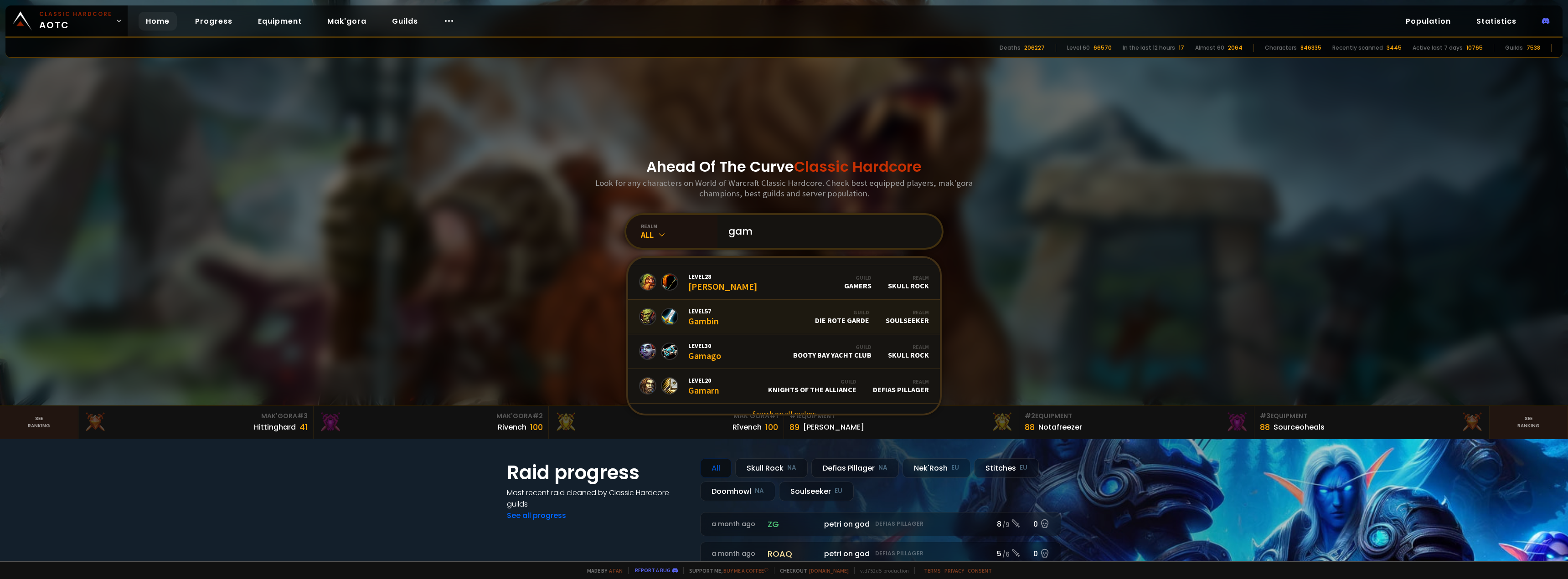
scroll to position [557, 0]
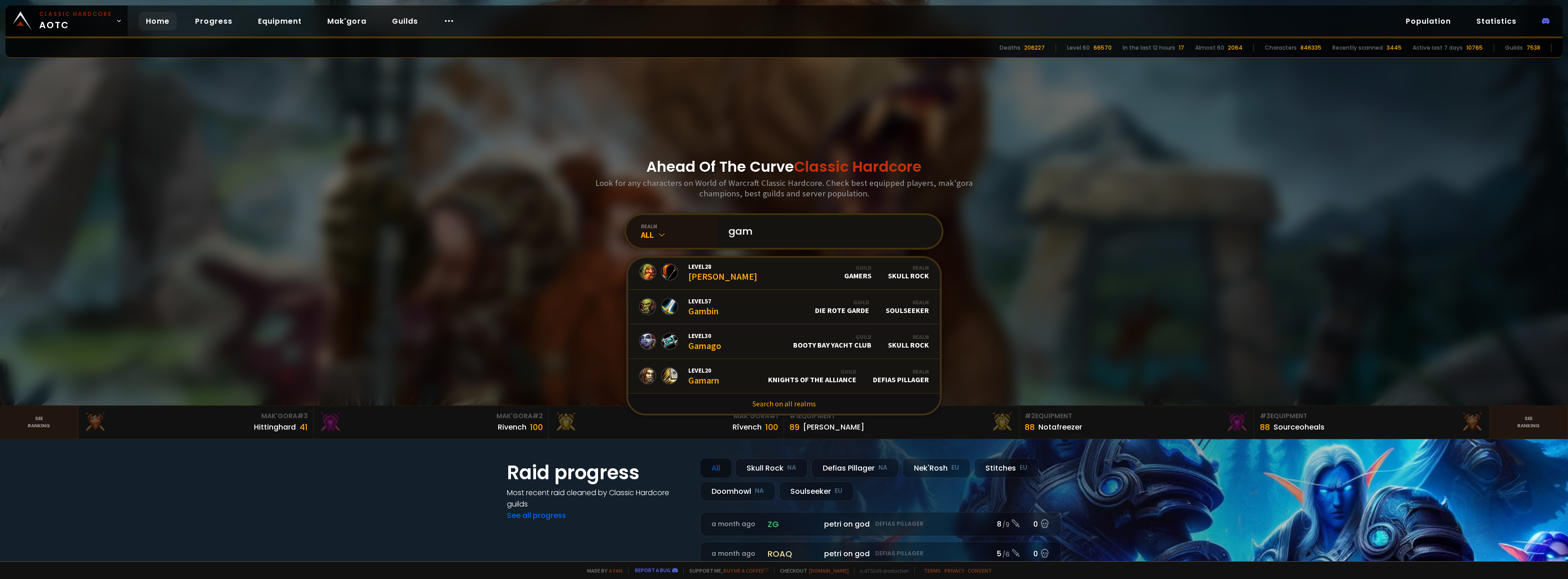
type input "gam"
